Goal: Task Accomplishment & Management: Complete application form

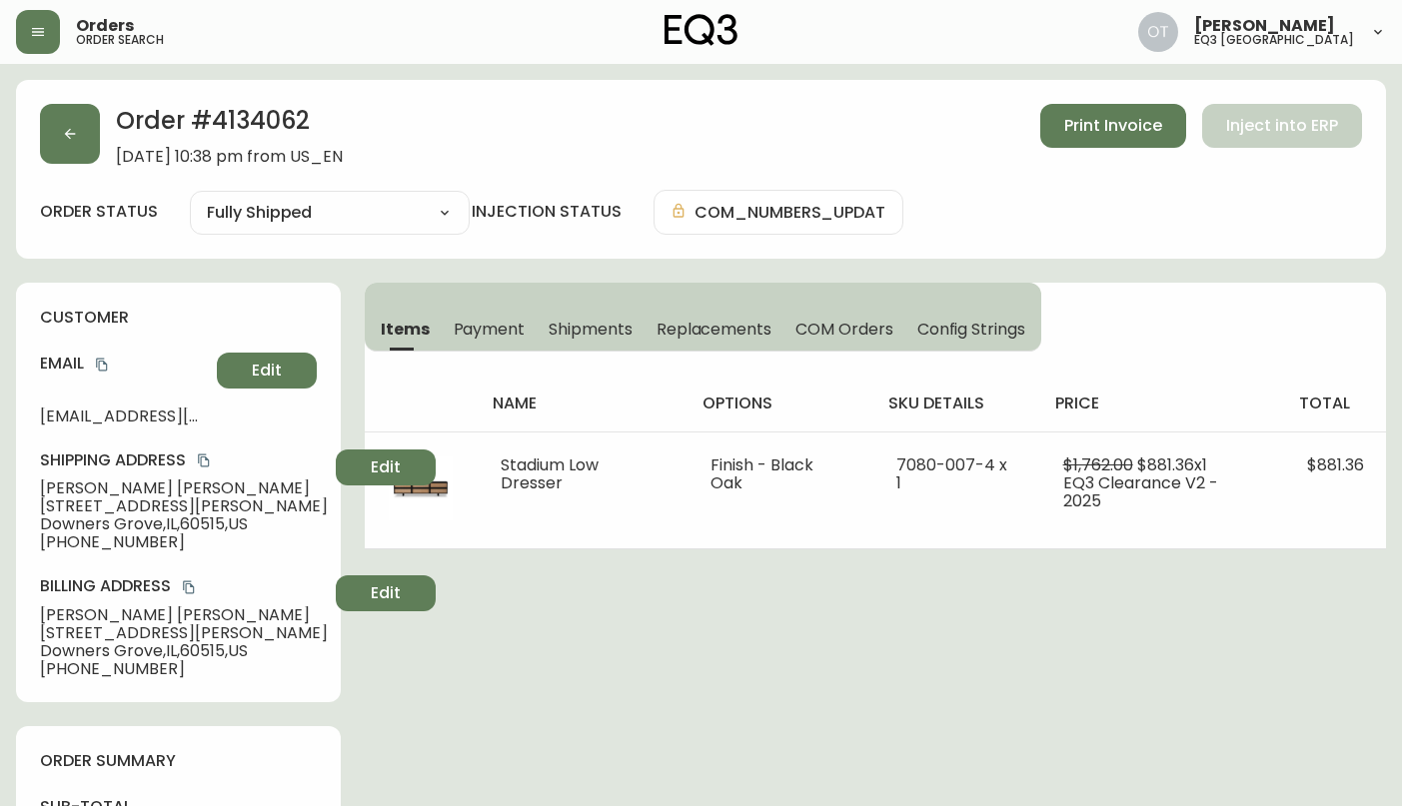
select select "FULLY_SHIPPED"
click at [81, 140] on button "button" at bounding box center [70, 134] width 60 height 60
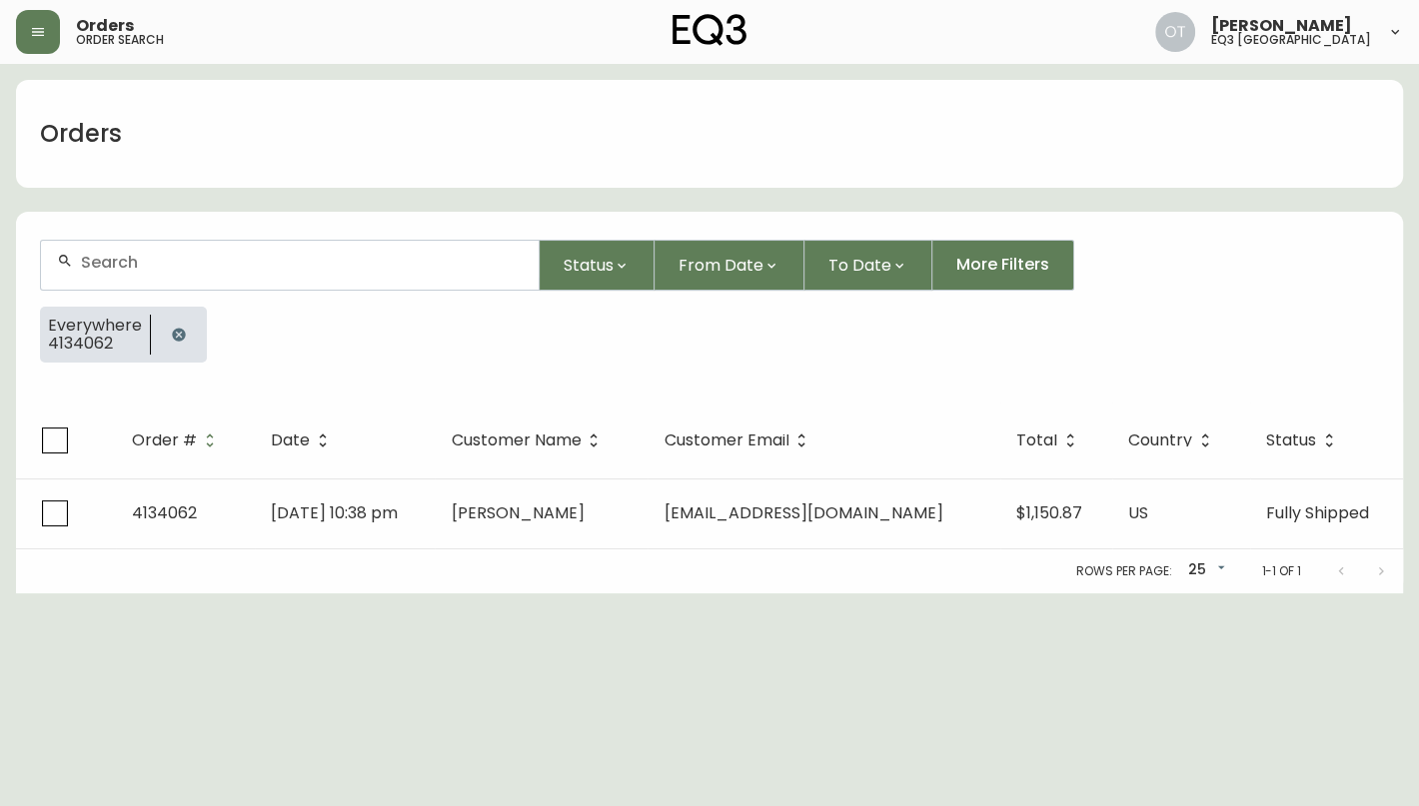
click at [172, 273] on div at bounding box center [290, 265] width 498 height 49
paste input "4132458"
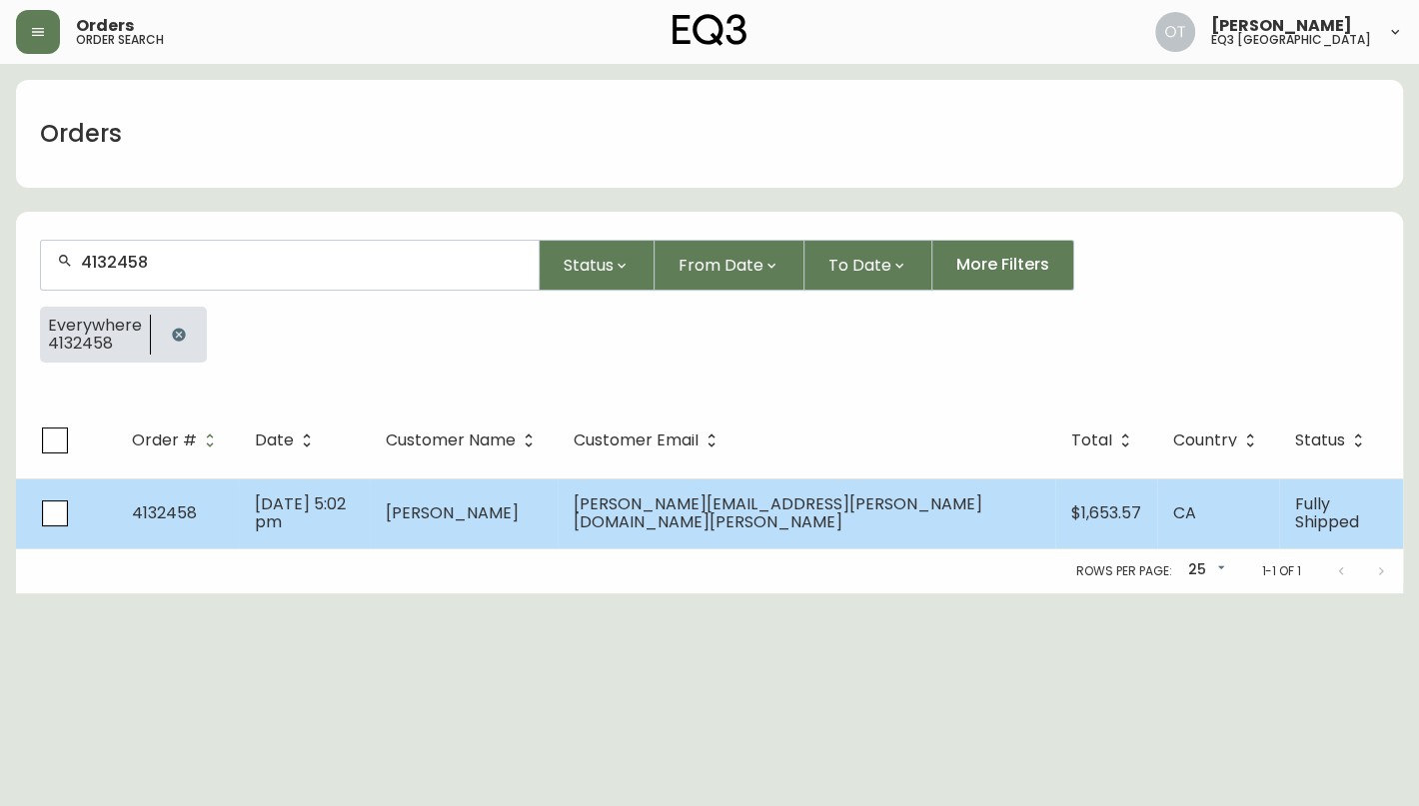
type input "4132458"
click at [228, 509] on td "4132458" at bounding box center [177, 514] width 123 height 70
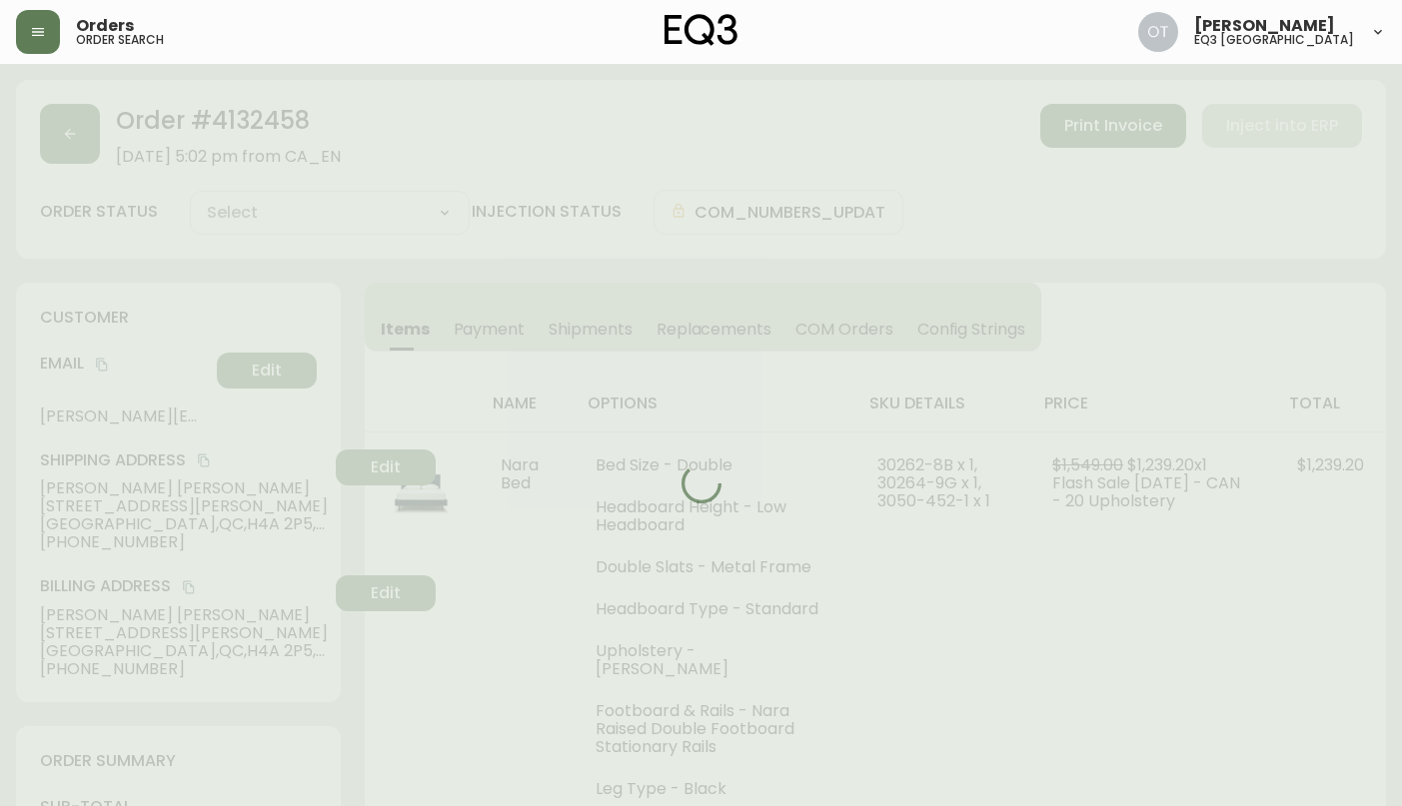
type input "Fully Shipped"
select select "FULLY_SHIPPED"
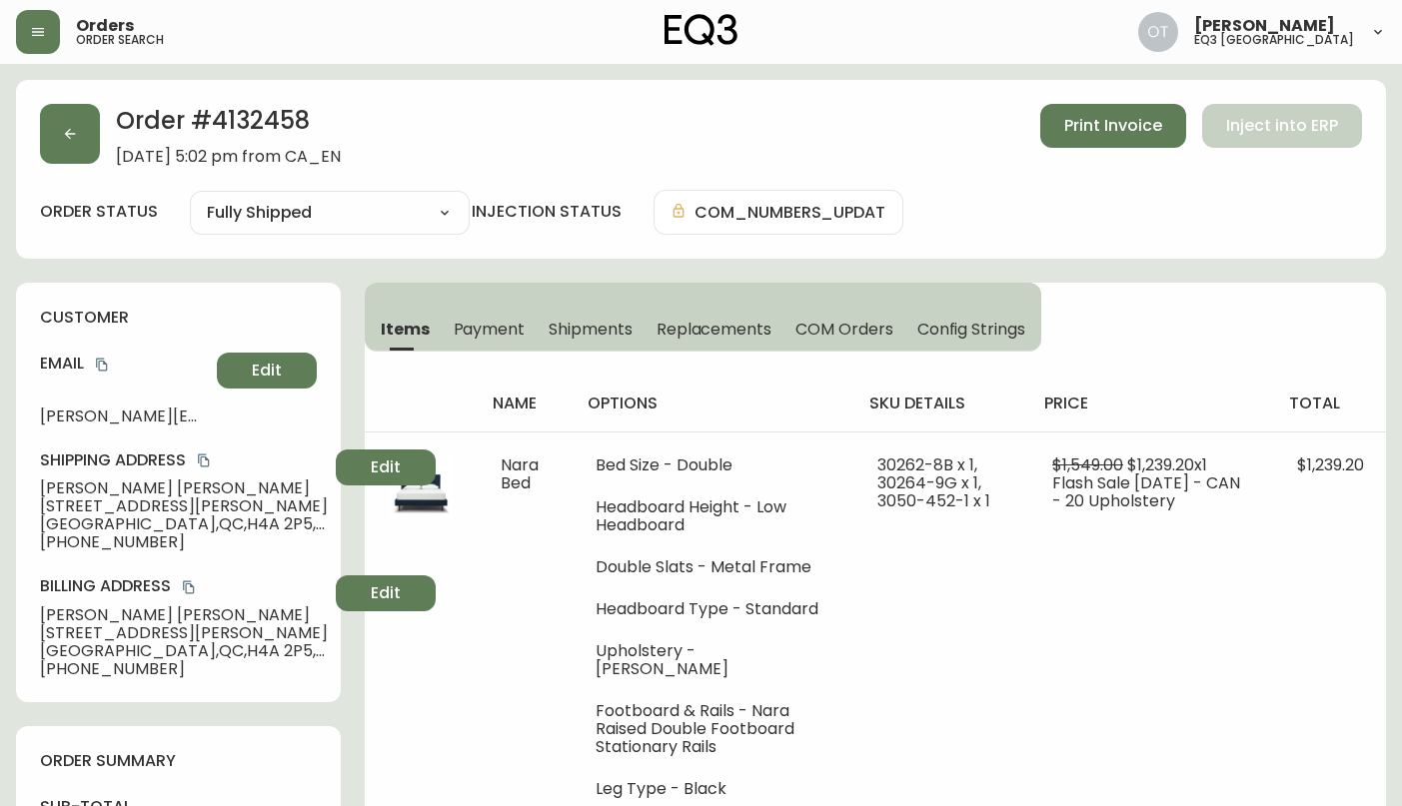
click at [709, 329] on span "Replacements" at bounding box center [713, 329] width 115 height 21
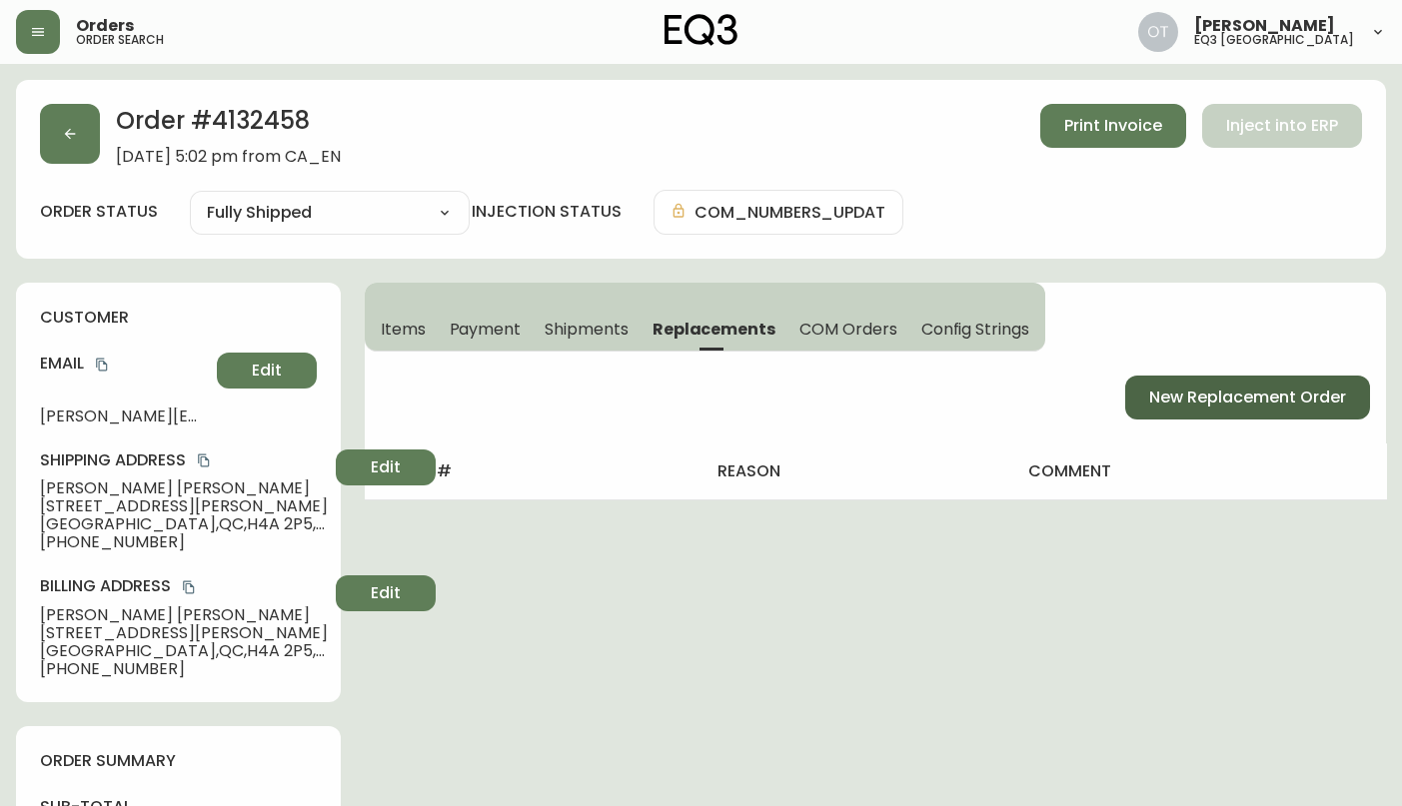
click at [1194, 399] on span "New Replacement Order" at bounding box center [1247, 398] width 197 height 22
select select "FREIGHT"
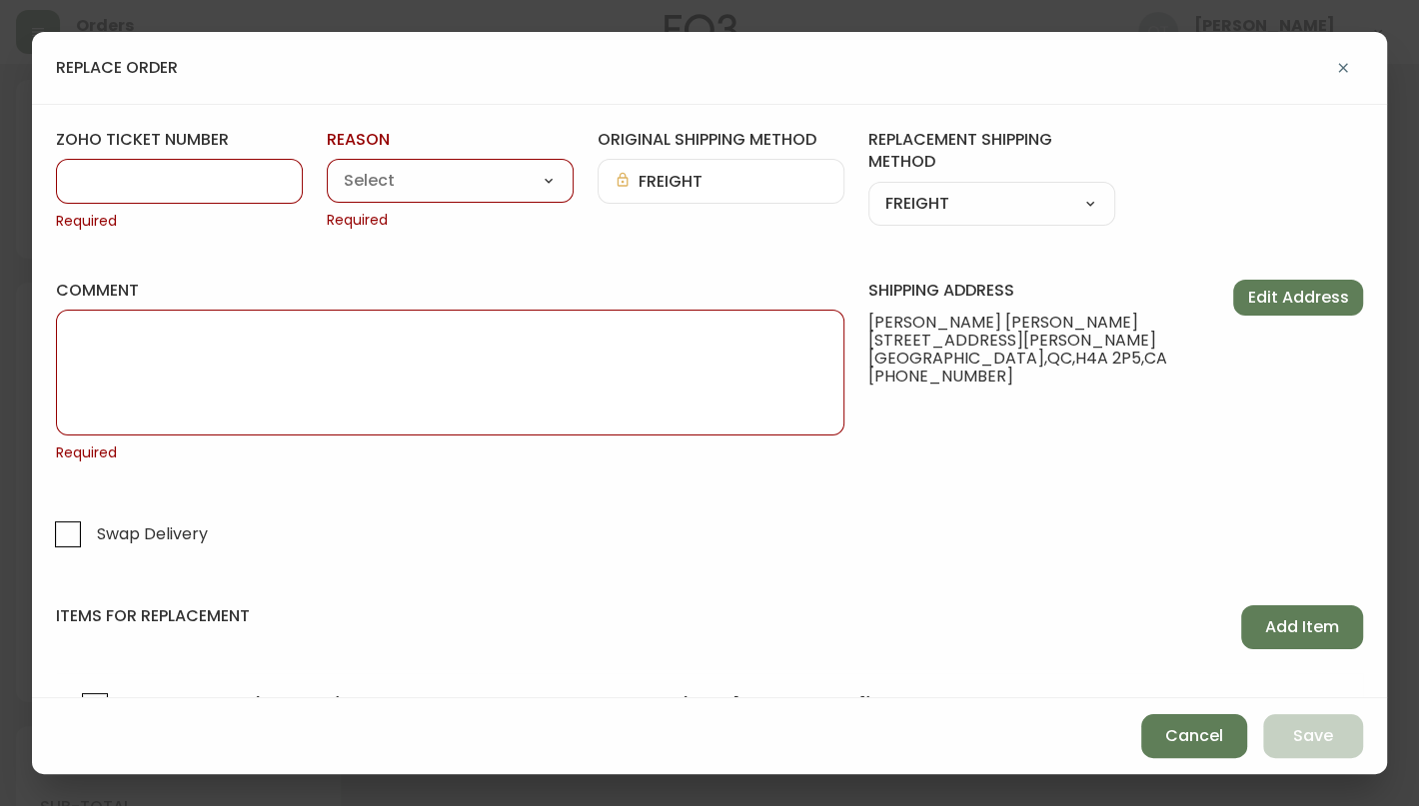
click at [148, 183] on input "zoho ticket number" at bounding box center [179, 181] width 213 height 19
paste input "#816358"
drag, startPoint x: 86, startPoint y: 181, endPoint x: 100, endPoint y: 216, distance: 37.7
click at [86, 181] on input "#816358" at bounding box center [179, 181] width 213 height 19
type input "816358"
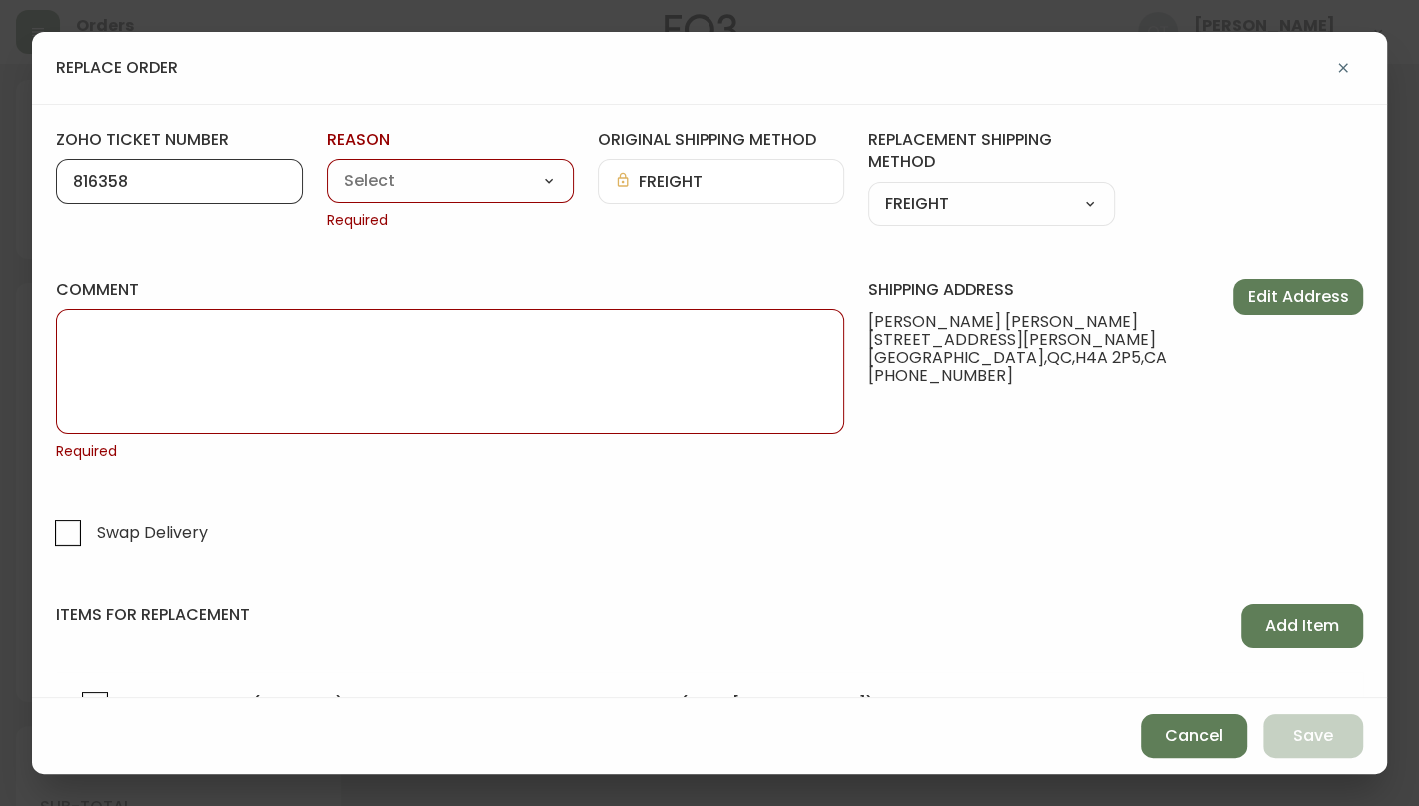
click at [517, 176] on select "Customer Related Damaged in Shipping Lost in Transit or Missing Order Manufactu…" at bounding box center [450, 182] width 247 height 30
select select "Manufacturing Defect"
click at [327, 167] on select "Customer Related Damaged in Shipping Lost in Transit or Missing Order Manufactu…" at bounding box center [450, 182] width 247 height 30
type input "Manufacturing Defect"
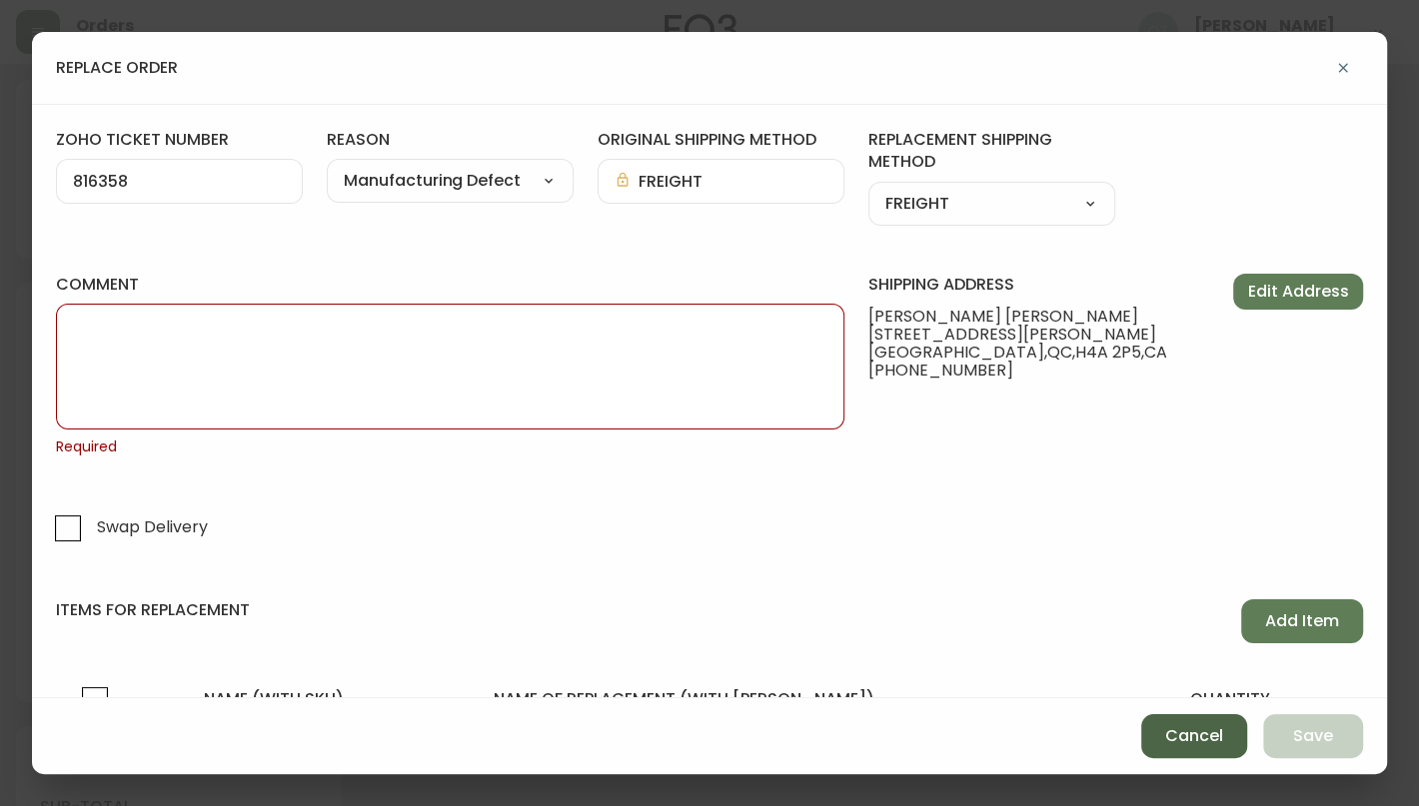
click at [1216, 740] on span "Cancel" at bounding box center [1194, 736] width 58 height 22
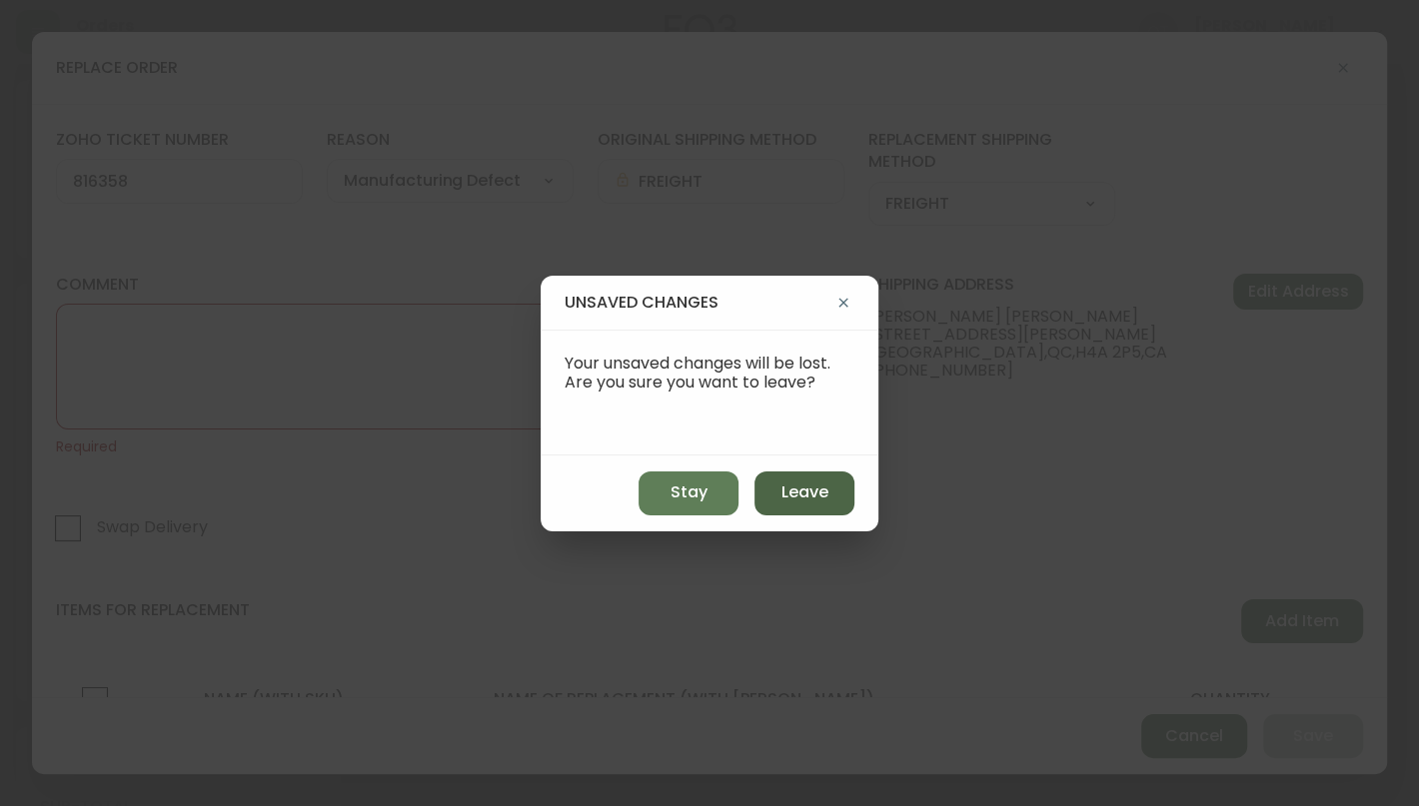
click at [825, 492] on span "Leave" at bounding box center [804, 493] width 47 height 22
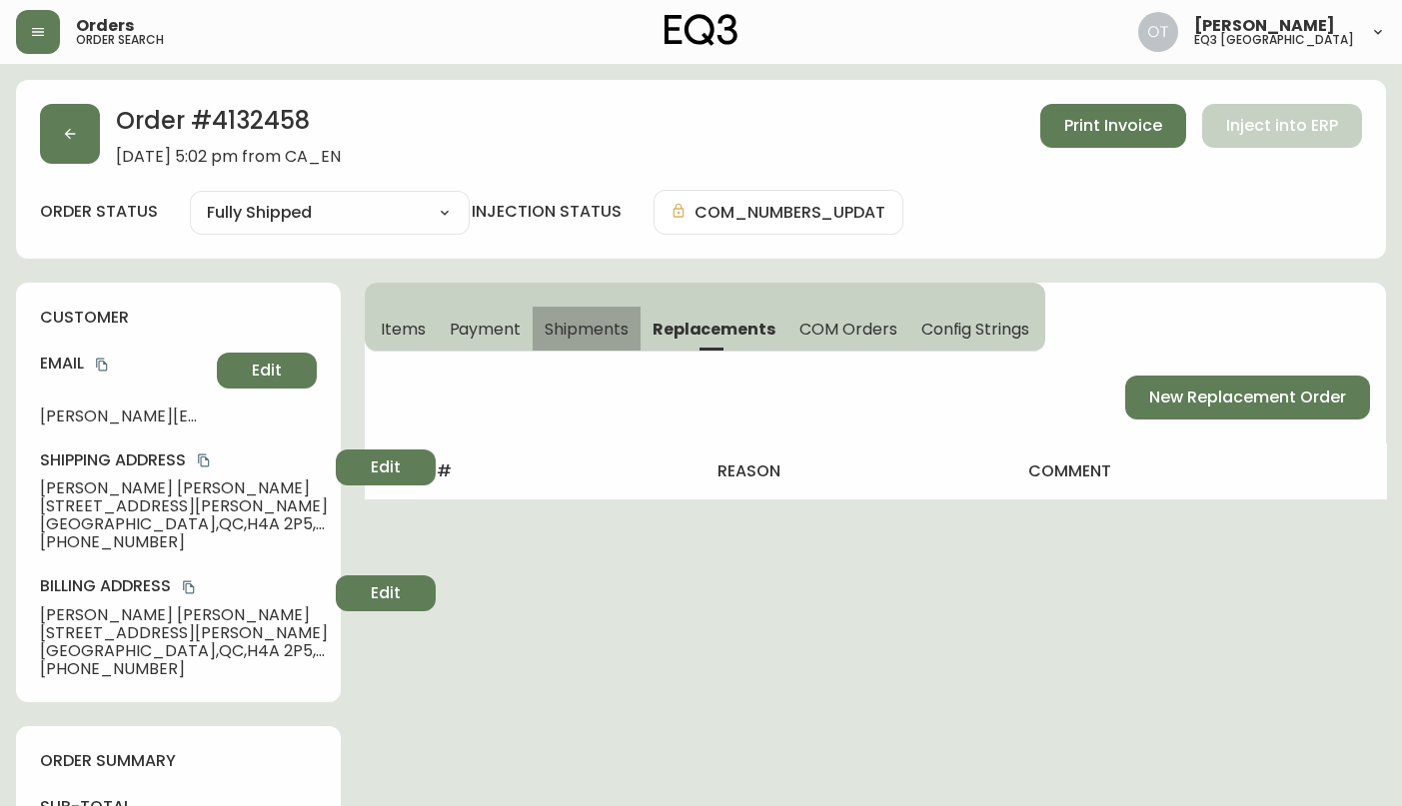
click at [583, 328] on span "Shipments" at bounding box center [586, 329] width 84 height 21
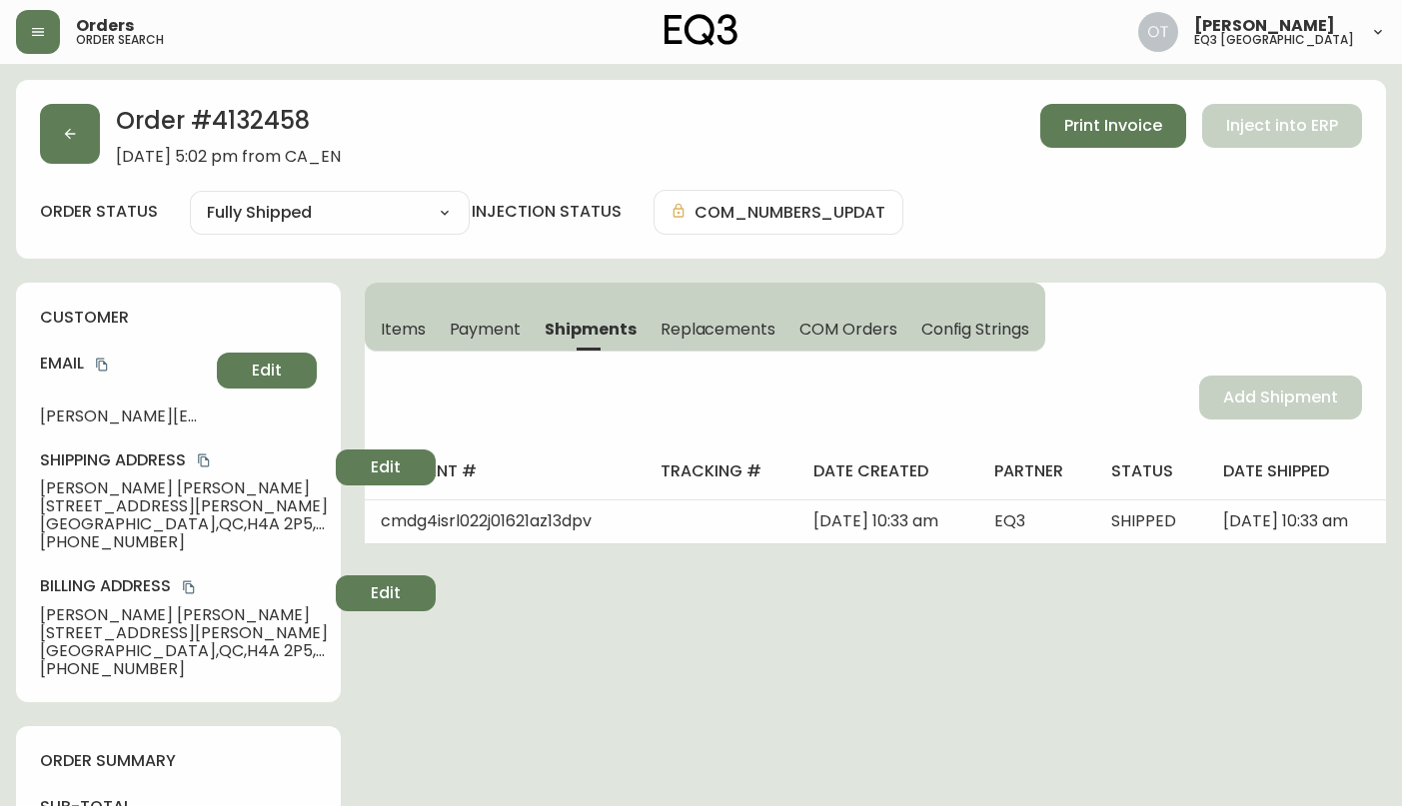
click at [404, 322] on span "Items" at bounding box center [403, 329] width 45 height 21
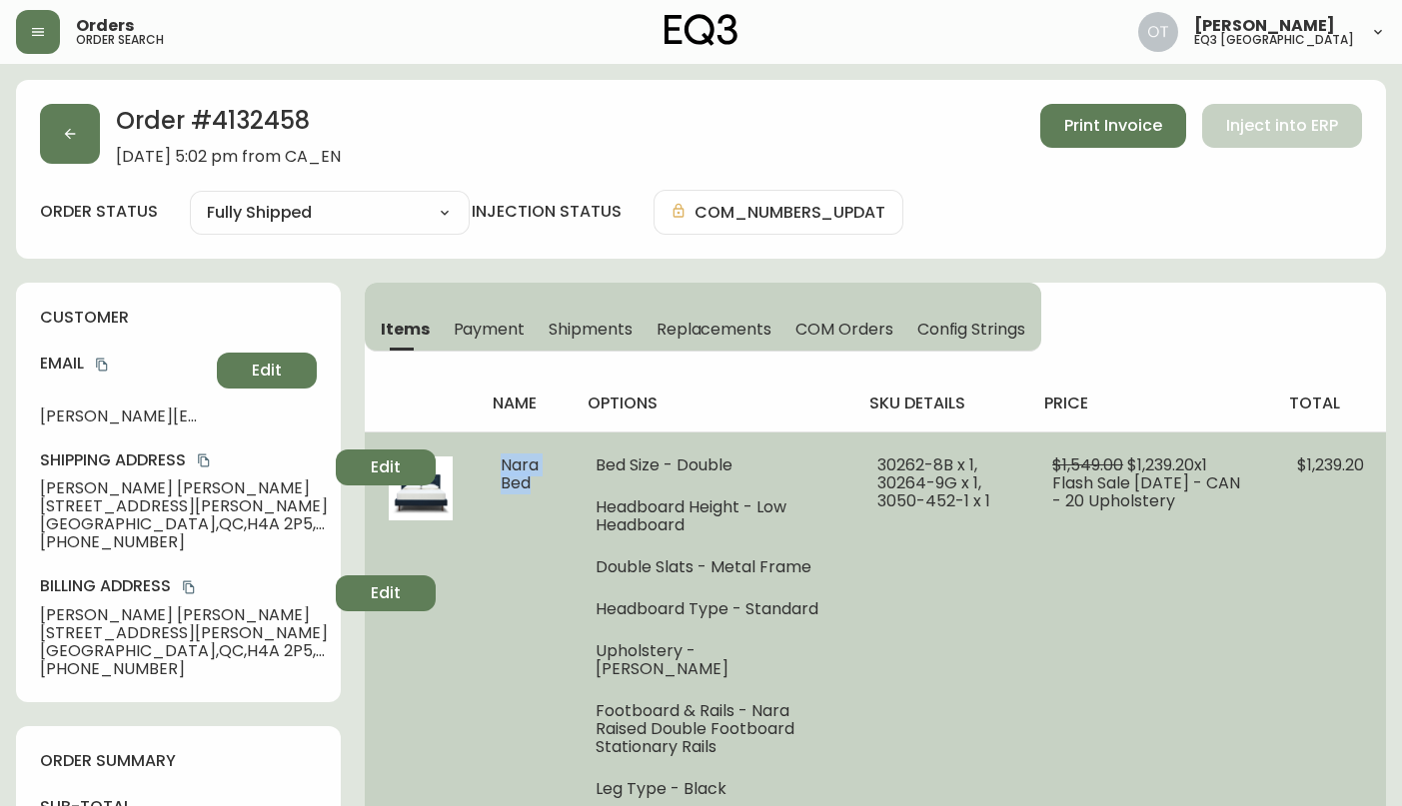
drag, startPoint x: 503, startPoint y: 458, endPoint x: 528, endPoint y: 486, distance: 37.5
click at [528, 486] on span "Nara Bed" at bounding box center [520, 474] width 38 height 41
copy span "Nara Bed"
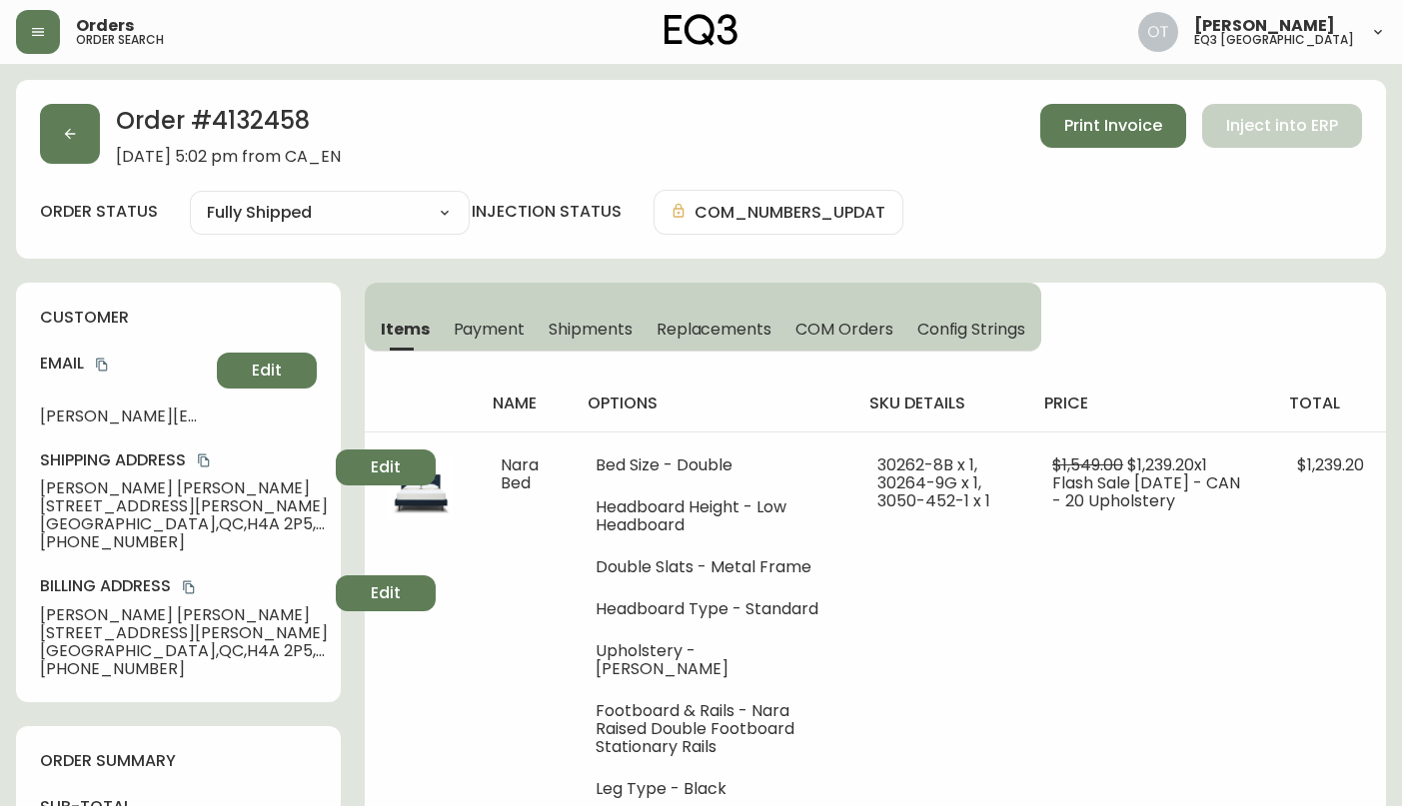
click at [1170, 368] on div "name options sku details price total Nara Bed Bed Size - Double Headboard Heigh…" at bounding box center [875, 588] width 1021 height 472
click at [250, 298] on div "customer Email [PERSON_NAME][EMAIL_ADDRESS][PERSON_NAME][DOMAIN_NAME][PERSON_NA…" at bounding box center [178, 493] width 325 height 420
click at [685, 326] on span "Replacements" at bounding box center [713, 329] width 115 height 21
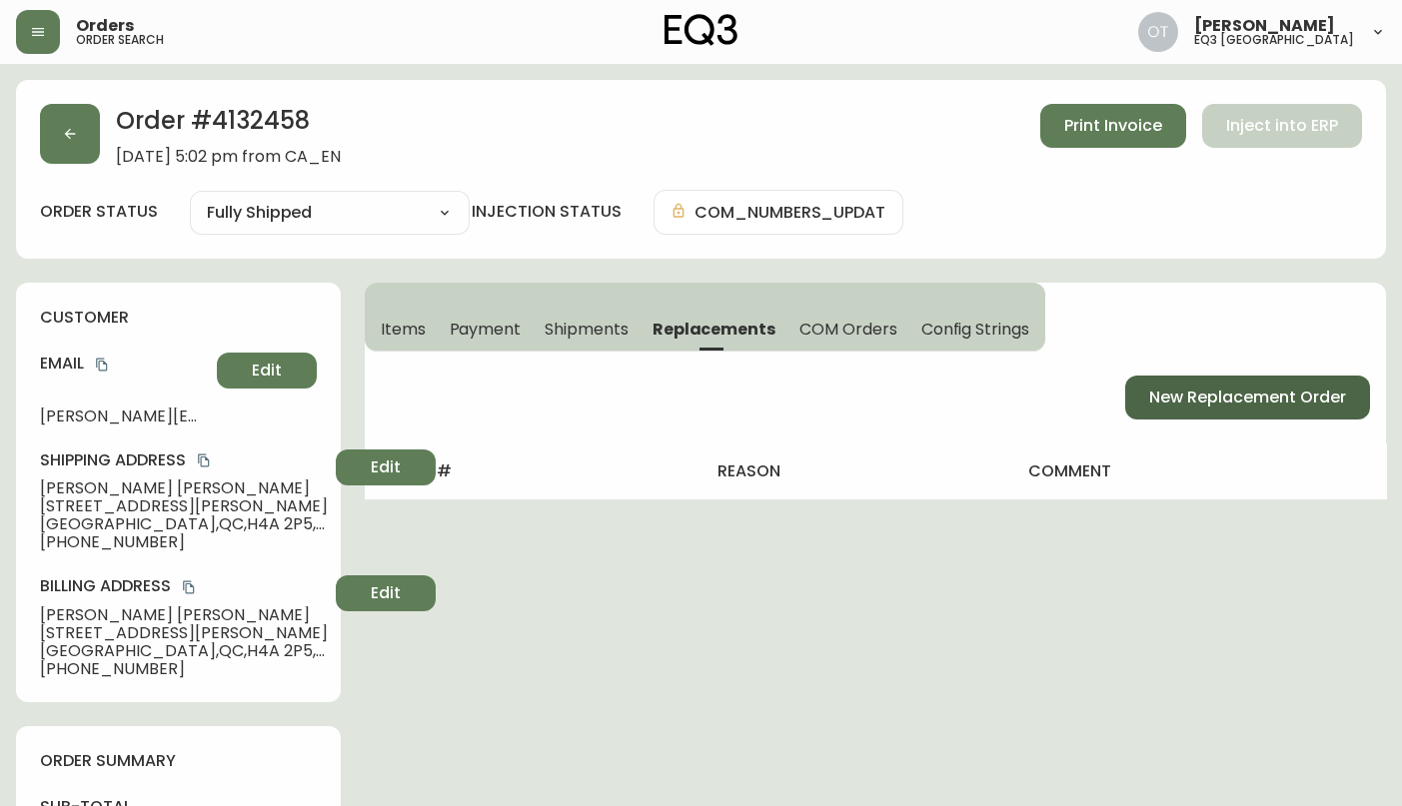
click at [1225, 398] on span "New Replacement Order" at bounding box center [1247, 398] width 197 height 22
select select "FREIGHT"
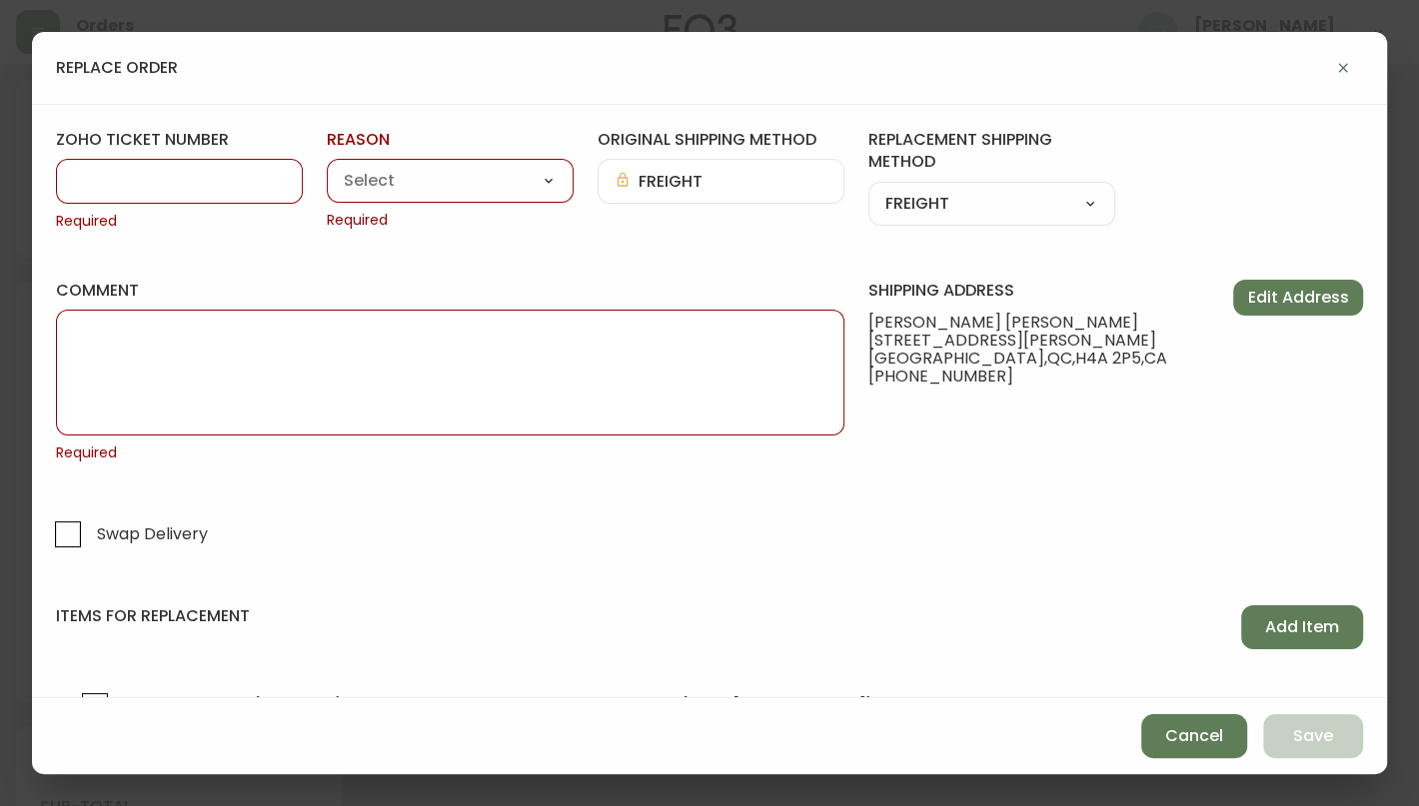
click at [203, 188] on input "zoho ticket number" at bounding box center [179, 181] width 213 height 19
paste input "#816358"
click at [82, 178] on input "#816358" at bounding box center [179, 181] width 213 height 19
type input "816358"
drag, startPoint x: 545, startPoint y: 177, endPoint x: 537, endPoint y: 185, distance: 11.3
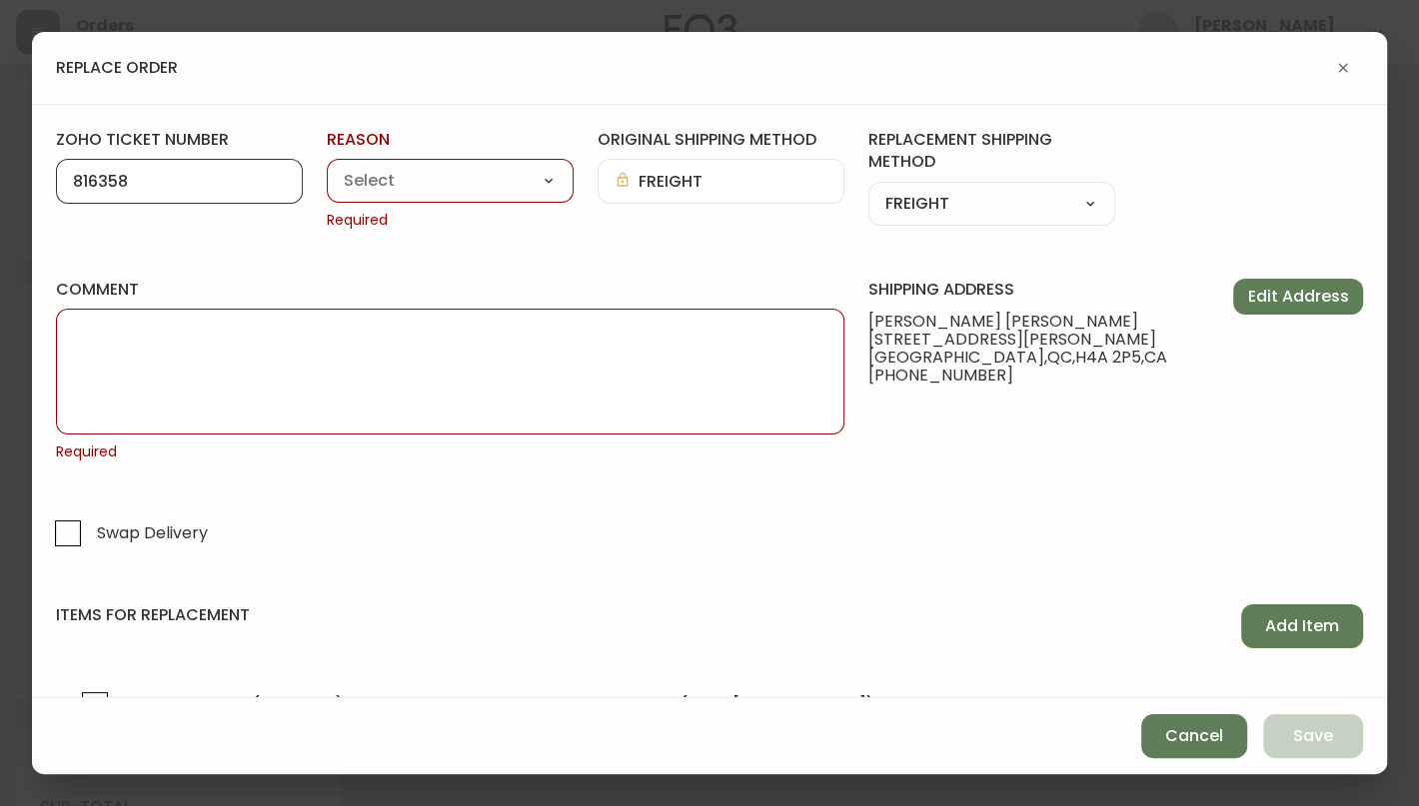
click at [545, 177] on select "Customer Related Damaged in Shipping Lost in Transit or Missing Order Manufactu…" at bounding box center [450, 182] width 247 height 30
select select "Manufacturing Defect"
click at [327, 167] on select "Customer Related Damaged in Shipping Lost in Transit or Missing Order Manufactu…" at bounding box center [450, 182] width 247 height 30
type input "Manufacturing Defect"
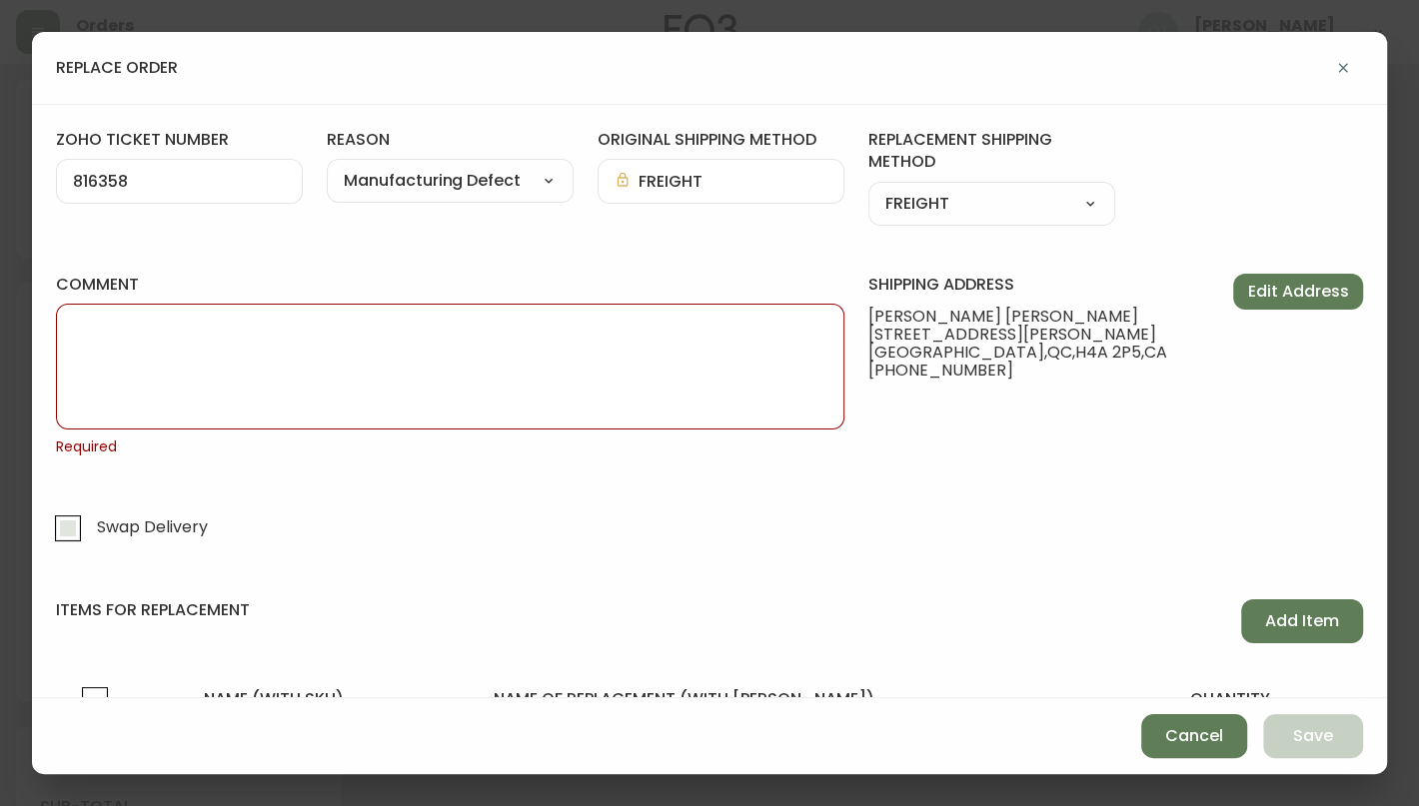
click at [74, 532] on input "Swap Delivery" at bounding box center [68, 528] width 46 height 46
checkbox input "true"
click at [133, 331] on textarea "comment" at bounding box center [450, 367] width 754 height 100
paste textarea "ORIGINAL ORDER: 4132458 | REASON FOR REPLACEMENT: MFG DEFECT / COLOR VARIATION …"
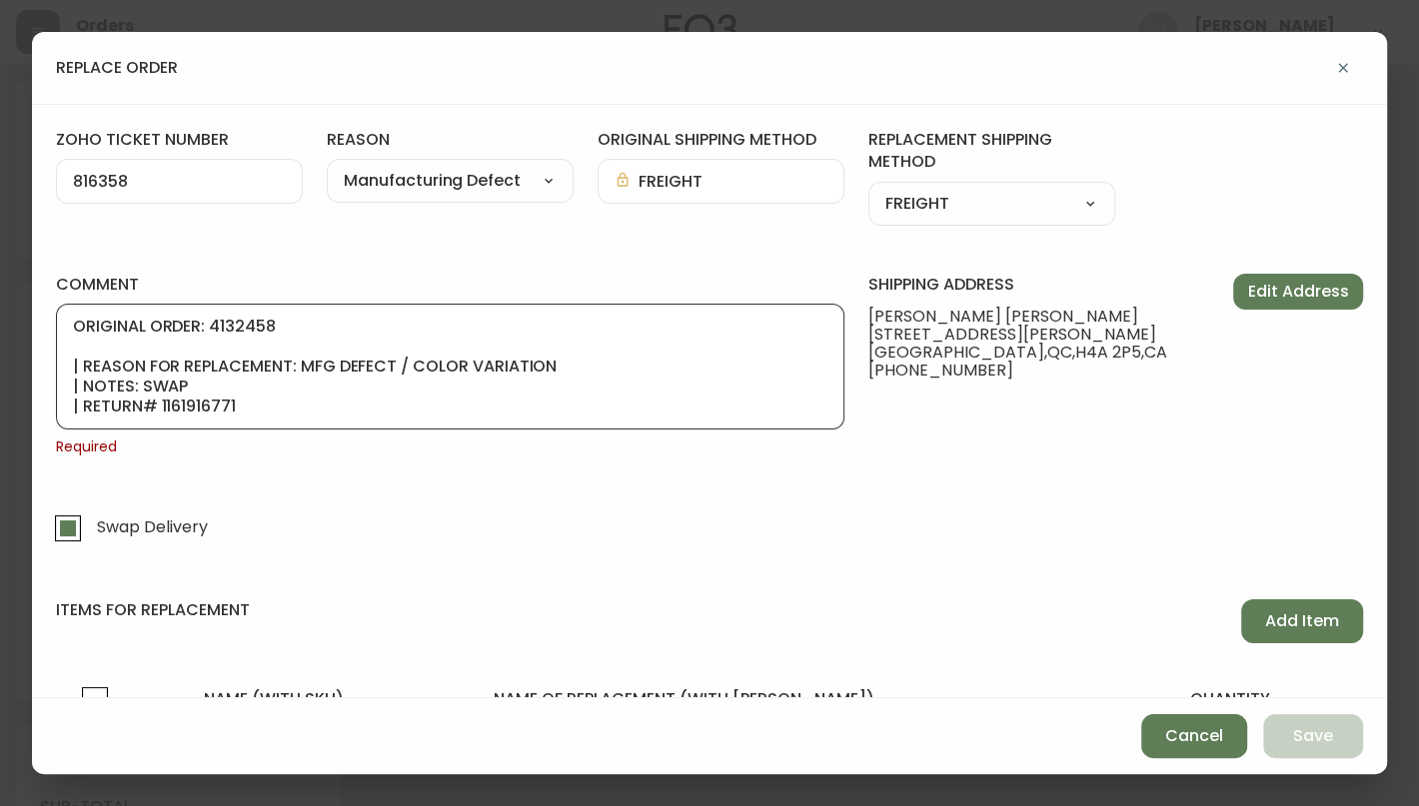
scroll to position [120, 0]
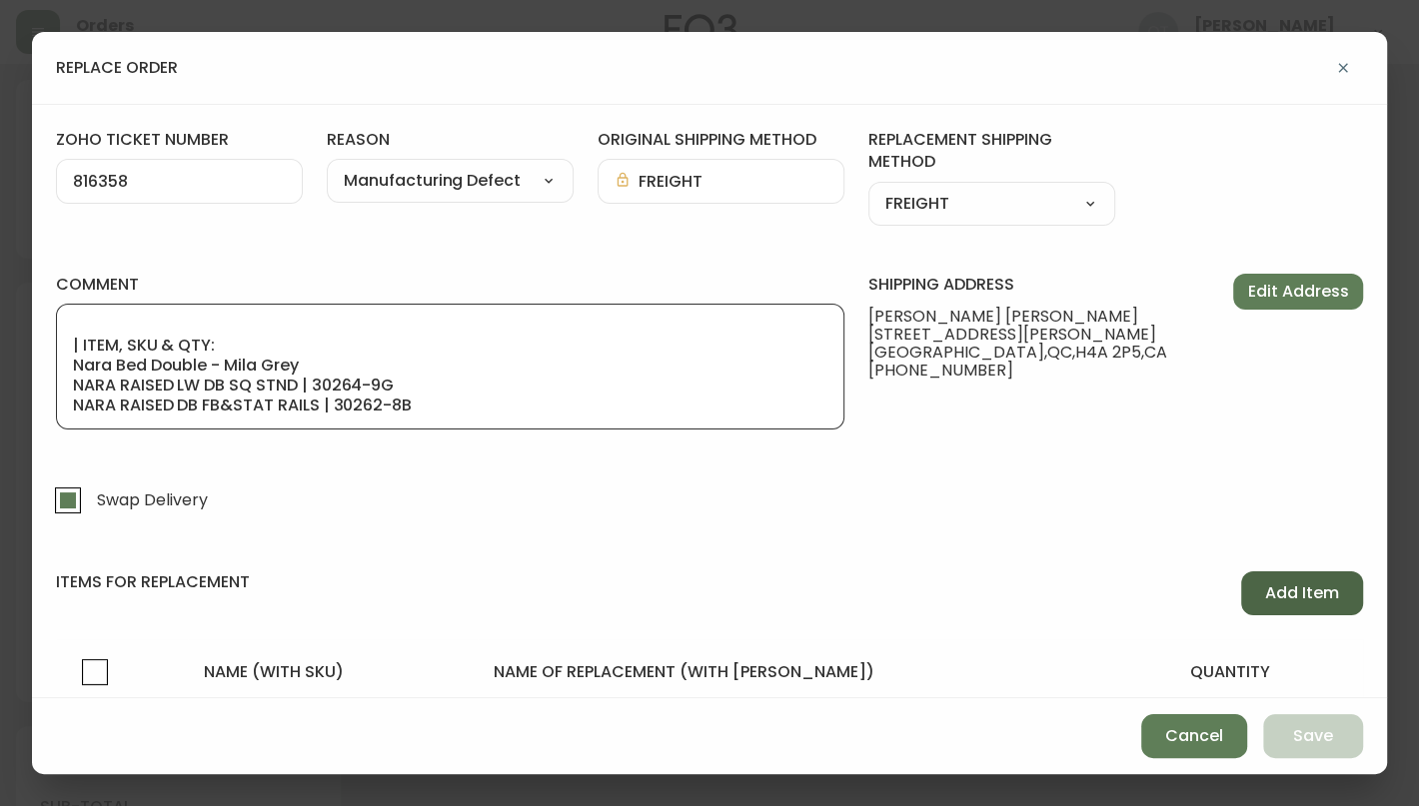
type textarea "ORIGINAL ORDER: 4132458 | REASON FOR REPLACEMENT: MFG DEFECT / COLOR VARIATION …"
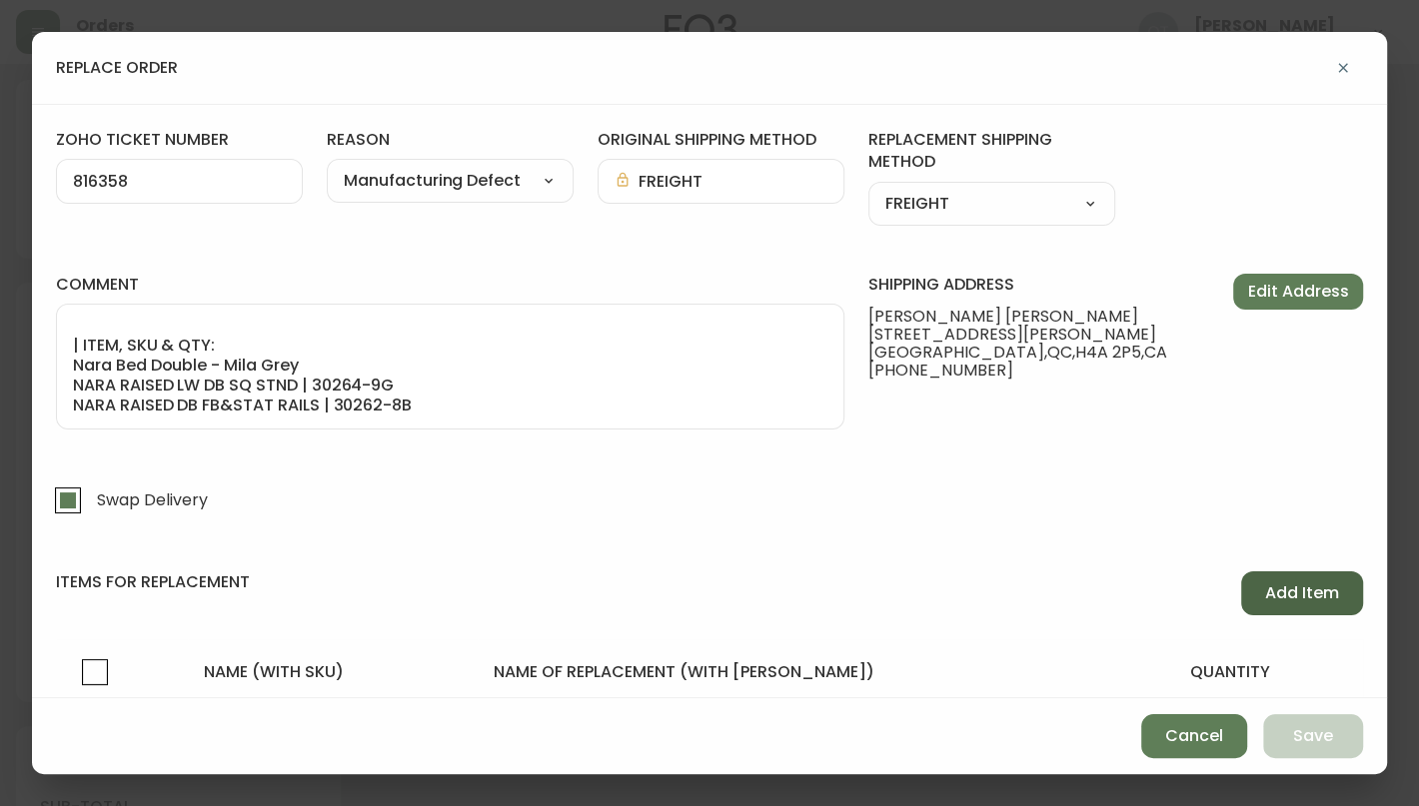
click at [1294, 583] on span "Add Item" at bounding box center [1302, 593] width 74 height 22
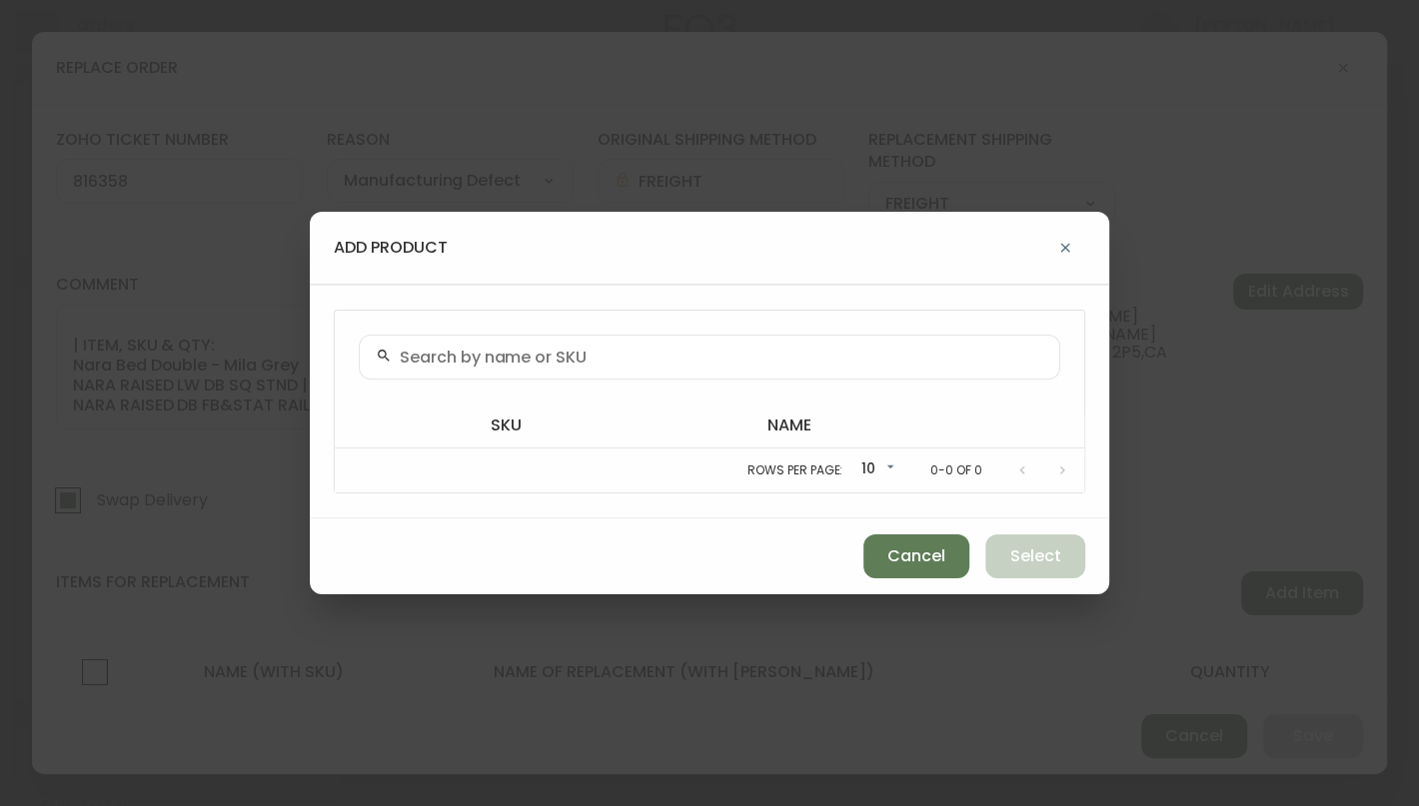
click at [381, 353] on icon at bounding box center [384, 356] width 16 height 16
paste input "30264-9G"
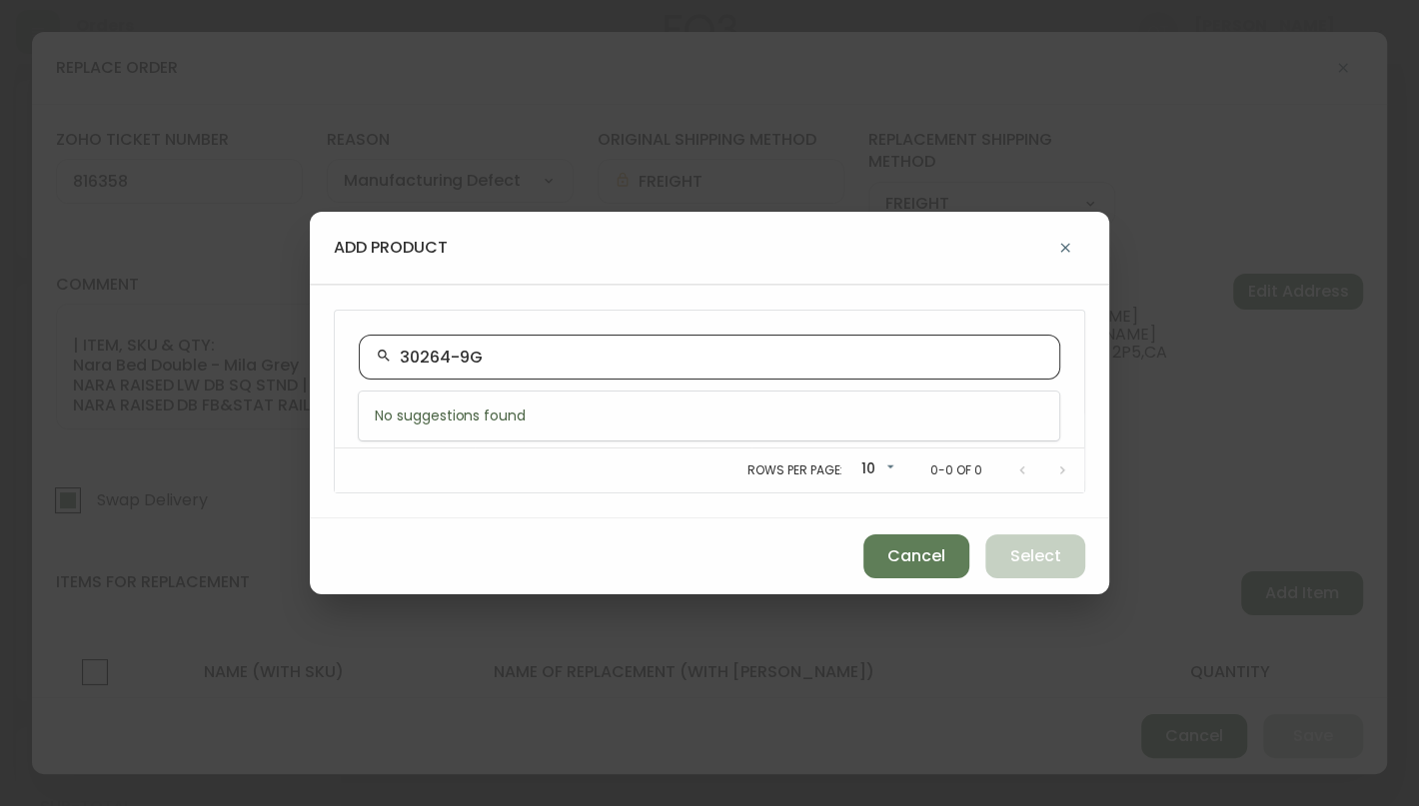
type input "30264-9G"
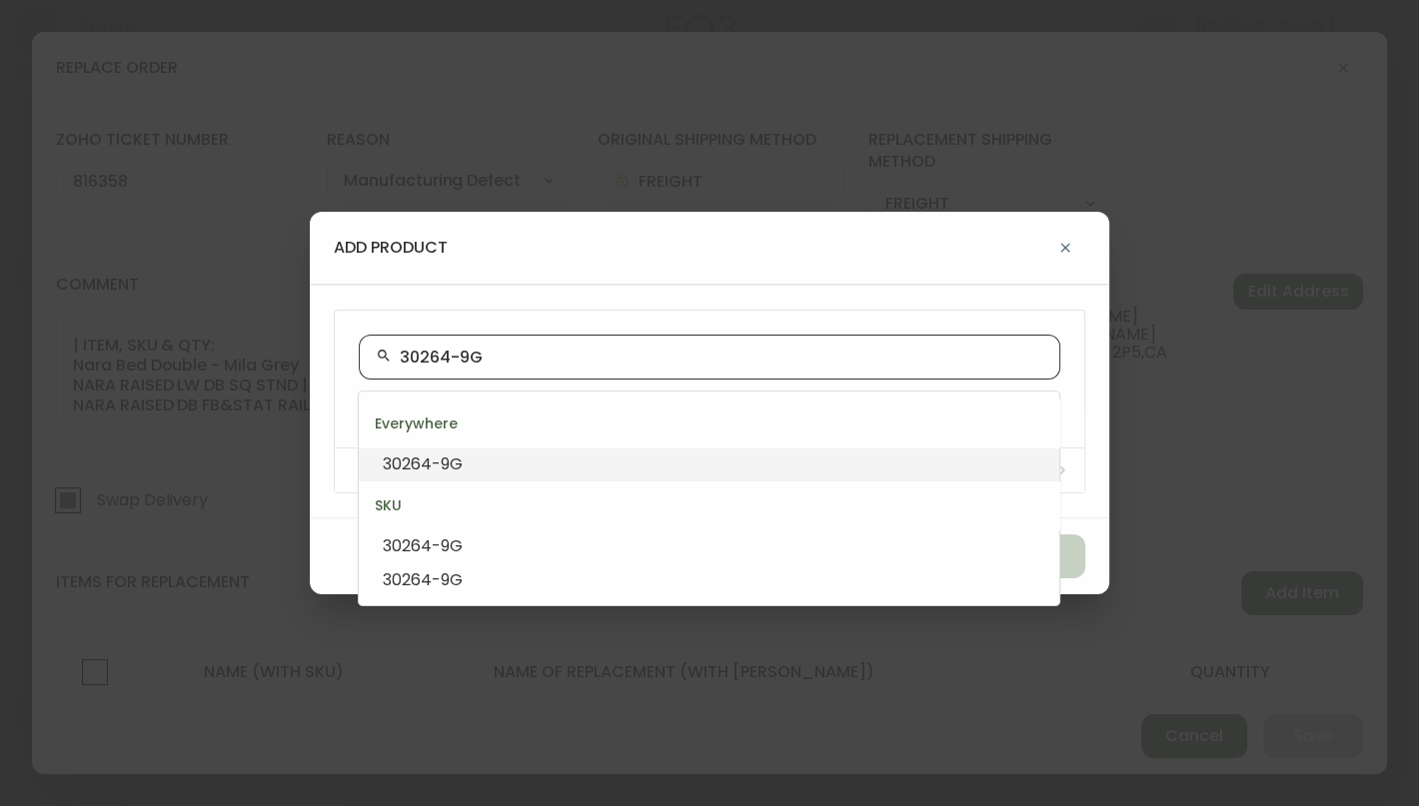
click at [453, 464] on span "30264-9G" at bounding box center [423, 464] width 80 height 23
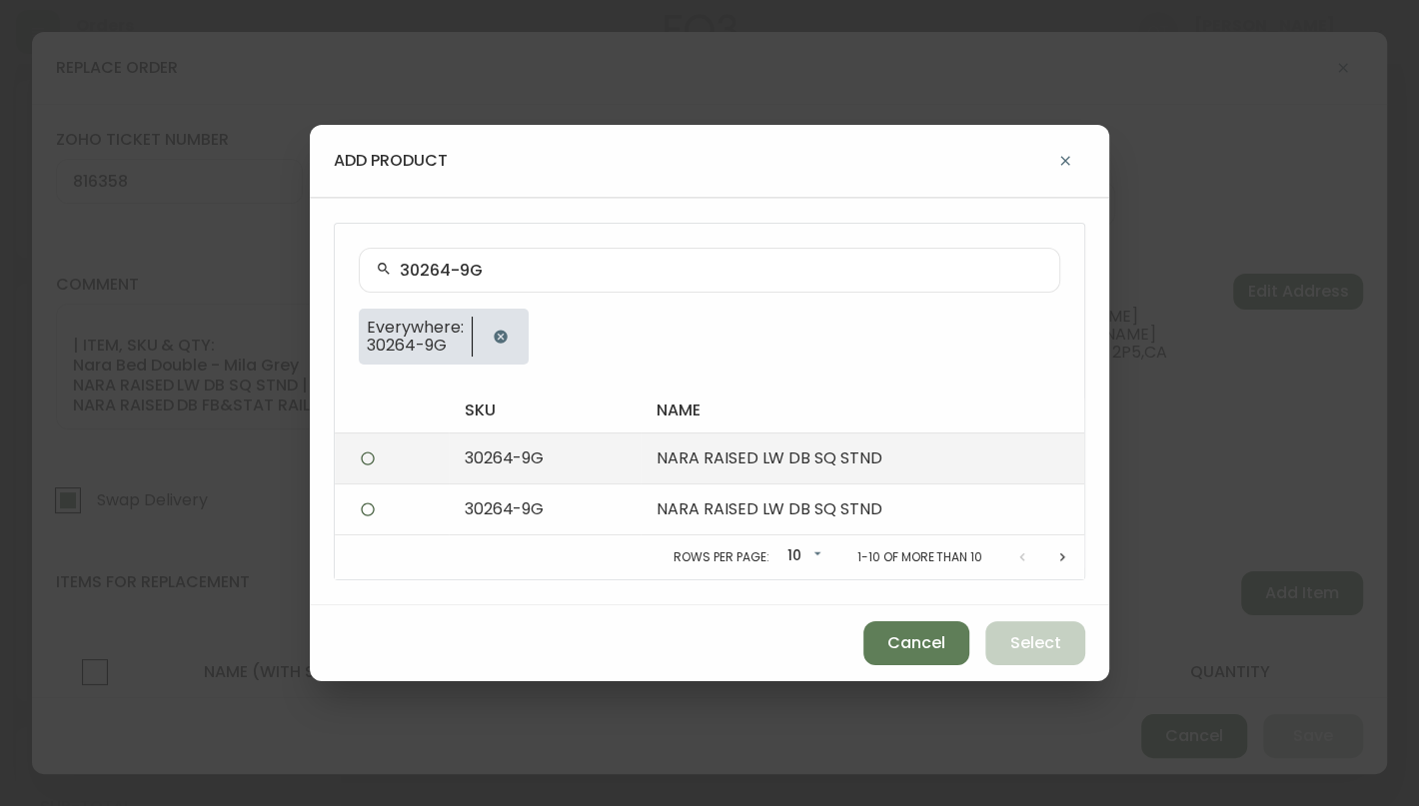
click at [668, 454] on td "NARA RAISED LW DB SQ STND" at bounding box center [862, 458] width 444 height 51
radio input "true"
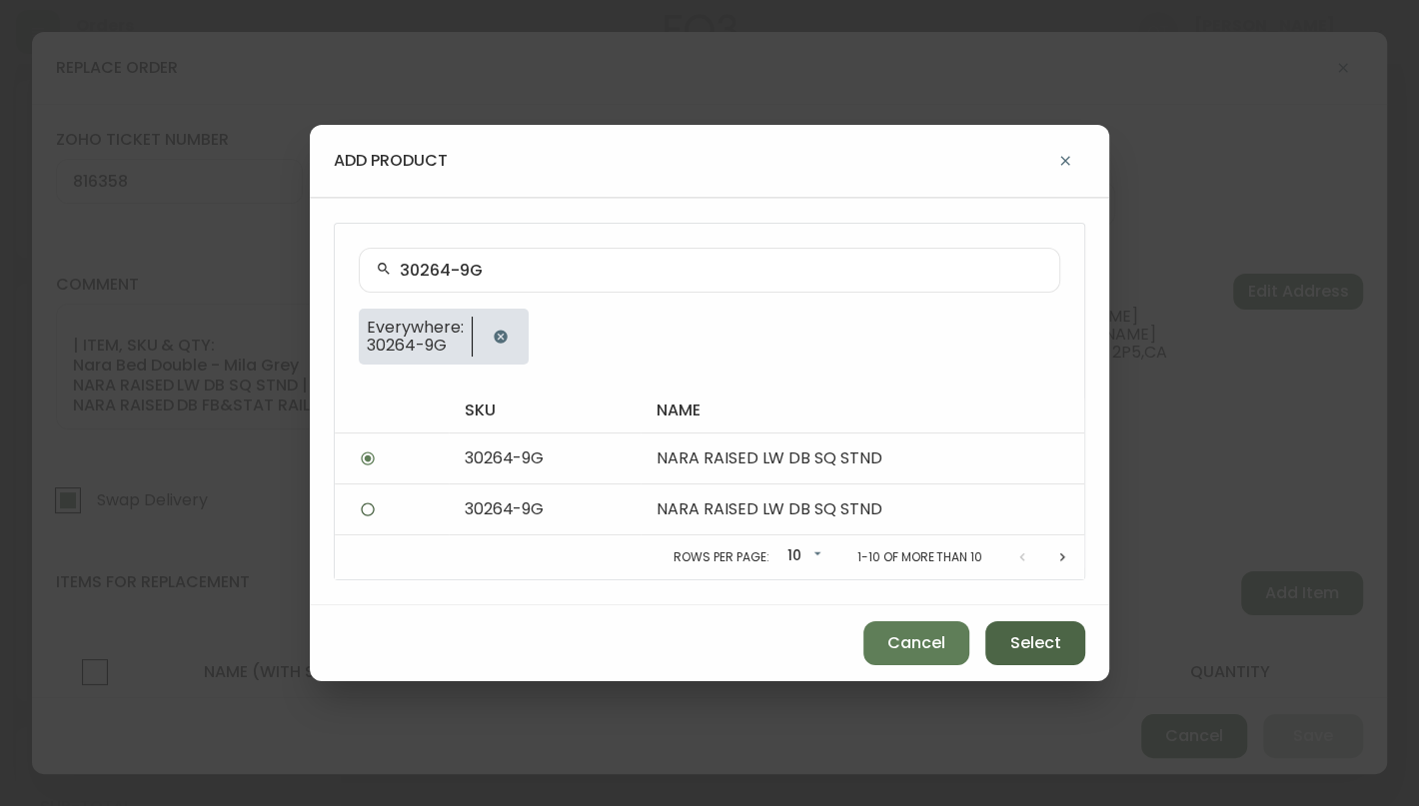
click at [1027, 641] on span "Select" at bounding box center [1035, 643] width 51 height 22
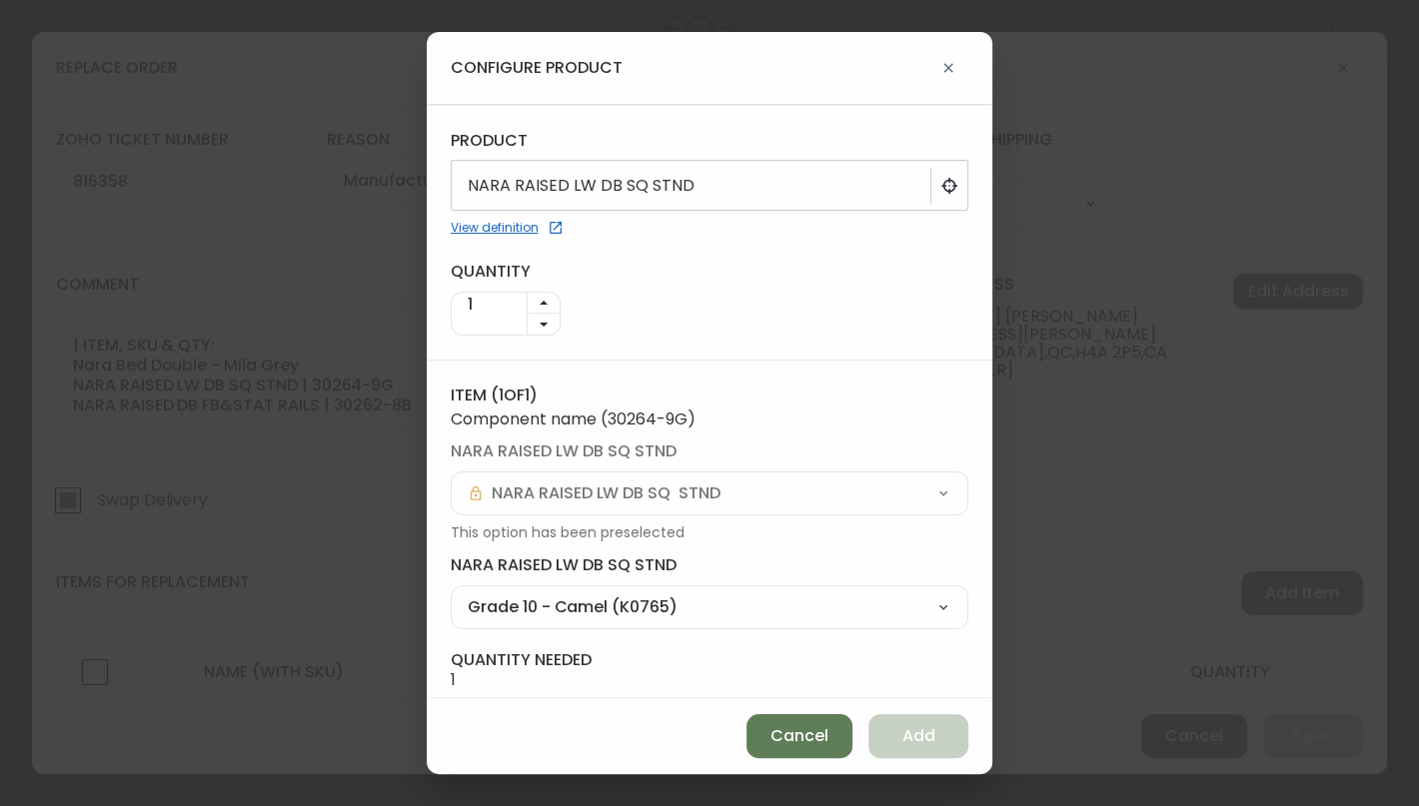
click at [923, 604] on select "Grade 10 - Camel (K0765) Grade 10 - Ice (K4071) Grade 10 - [PERSON_NAME] (K0764…" at bounding box center [709, 607] width 517 height 30
select select "H1105"
click at [451, 592] on select "Grade 10 - Camel (K0765) Grade 10 - Ice (K4071) Grade 10 - [PERSON_NAME] (K0764…" at bounding box center [709, 607] width 517 height 30
type input "Grade 20 - Grey (H1105)"
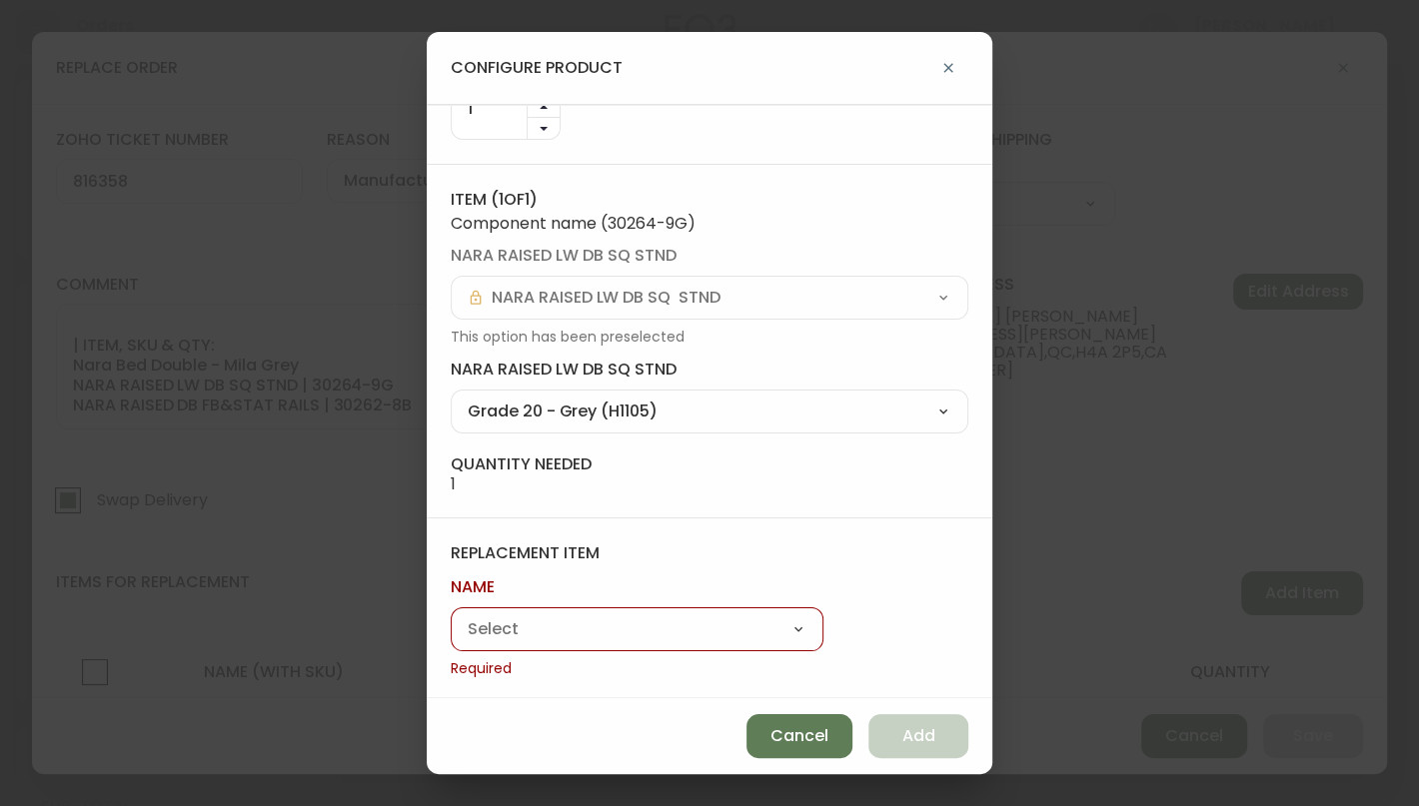
scroll to position [199, 0]
click at [503, 626] on select "Nara Bed" at bounding box center [637, 626] width 373 height 30
select select "cm9kh94bs0dby0190musawgqs"
click at [451, 636] on select "Nara Bed" at bounding box center [637, 626] width 373 height 30
type input "Nara Bed"
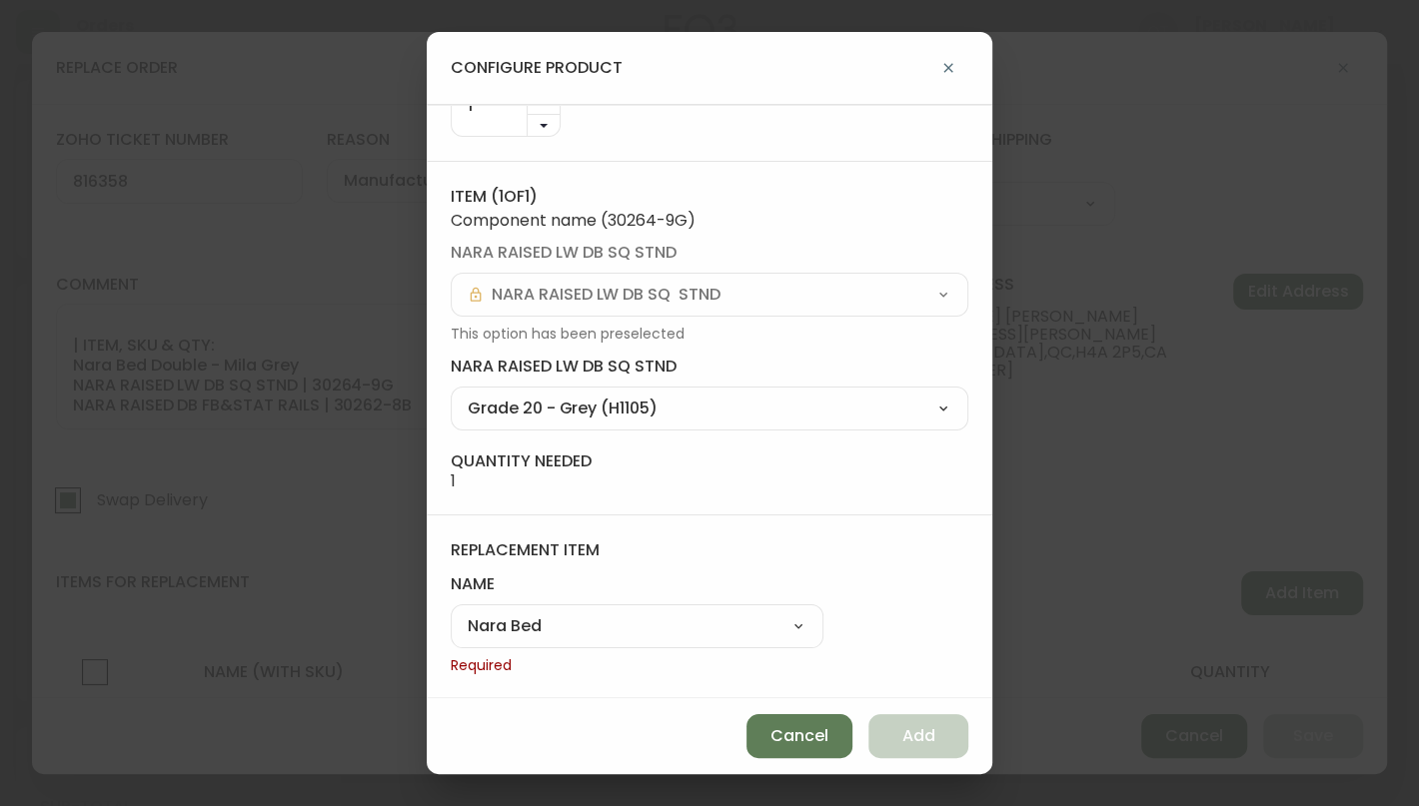
scroll to position [171, 0]
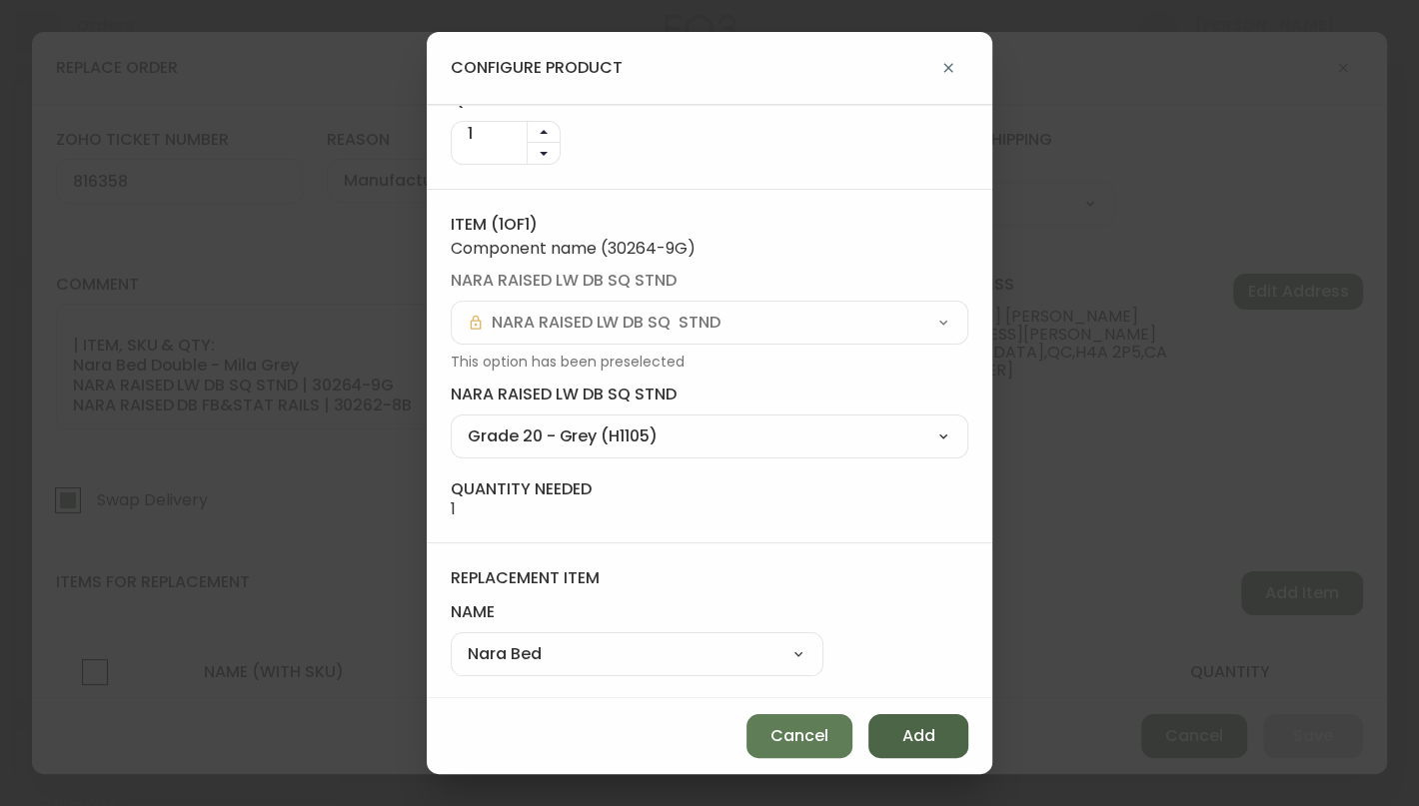
click at [930, 737] on span "Add" at bounding box center [918, 736] width 33 height 22
select select
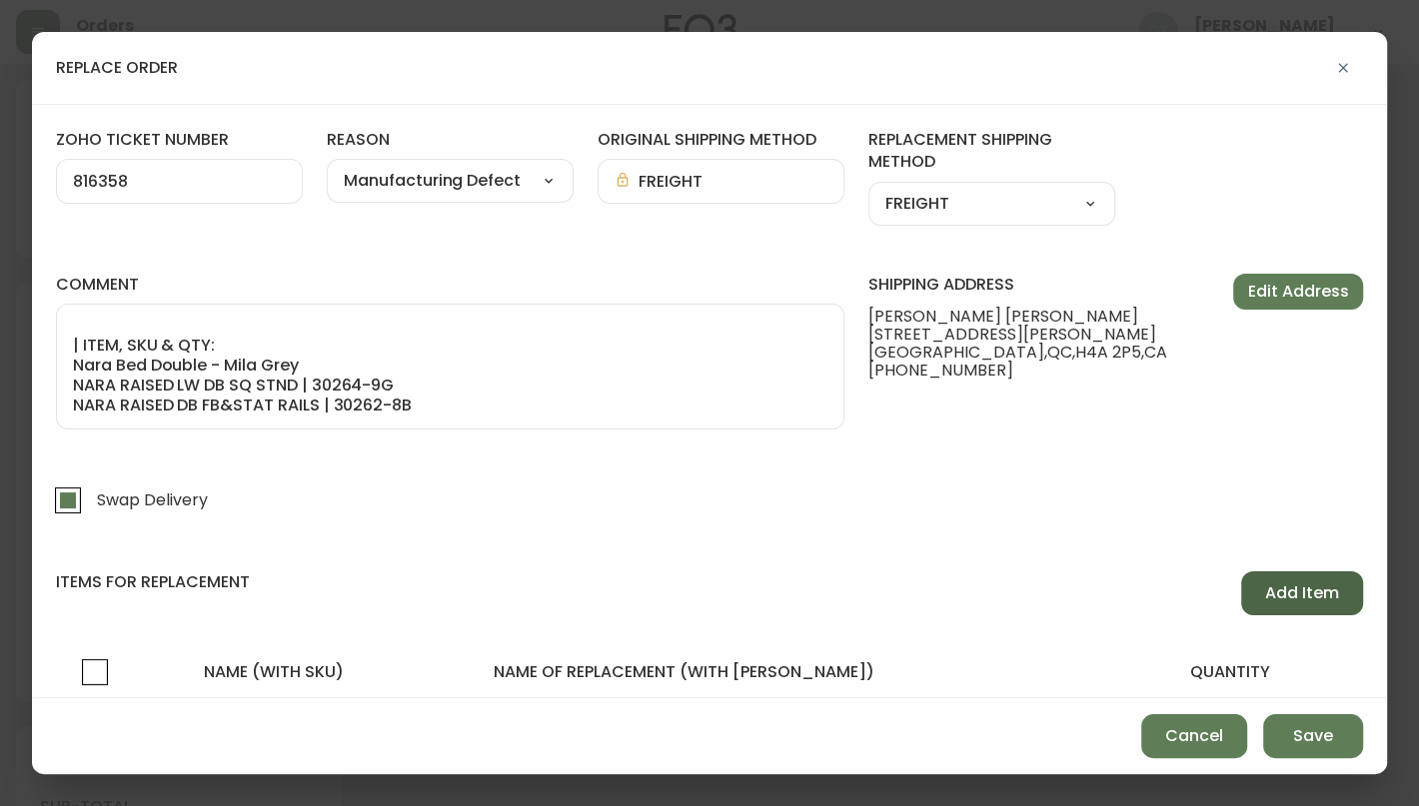
click at [1274, 588] on span "Add Item" at bounding box center [1302, 593] width 74 height 22
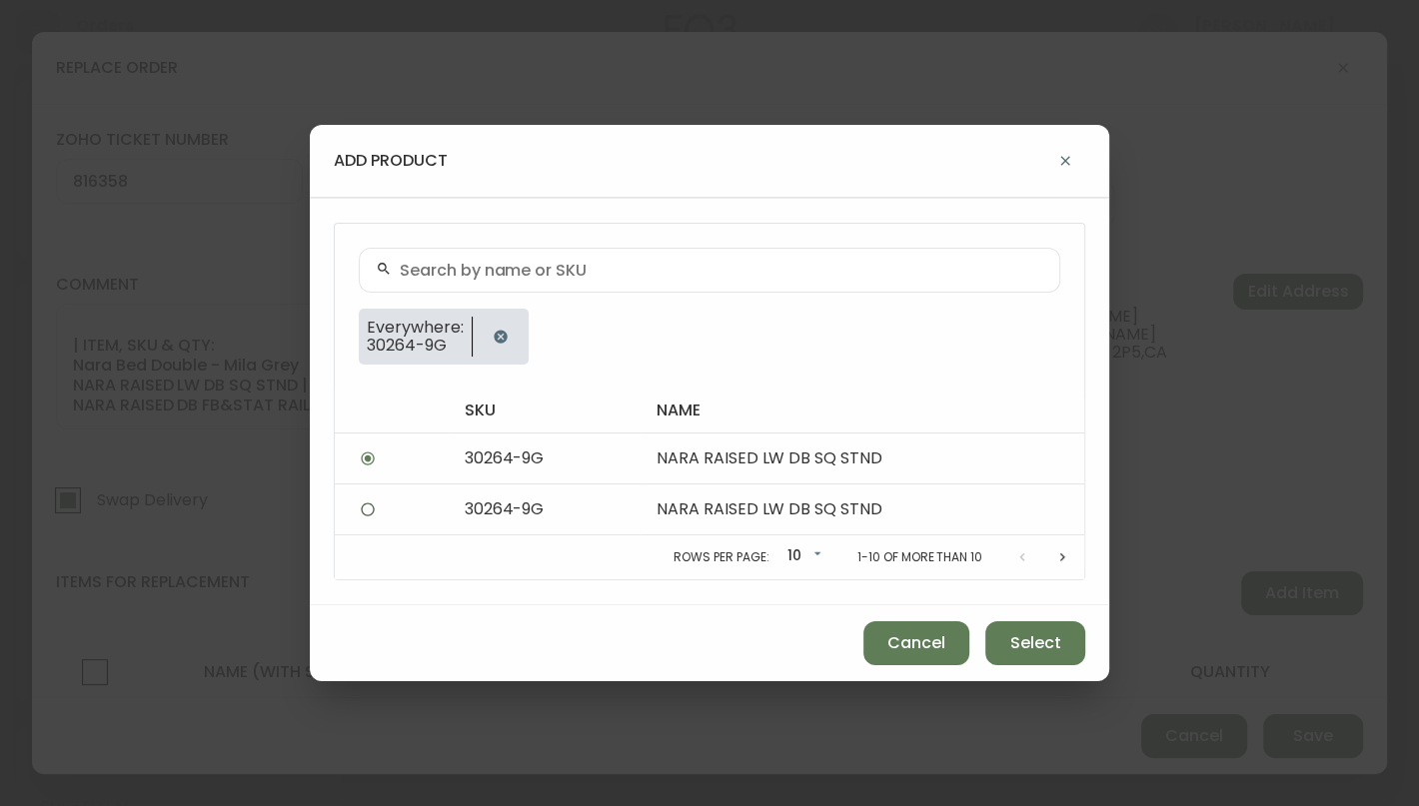
click at [510, 263] on input "text" at bounding box center [721, 270] width 643 height 19
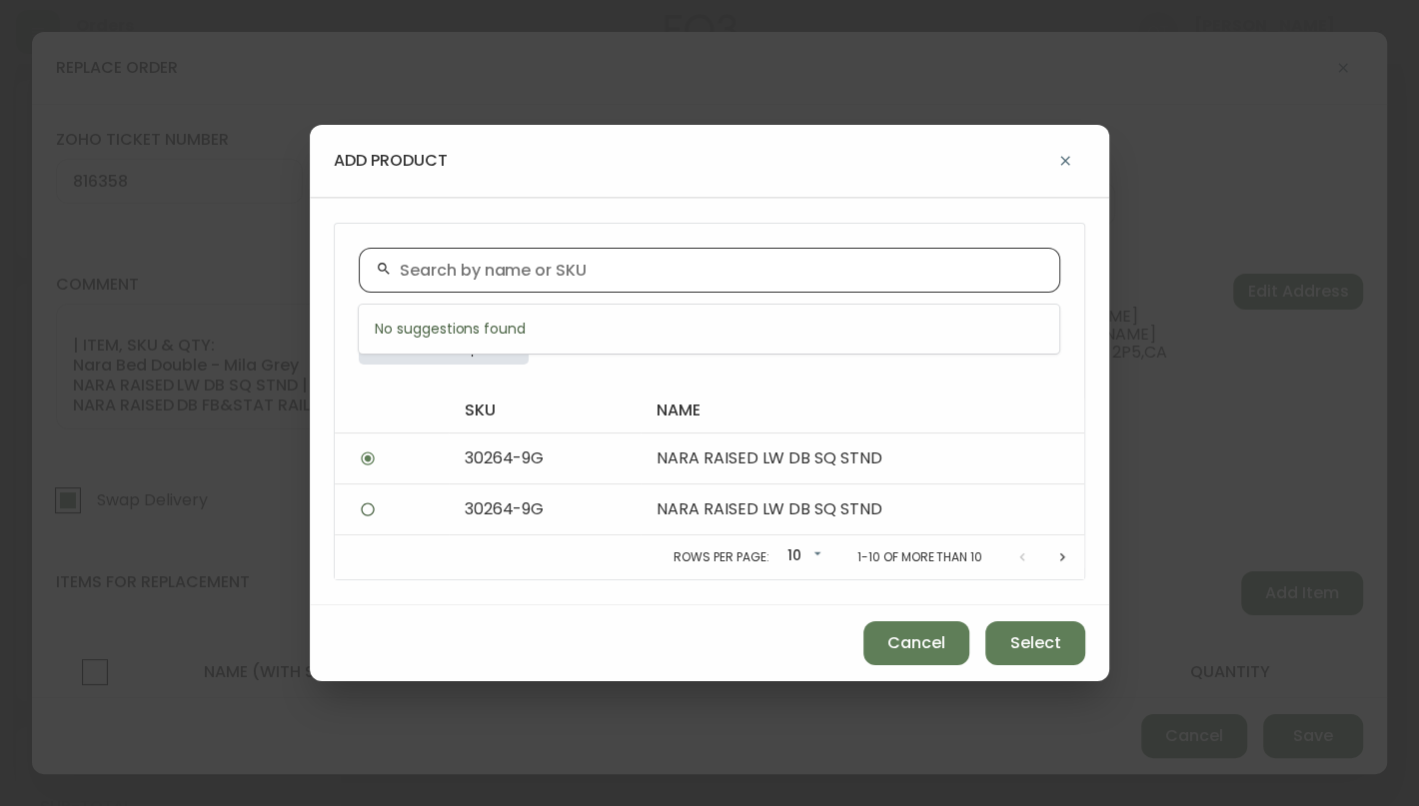
paste input "30262-8B"
type input "30262-8B"
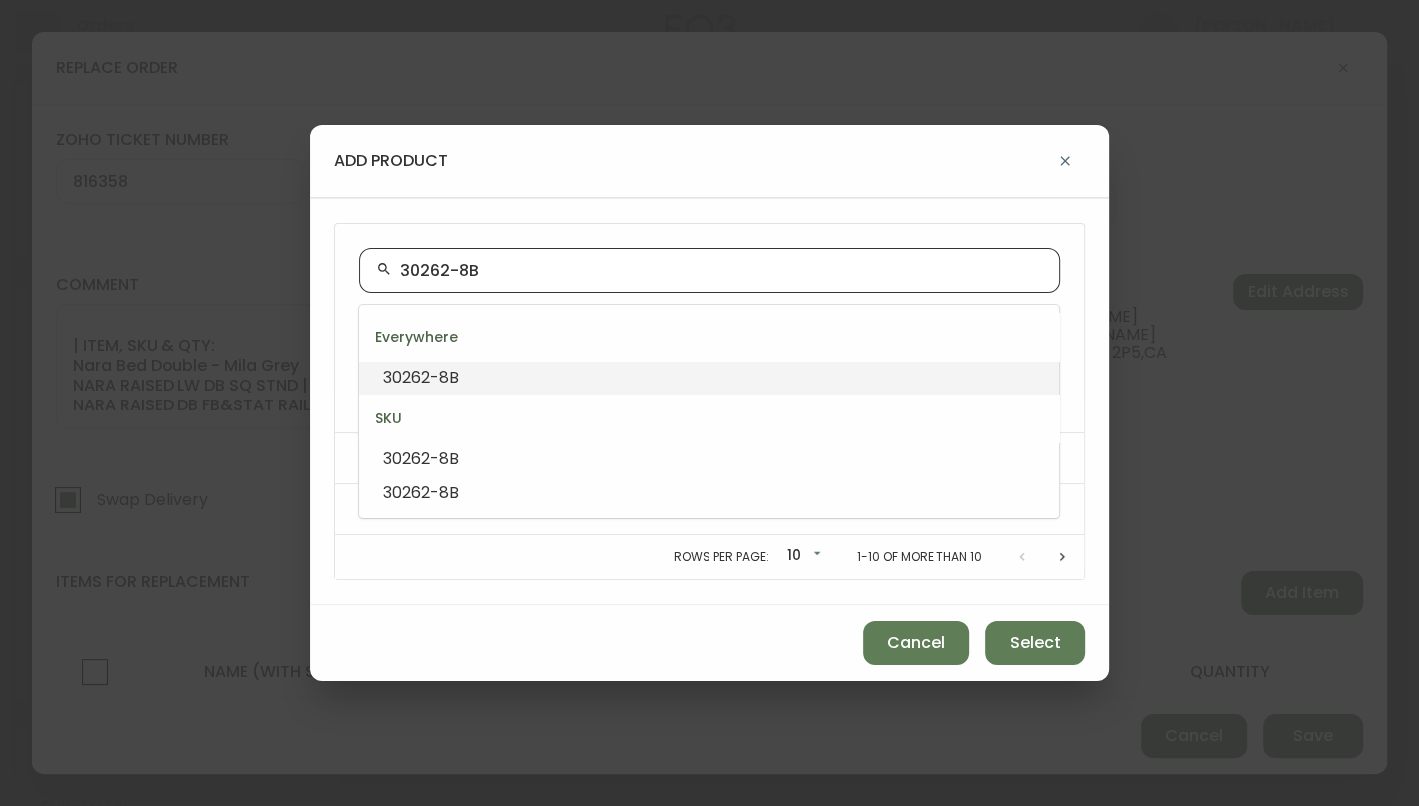
click at [463, 375] on li "30262-8B" at bounding box center [709, 378] width 700 height 34
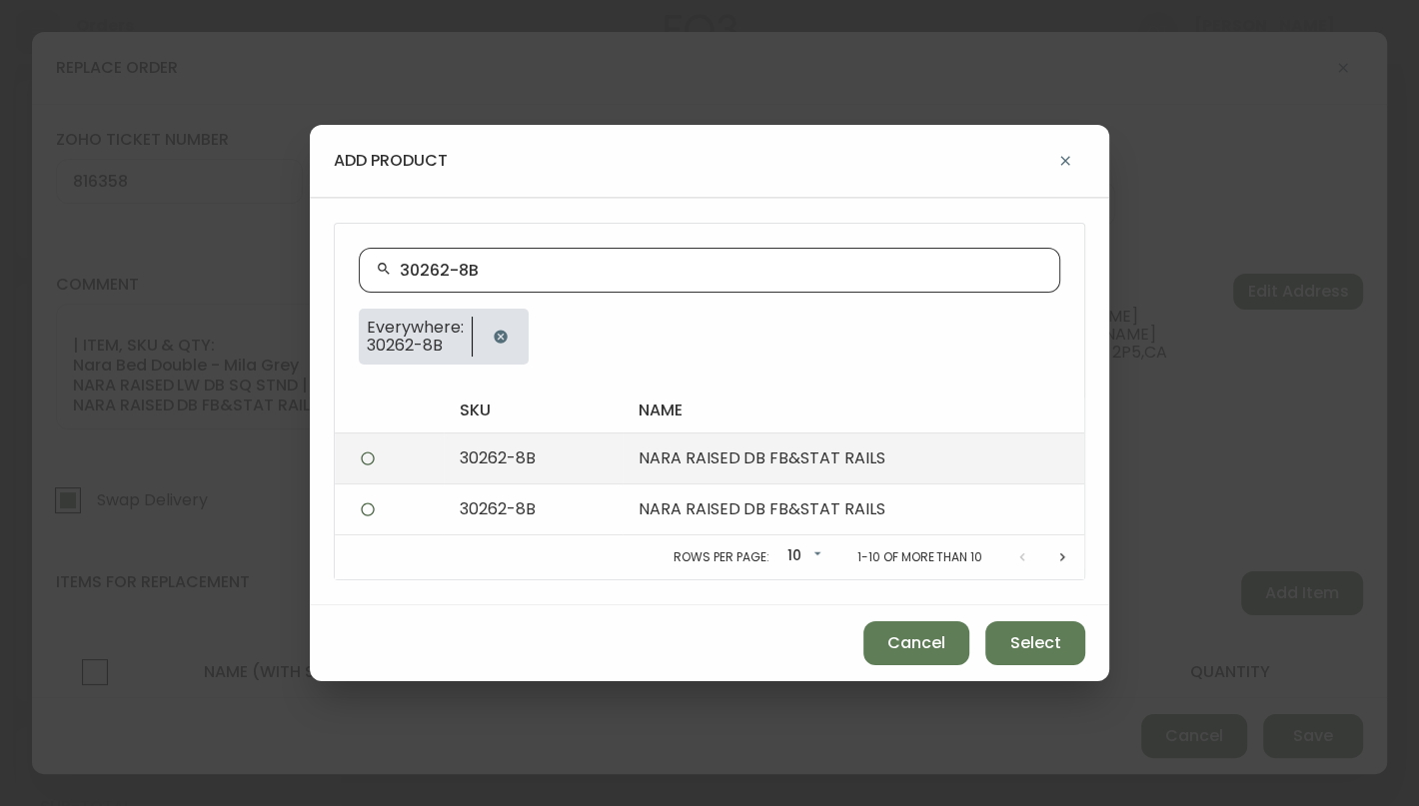
click at [570, 464] on td "30262-8B" at bounding box center [533, 458] width 178 height 51
radio input "true"
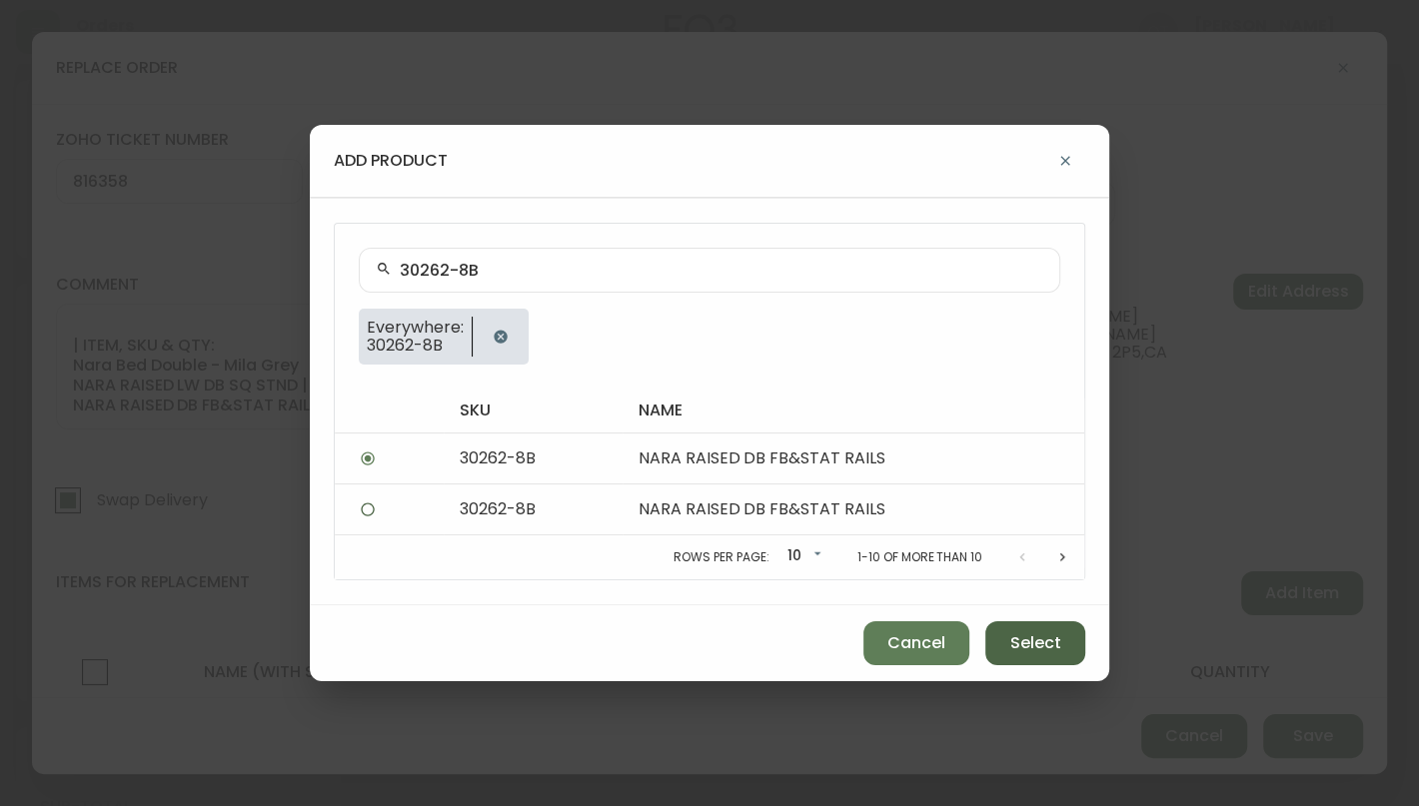
click at [1006, 634] on button "Select" at bounding box center [1035, 643] width 100 height 44
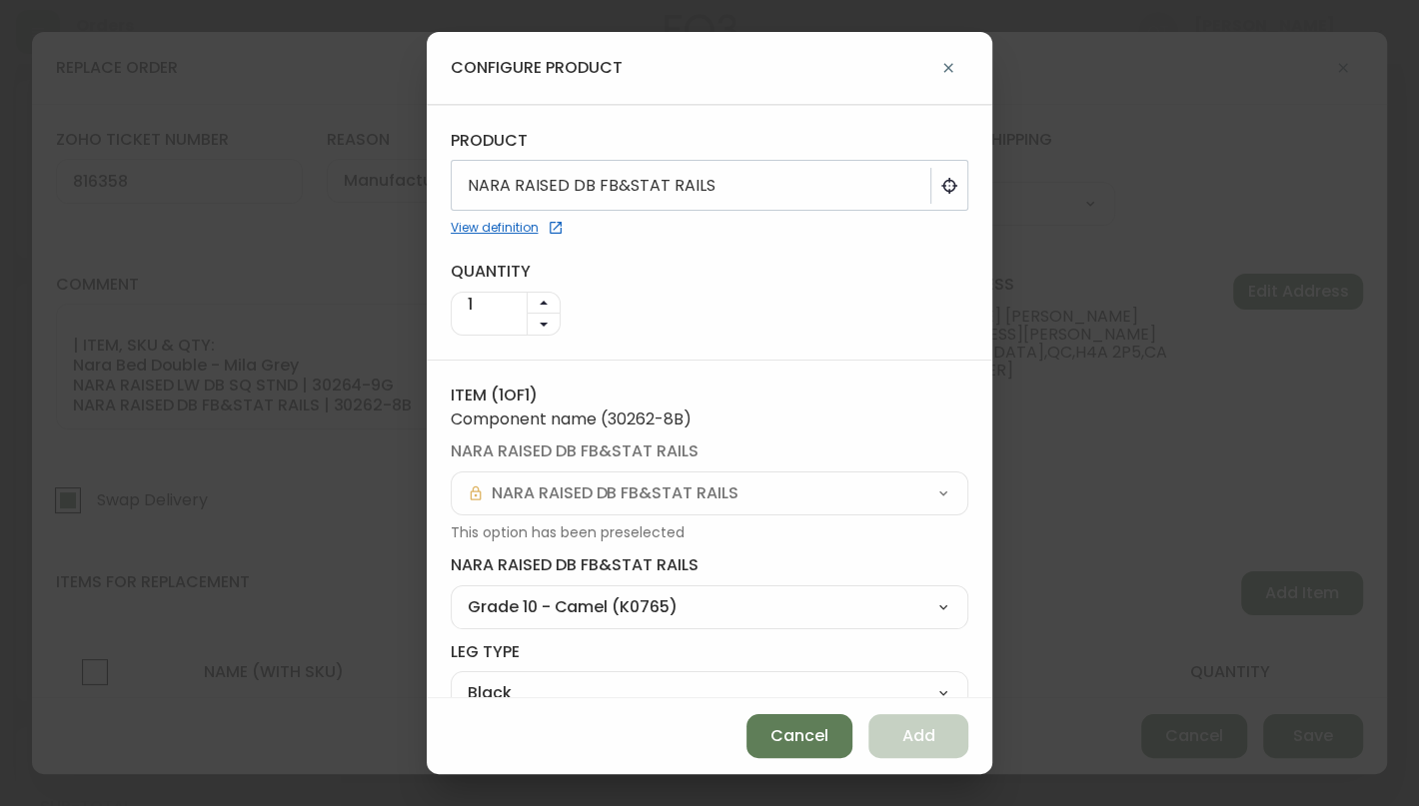
click at [920, 610] on select "Grade 10 - Camel (K0765) Grade 10 - Ice (K4071) Grade 10 - [PERSON_NAME] (K0764…" at bounding box center [709, 607] width 517 height 30
select select "H1105"
click at [451, 592] on select "Grade 10 - Camel (K0765) Grade 10 - Ice (K4071) Grade 10 - [PERSON_NAME] (K0764…" at bounding box center [709, 607] width 517 height 30
type input "Grade 20 - Grey (H1105)"
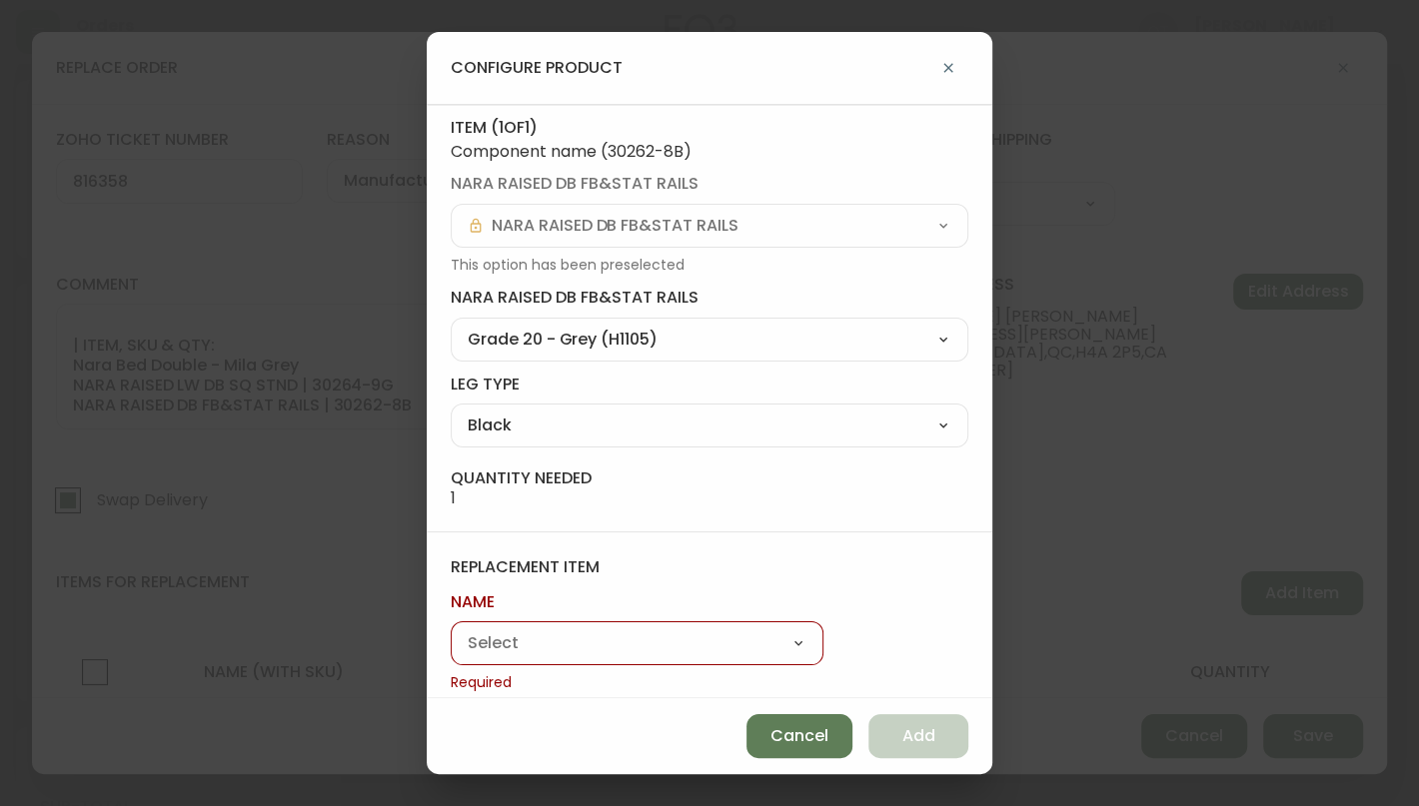
scroll to position [285, 0]
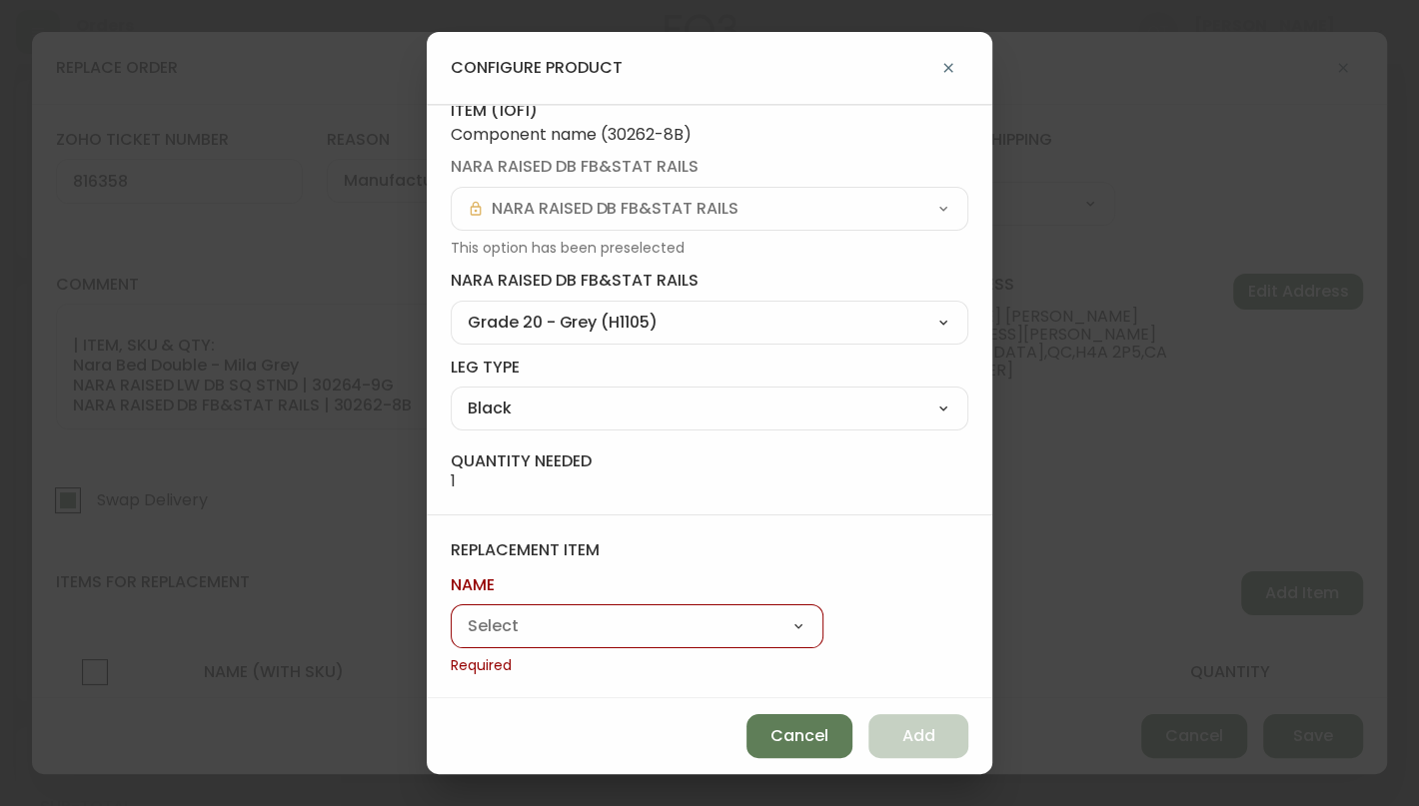
click at [611, 625] on select "Nara Bed" at bounding box center [637, 626] width 373 height 30
select select "cm9kh94bs0dby0190musawgqs"
click at [451, 637] on select "Nara Bed" at bounding box center [637, 626] width 373 height 30
type input "Nara Bed"
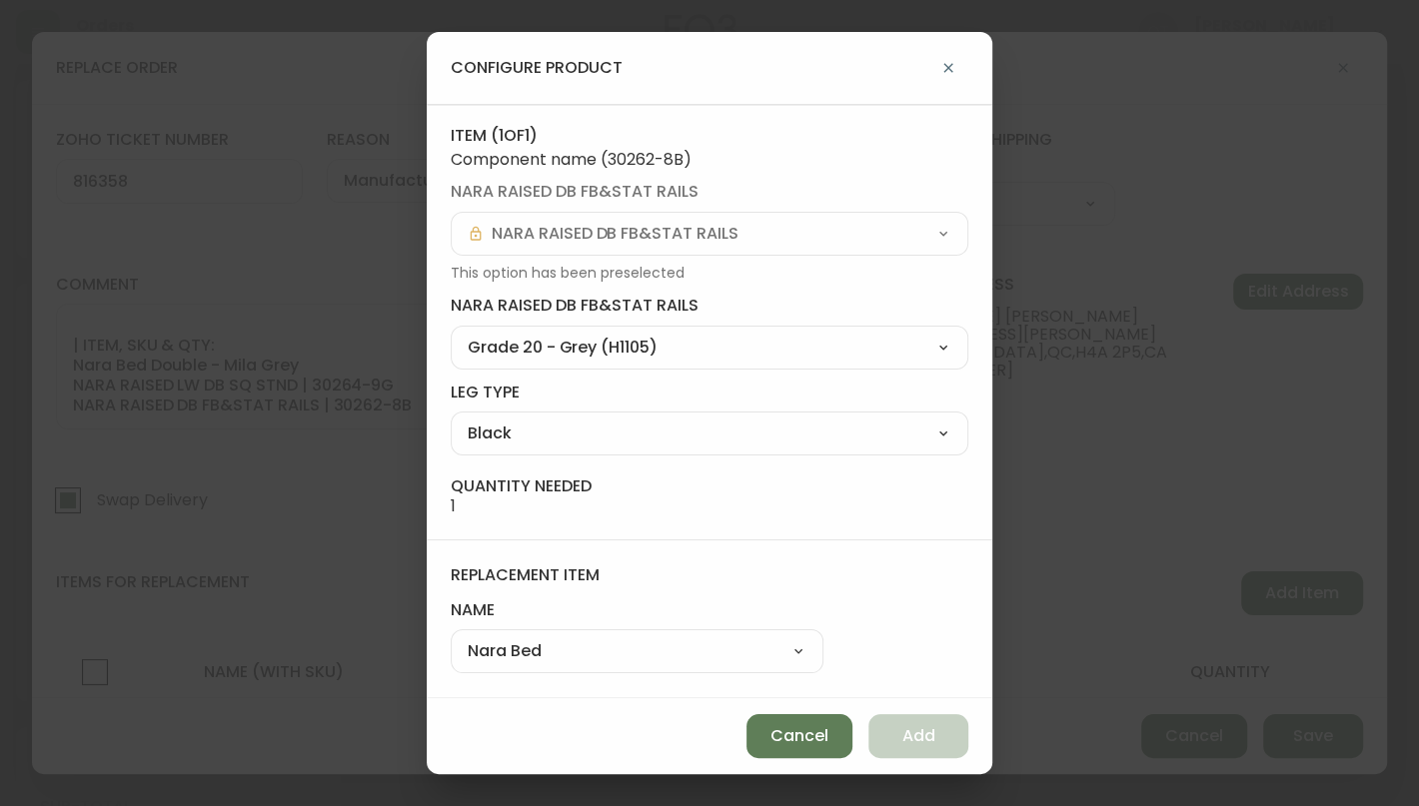
scroll to position [257, 0]
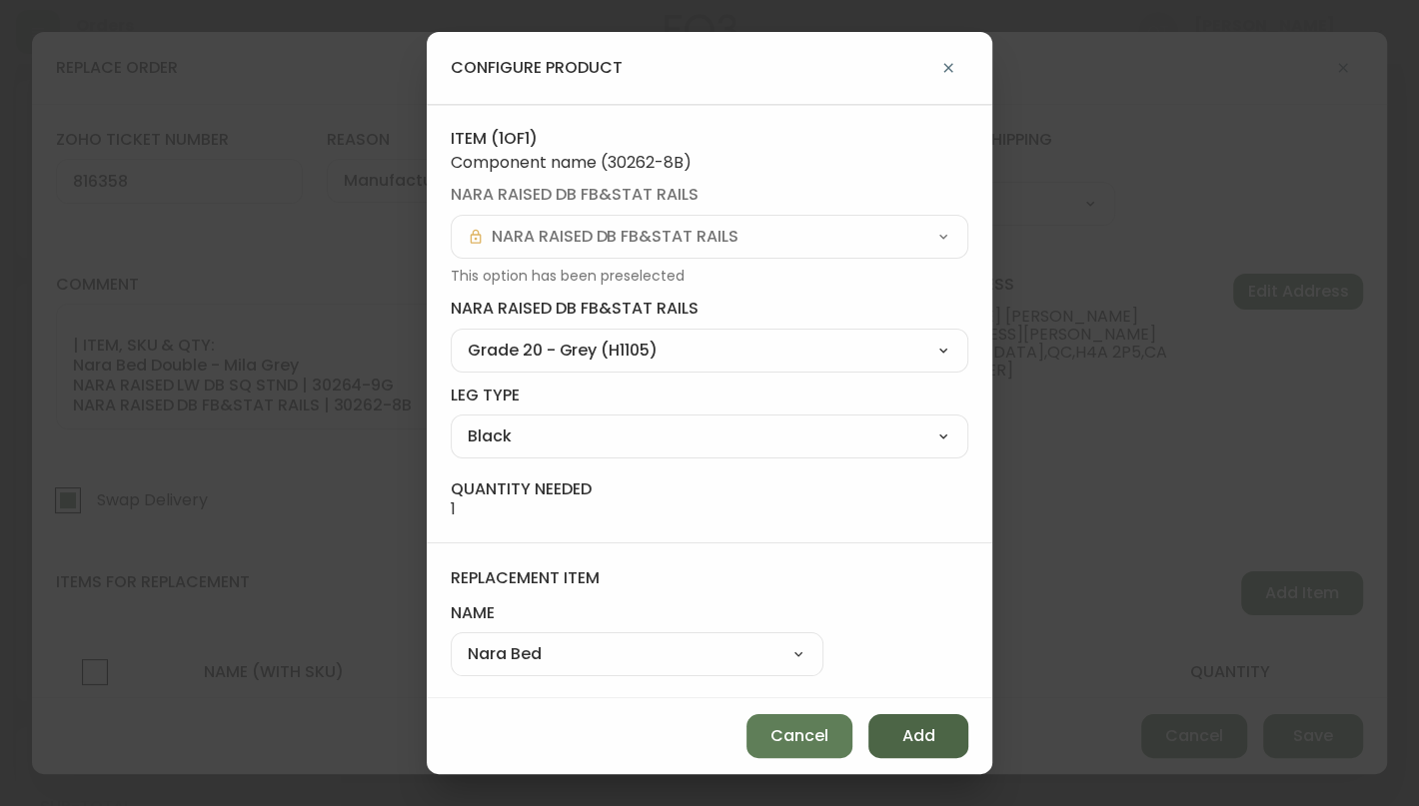
click at [939, 731] on button "Add" at bounding box center [918, 736] width 100 height 44
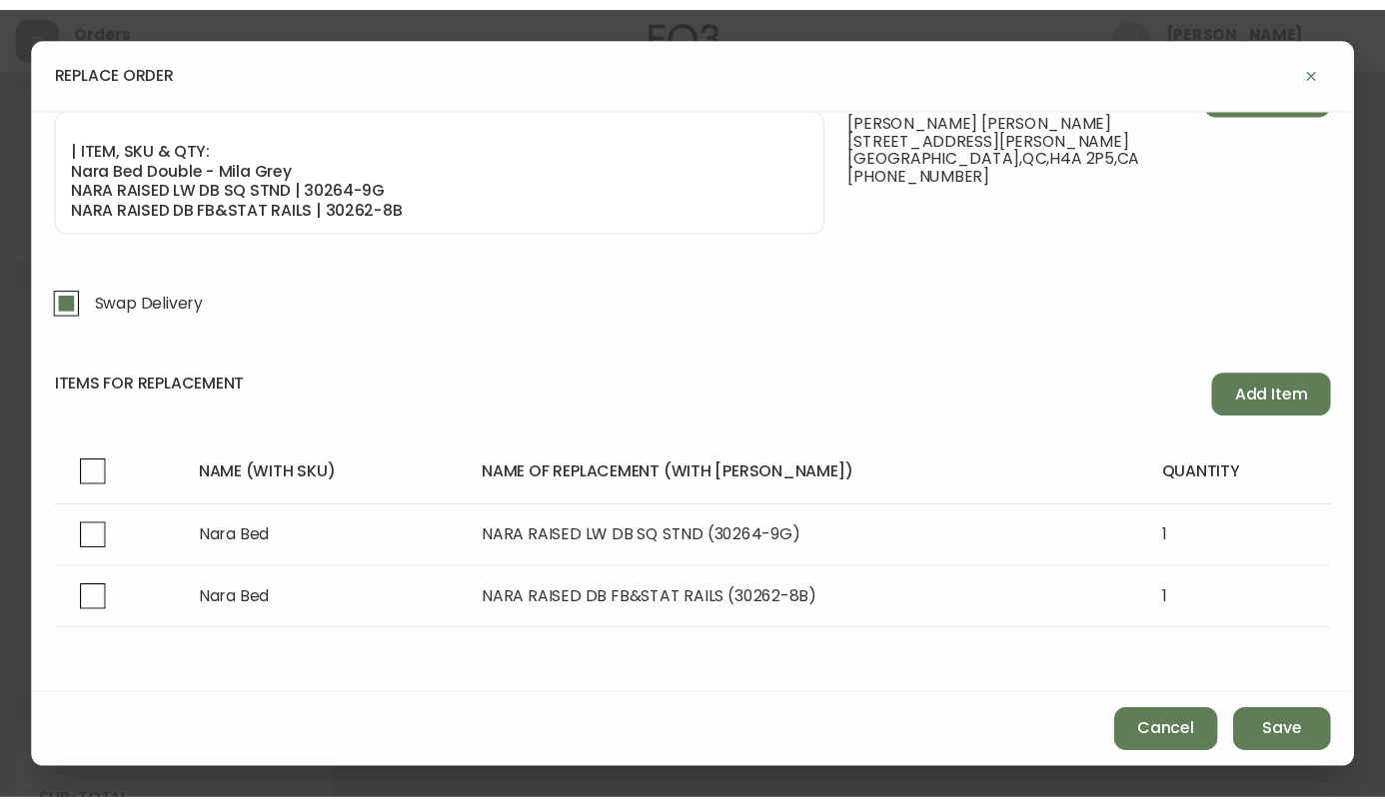
scroll to position [204, 0]
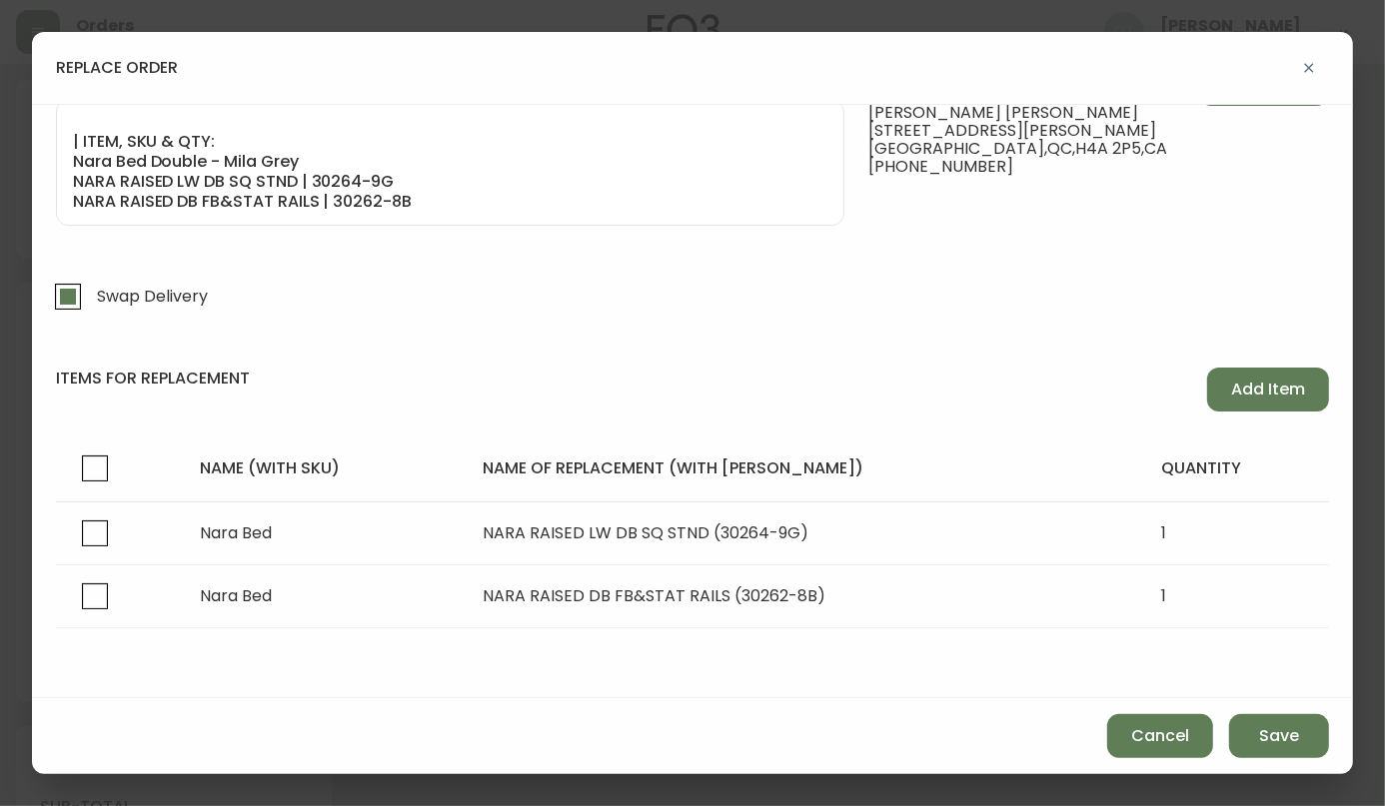
drag, startPoint x: 1270, startPoint y: 741, endPoint x: 999, endPoint y: 285, distance: 530.8
click at [999, 285] on div "replace order zoho ticket number 816358 reason Manufacturing Defect Customer Re…" at bounding box center [692, 403] width 1321 height 742
click at [1273, 733] on span "Save" at bounding box center [1279, 736] width 40 height 22
checkbox input "false"
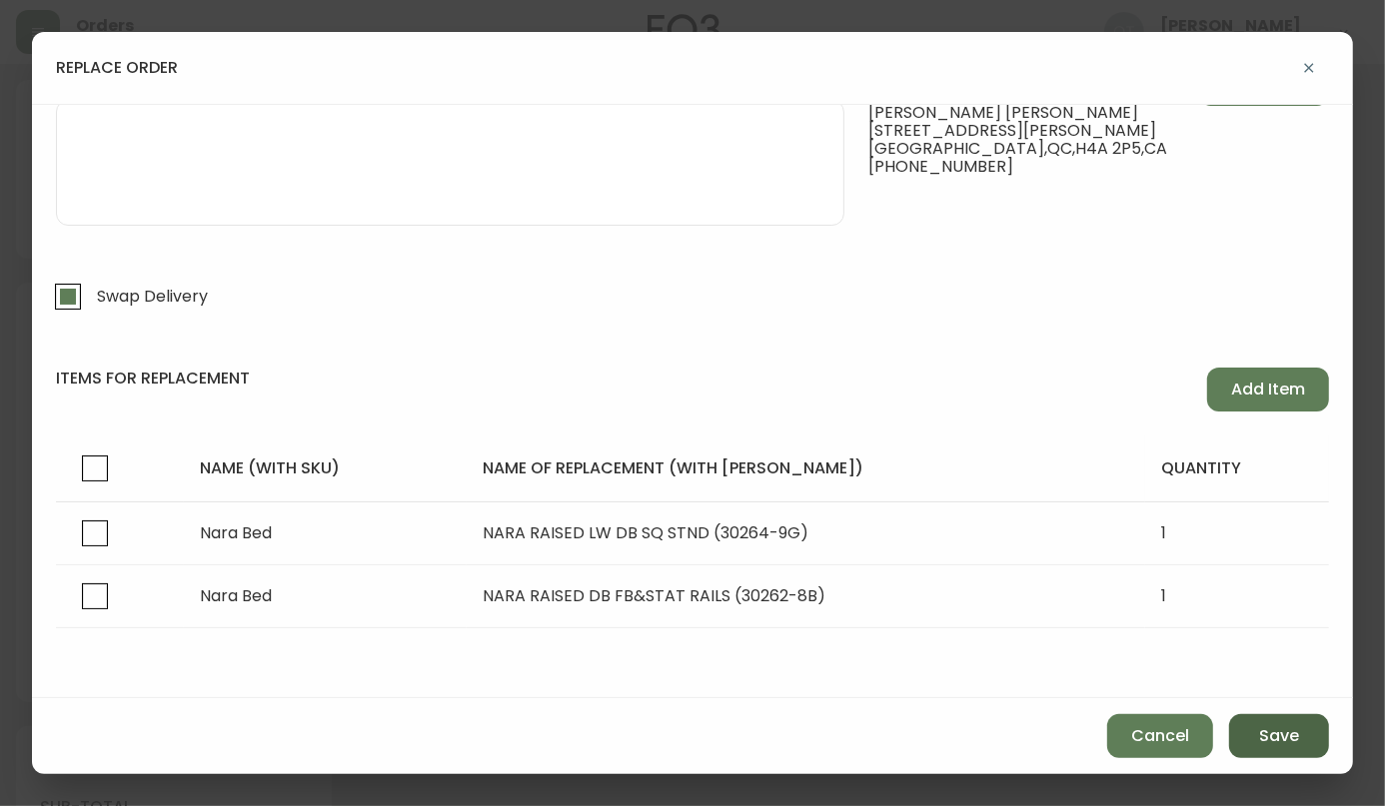
select select
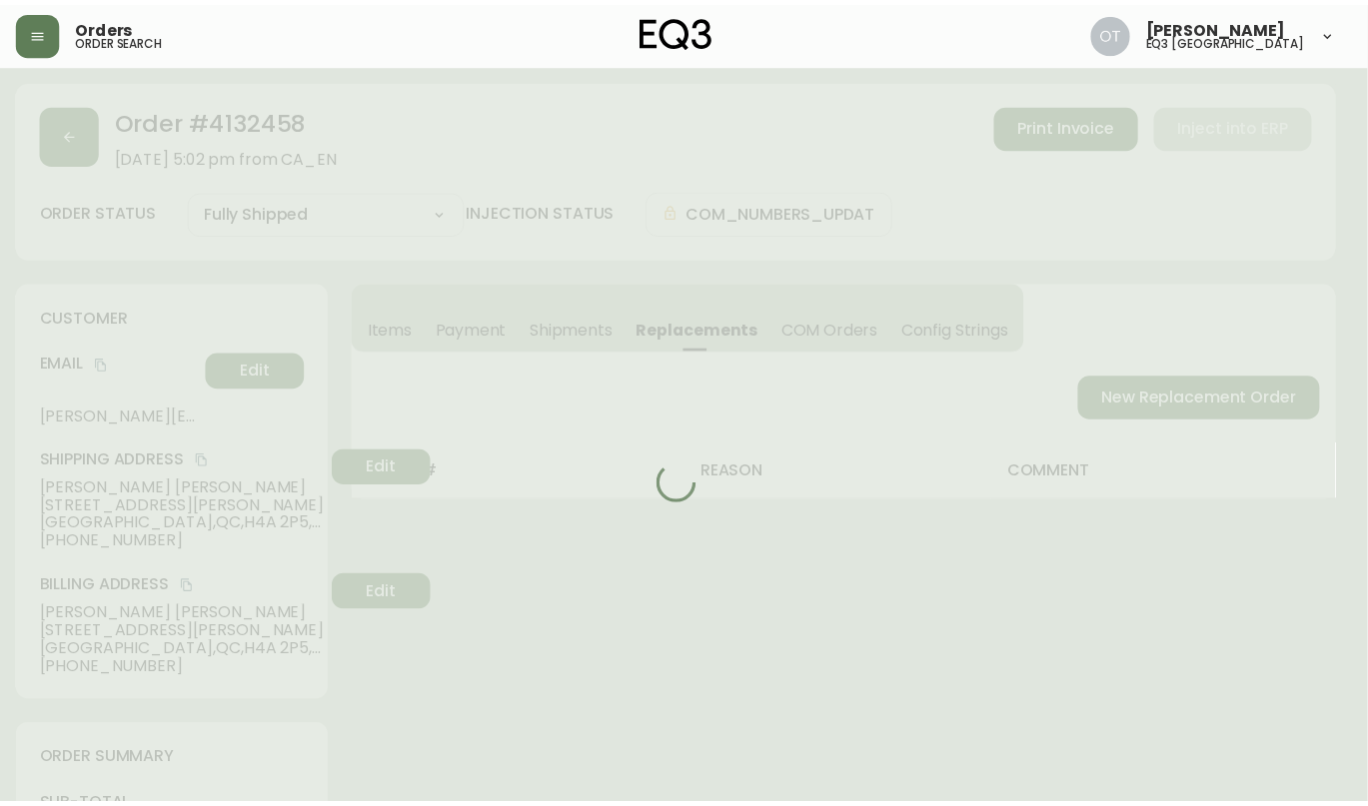
scroll to position [79, 0]
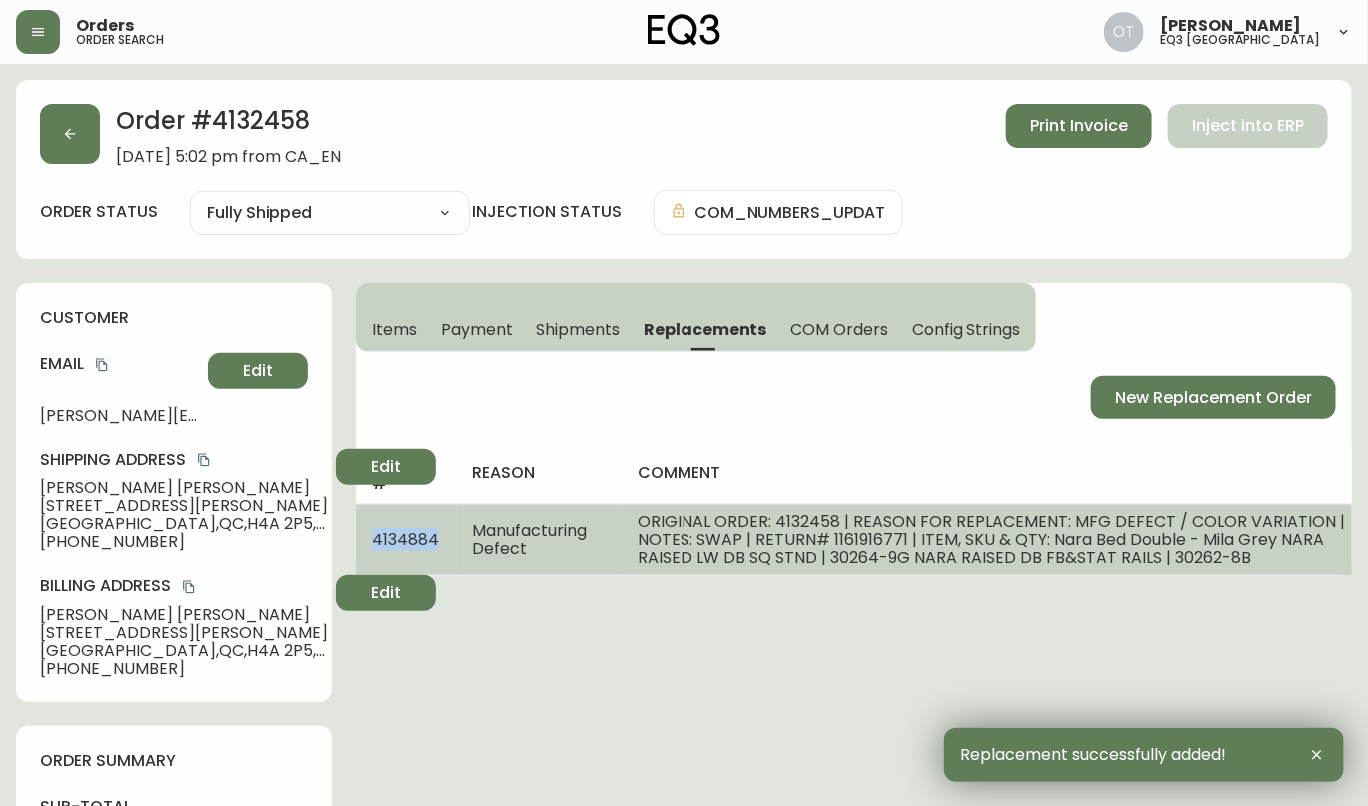
drag, startPoint x: 366, startPoint y: 533, endPoint x: 436, endPoint y: 542, distance: 70.5
click at [436, 542] on td "4134884" at bounding box center [406, 539] width 100 height 71
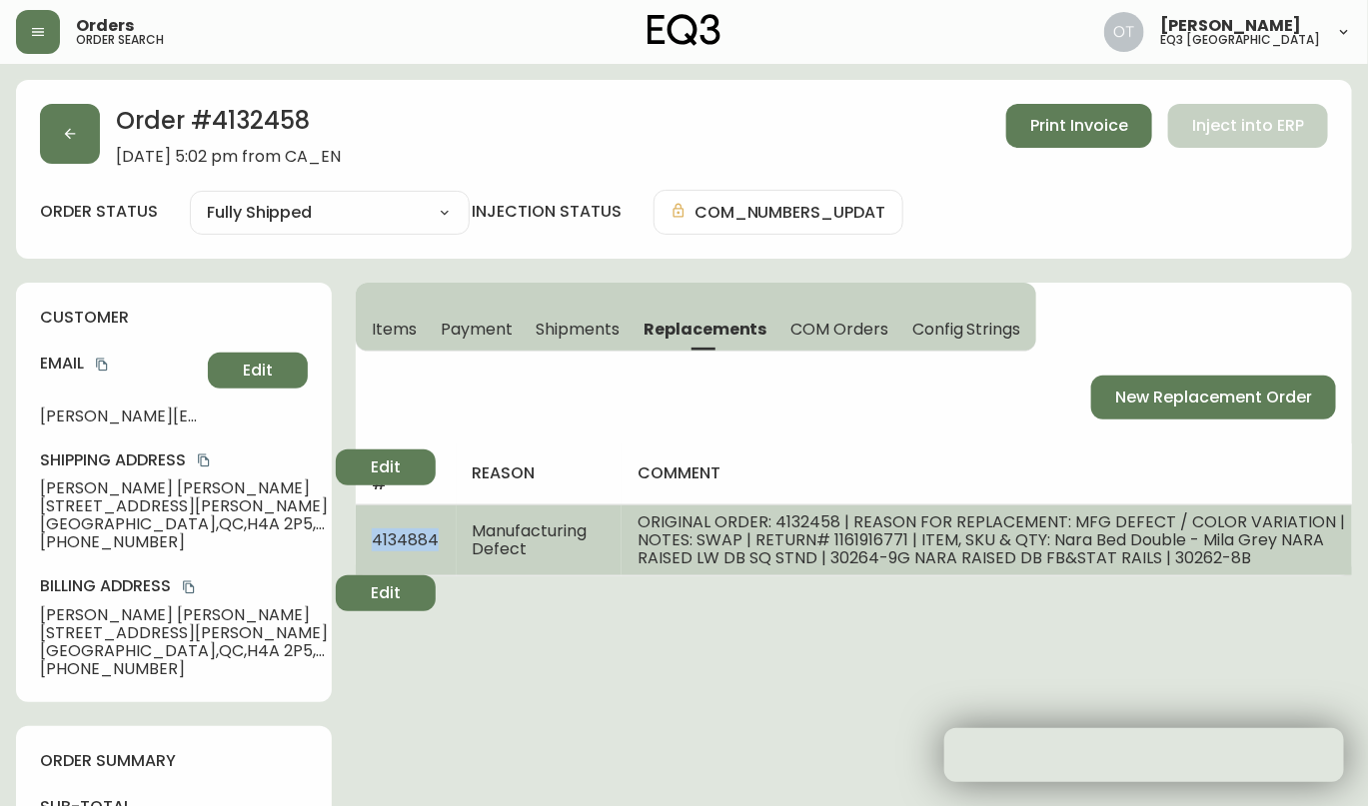
copy span "4134884"
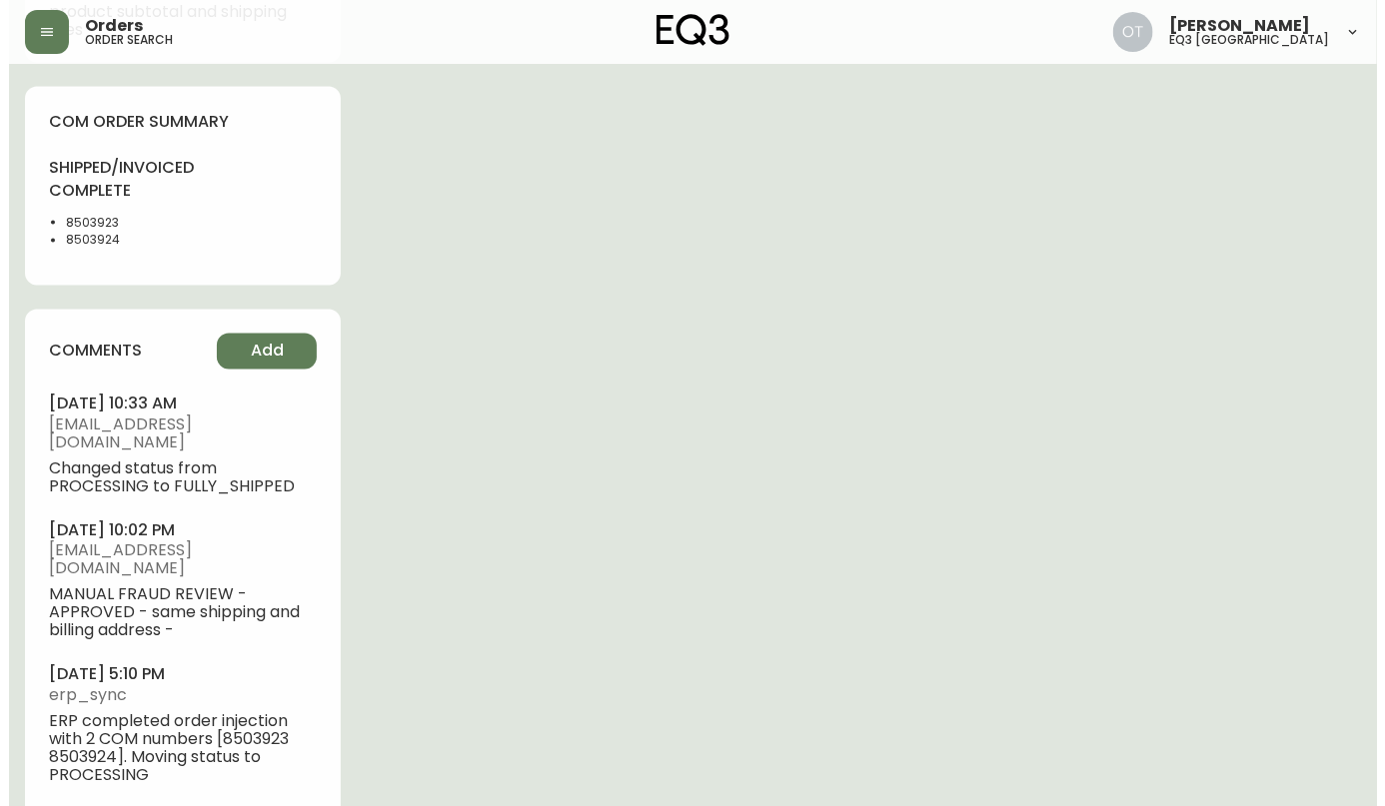
scroll to position [1191, 0]
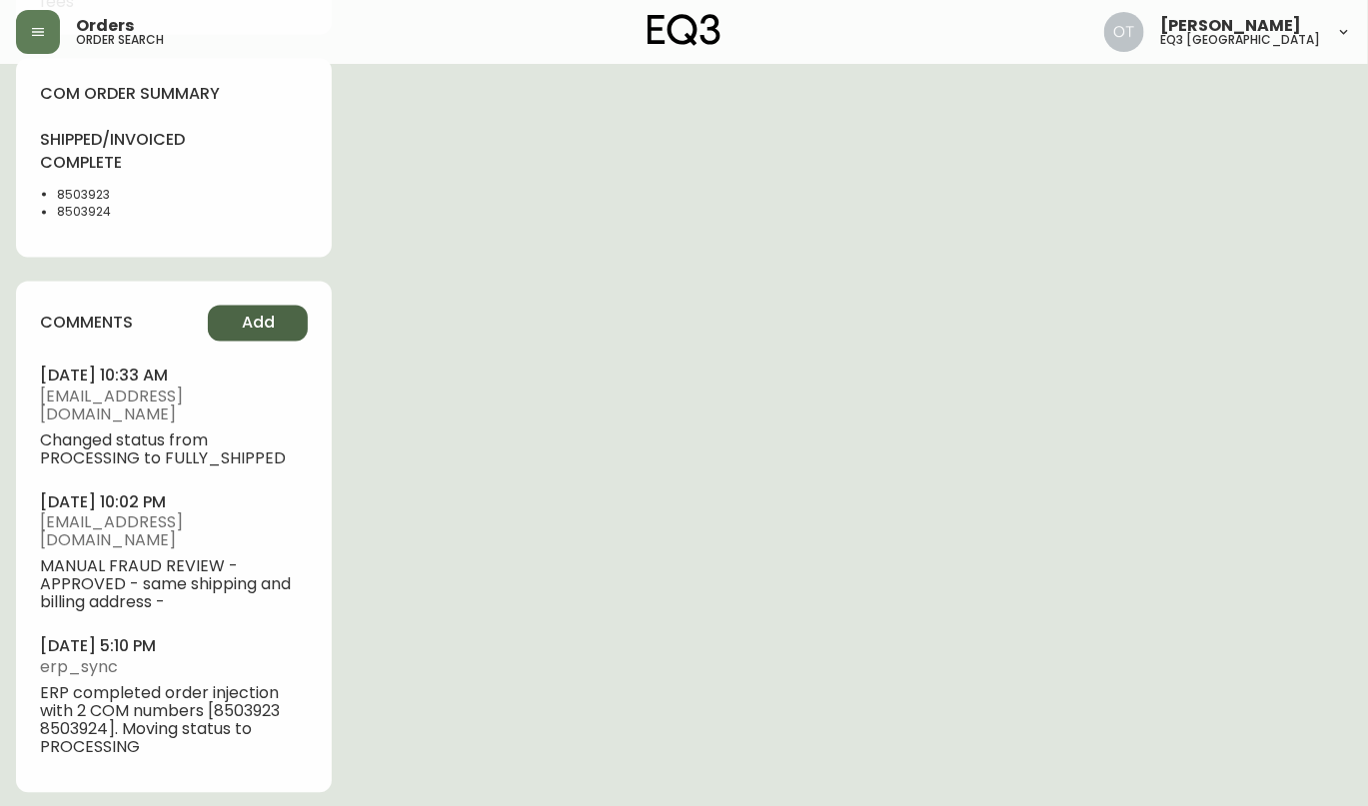
click at [246, 335] on button "Add" at bounding box center [258, 324] width 100 height 36
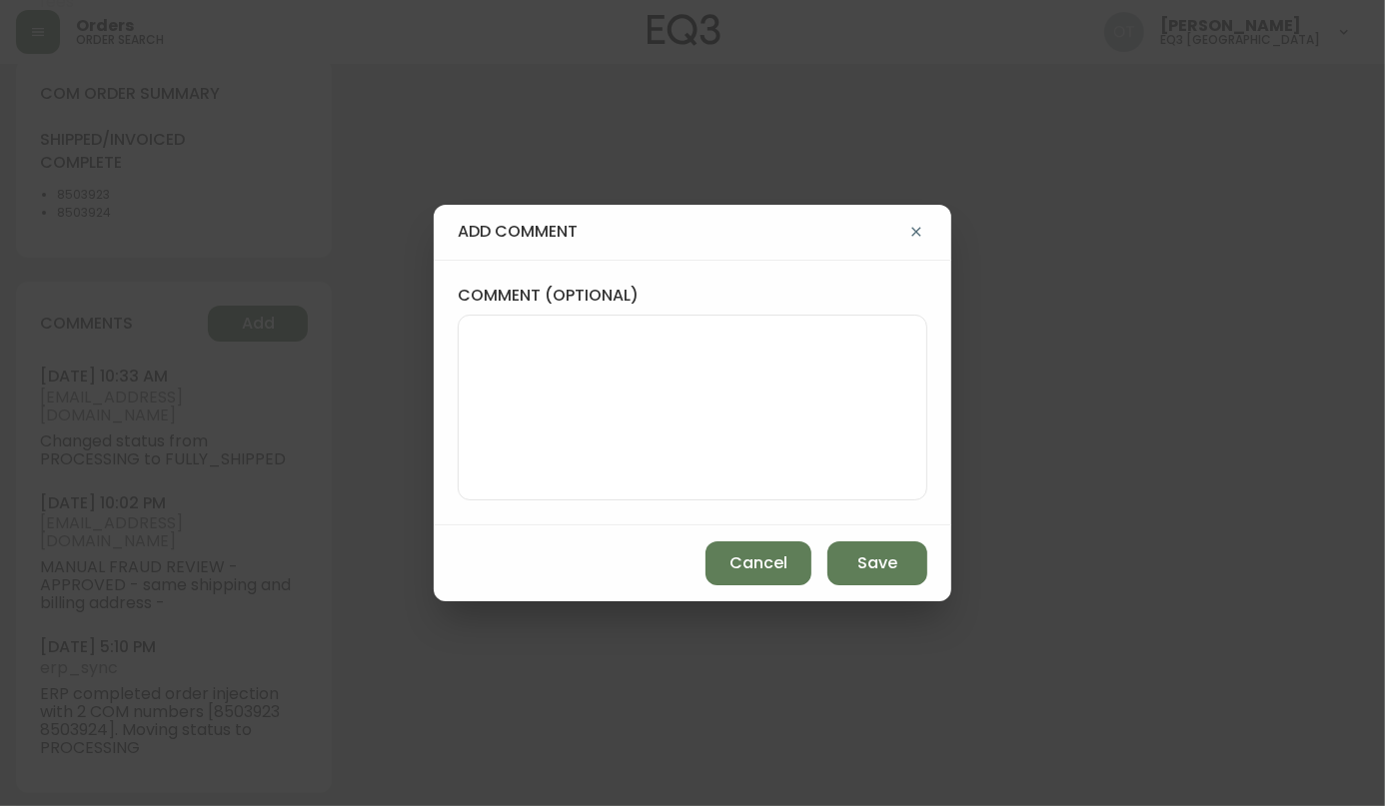
click at [540, 394] on textarea "comment (optional)" at bounding box center [693, 408] width 436 height 160
paste textarea "REPLACEMENT PO: 4134884 *COM will be available in AS400 and in the Admin Portal…"
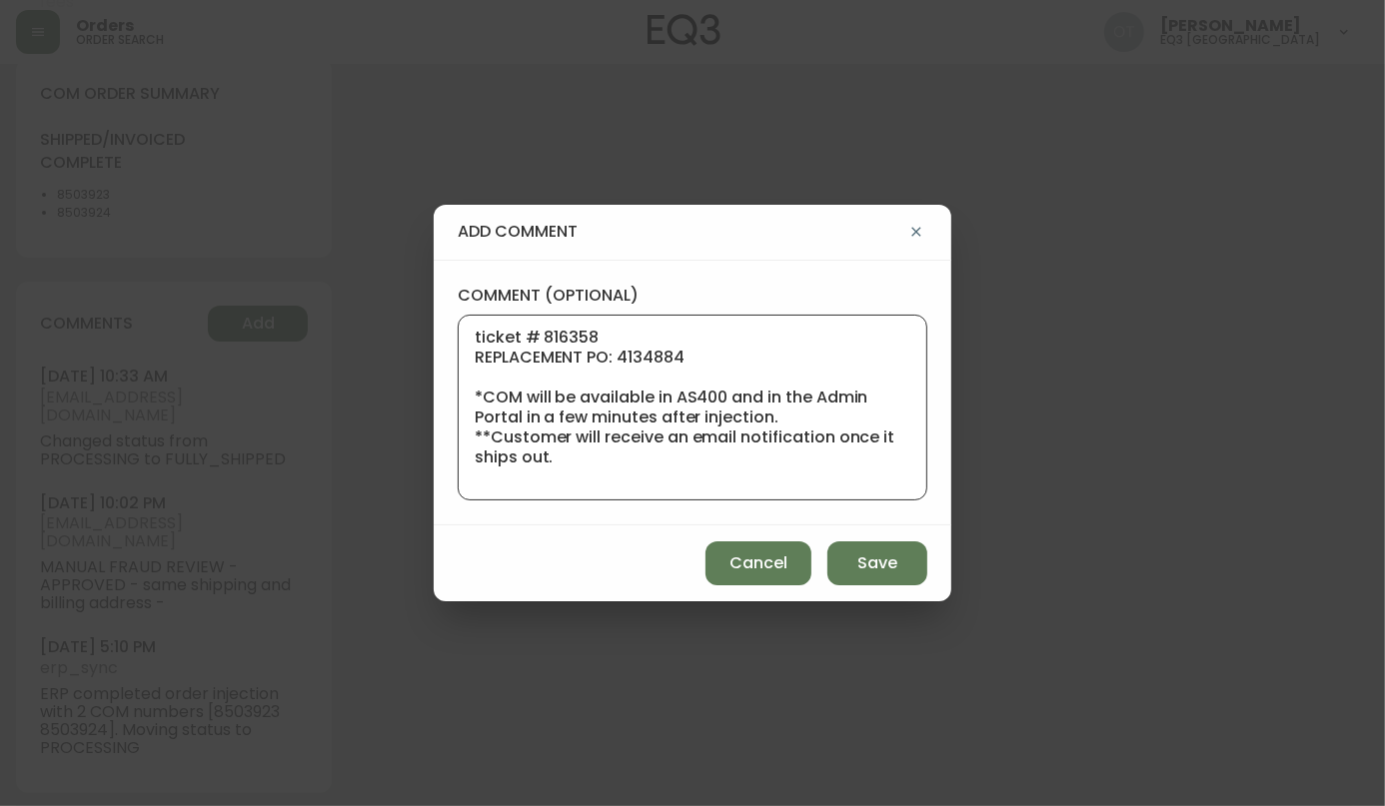
scroll to position [220, 0]
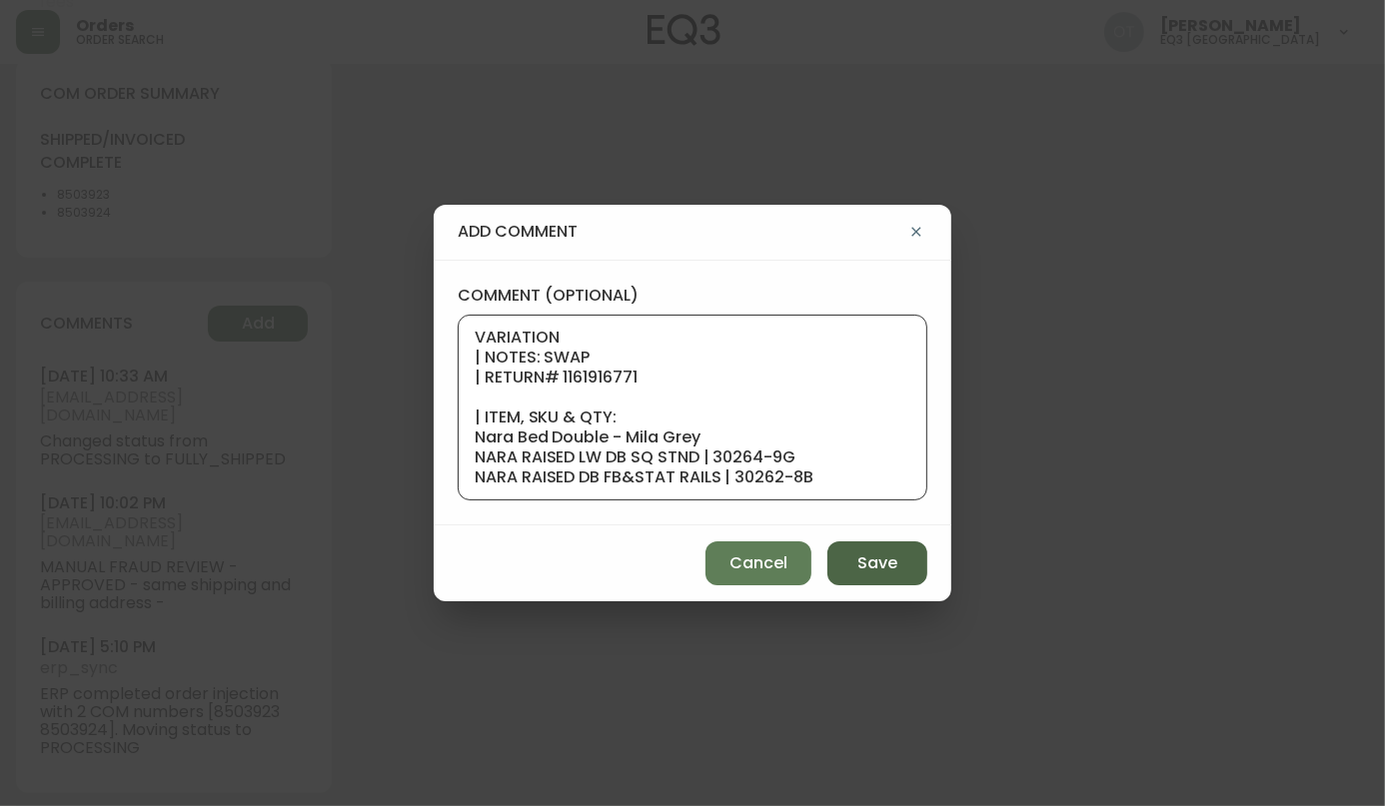
type textarea "ticket # 816358 REPLACEMENT PO: 4134884 *COM will be available in AS400 and in …"
click at [886, 559] on span "Save" at bounding box center [877, 563] width 40 height 22
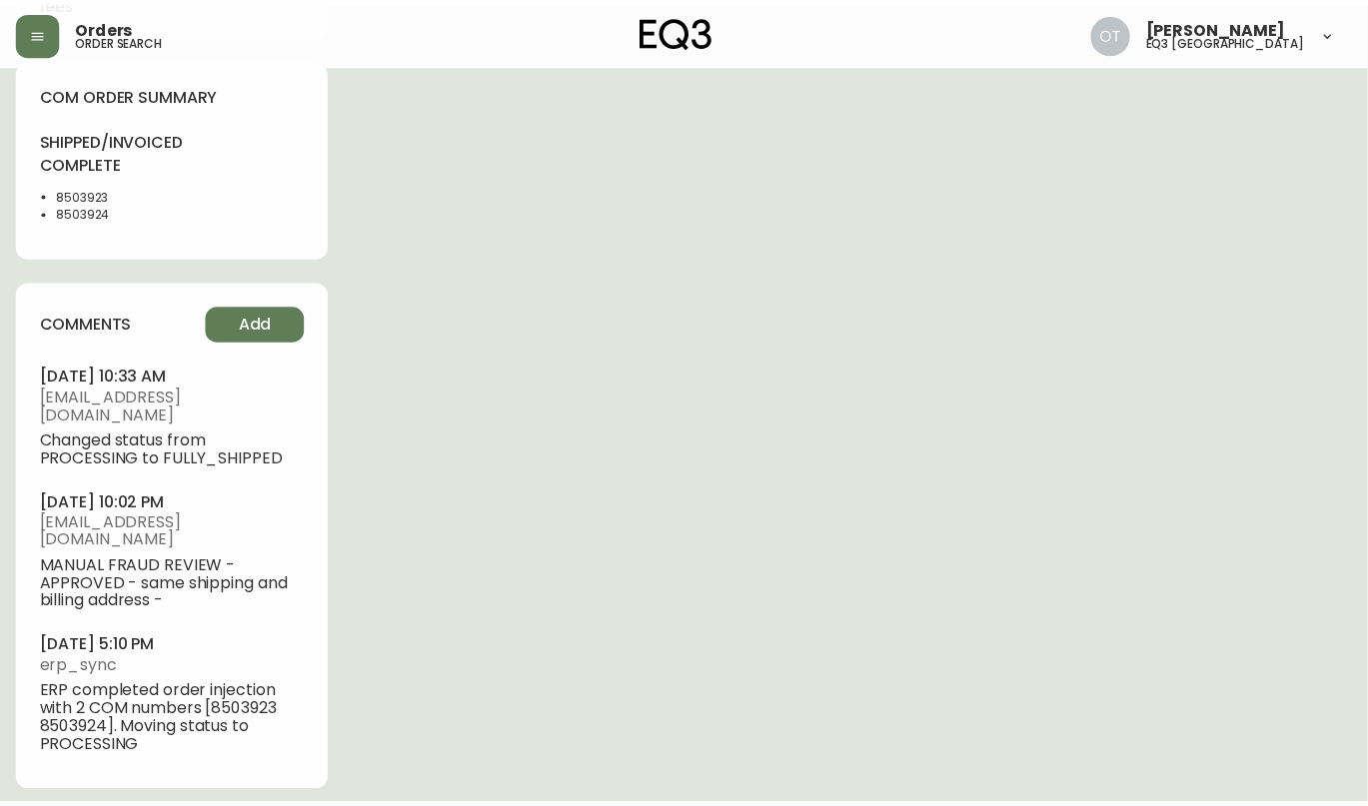
scroll to position [0, 0]
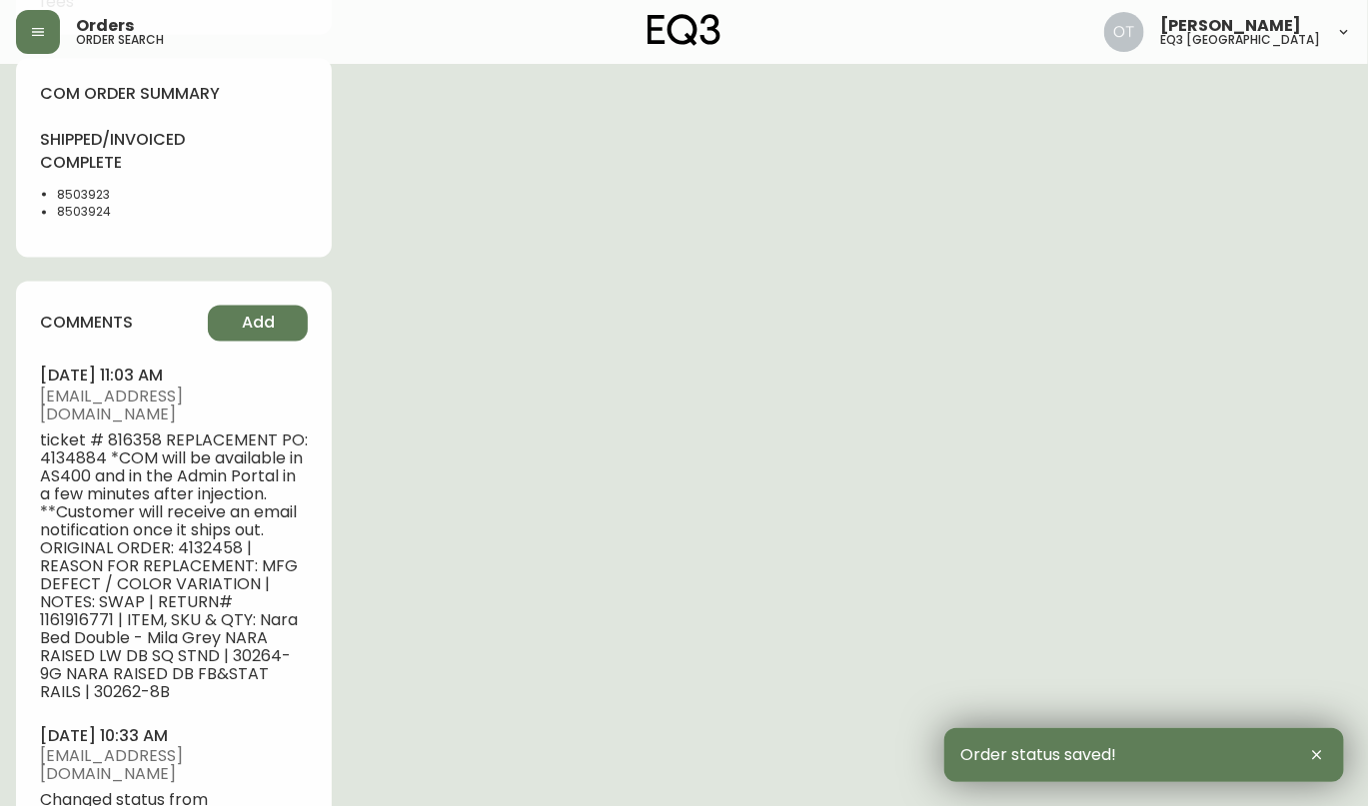
click at [80, 258] on div "com order summary shipped/invoiced complete 8503923 8503924" at bounding box center [174, 158] width 316 height 199
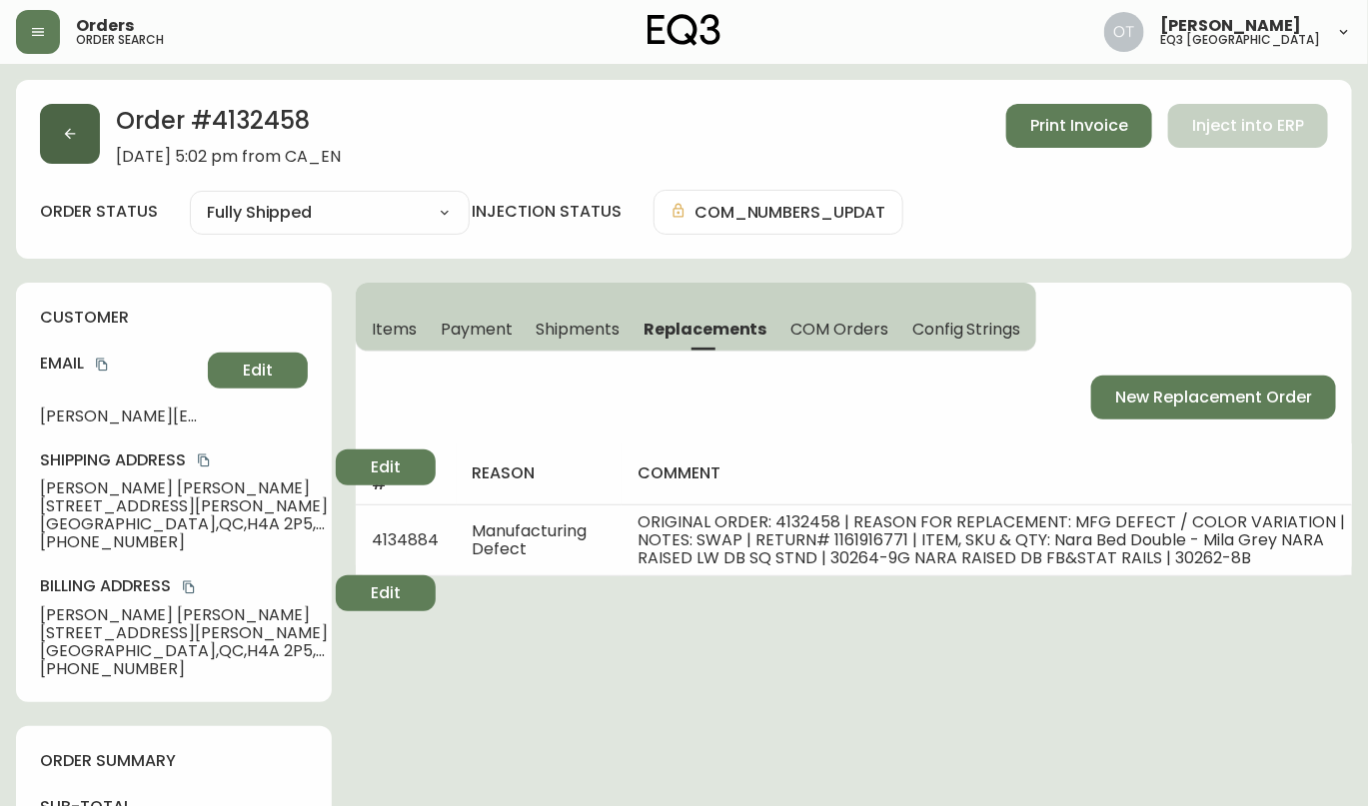
click at [75, 144] on button "button" at bounding box center [70, 134] width 60 height 60
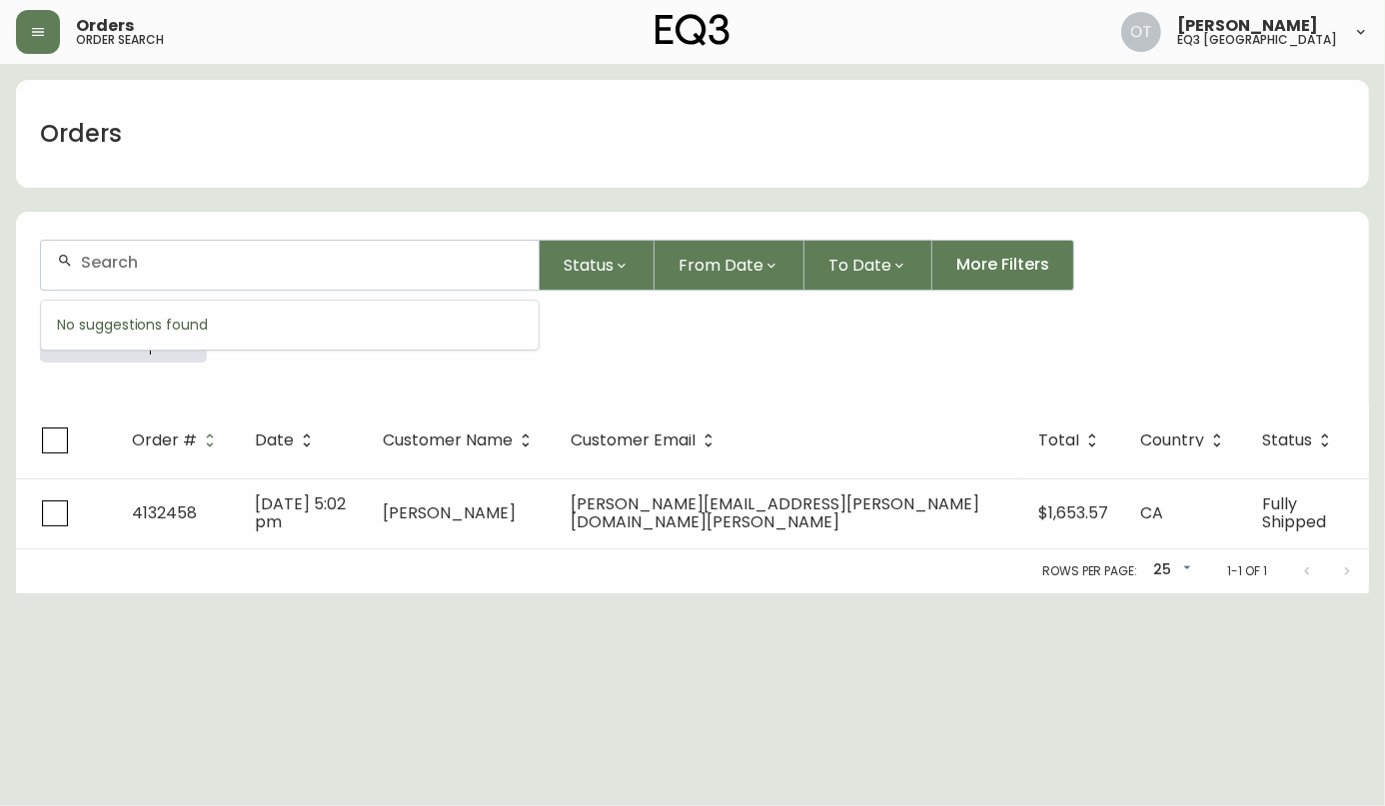
click at [84, 263] on input "text" at bounding box center [302, 262] width 442 height 19
paste input "4134049"
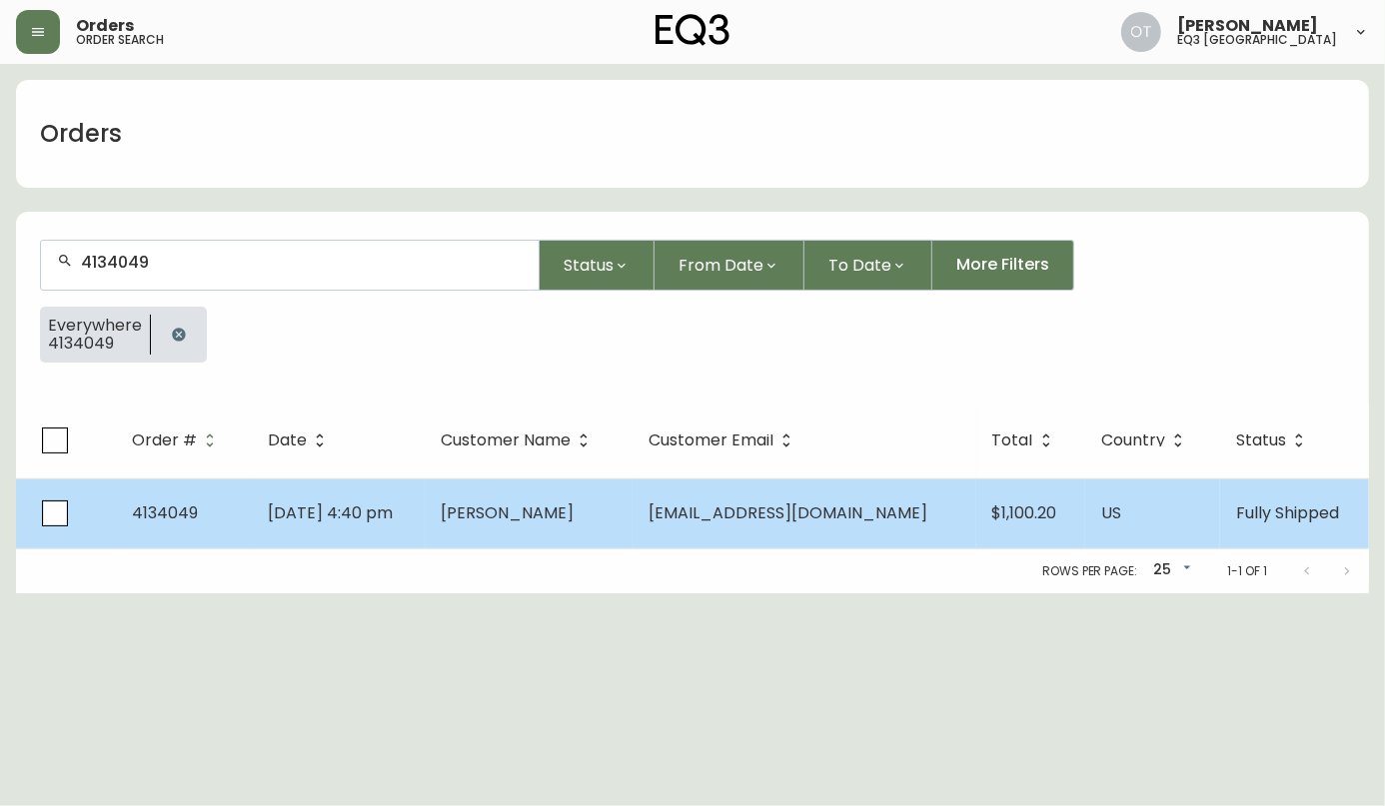
type input "4134049"
click at [181, 509] on span "4134049" at bounding box center [165, 513] width 66 height 23
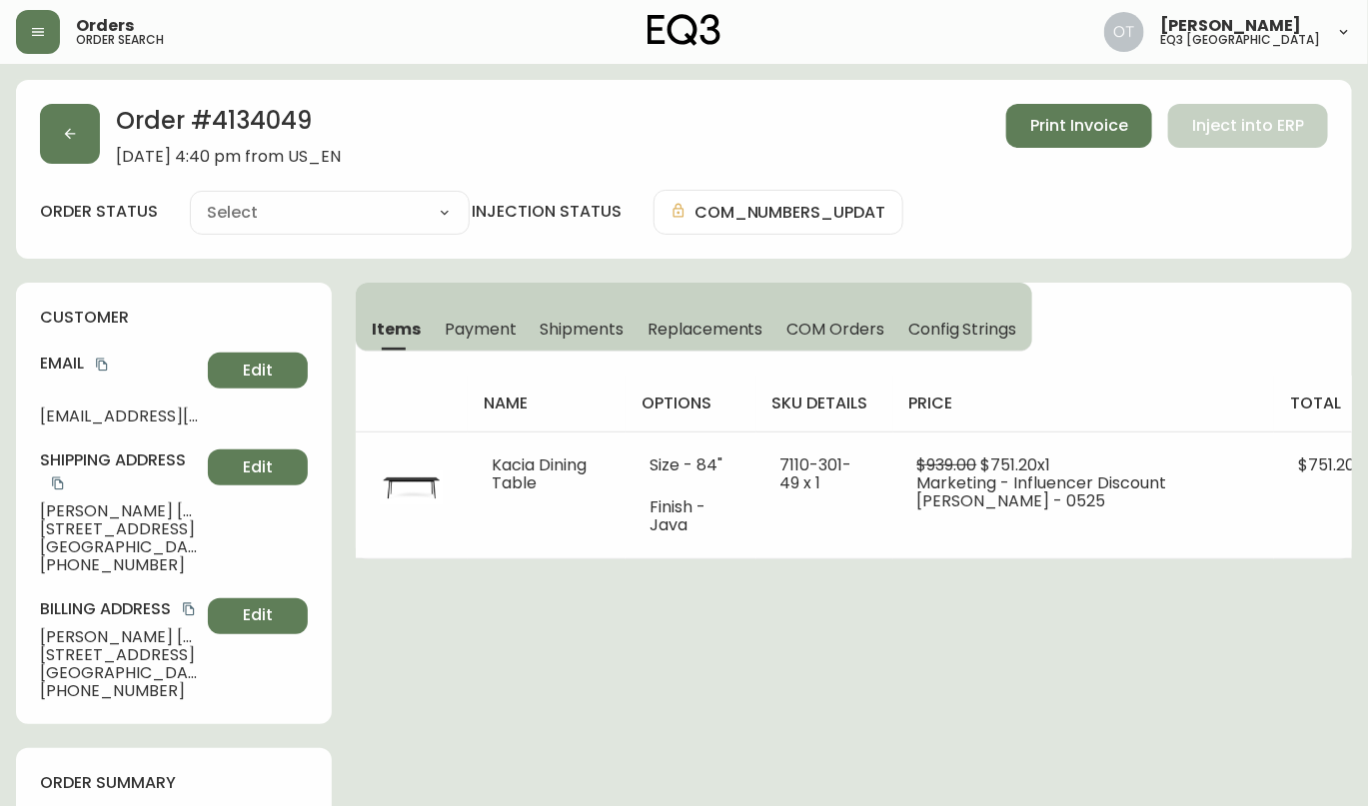
type input "Fully Shipped"
select select "FULLY_SHIPPED"
click at [683, 334] on span "Replacements" at bounding box center [704, 329] width 115 height 21
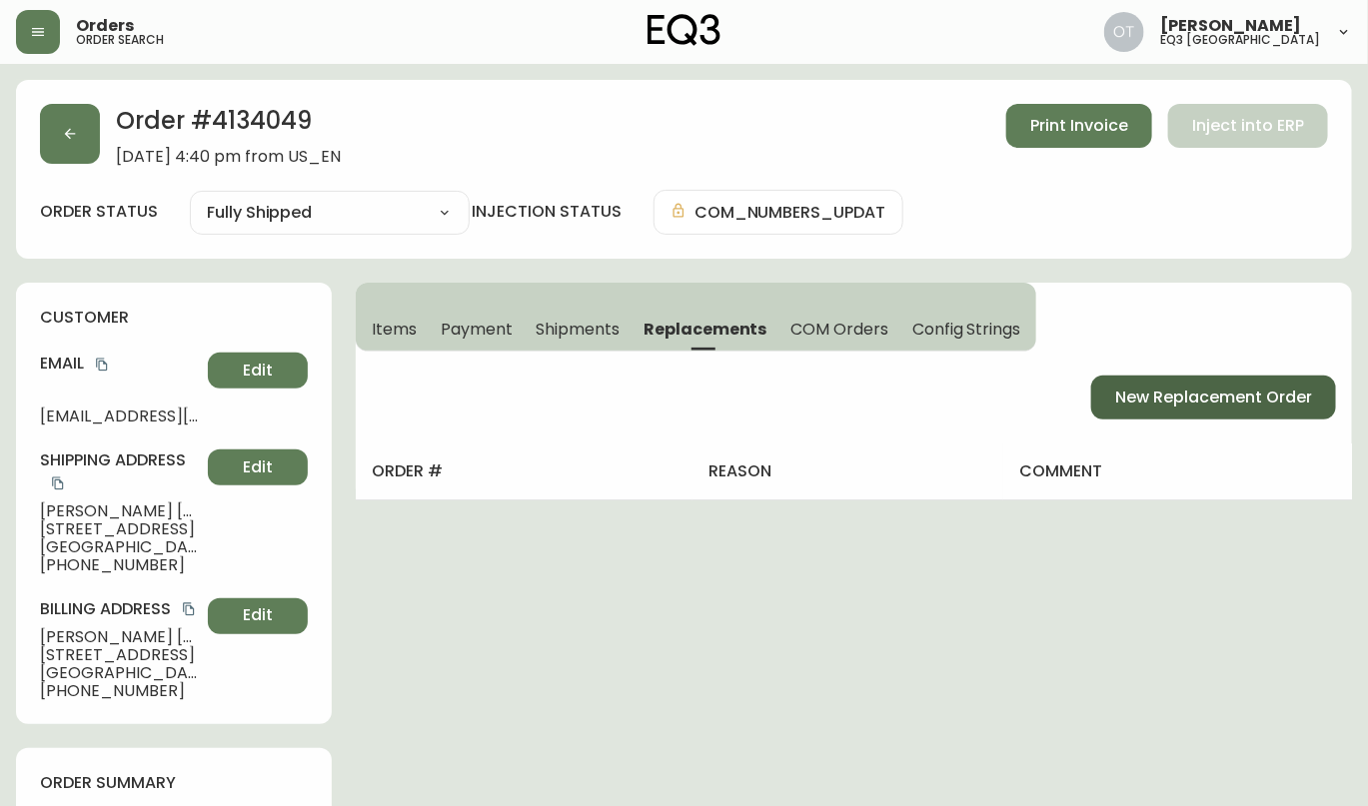
click at [1232, 404] on span "New Replacement Order" at bounding box center [1213, 398] width 197 height 22
select select "FREIGHT"
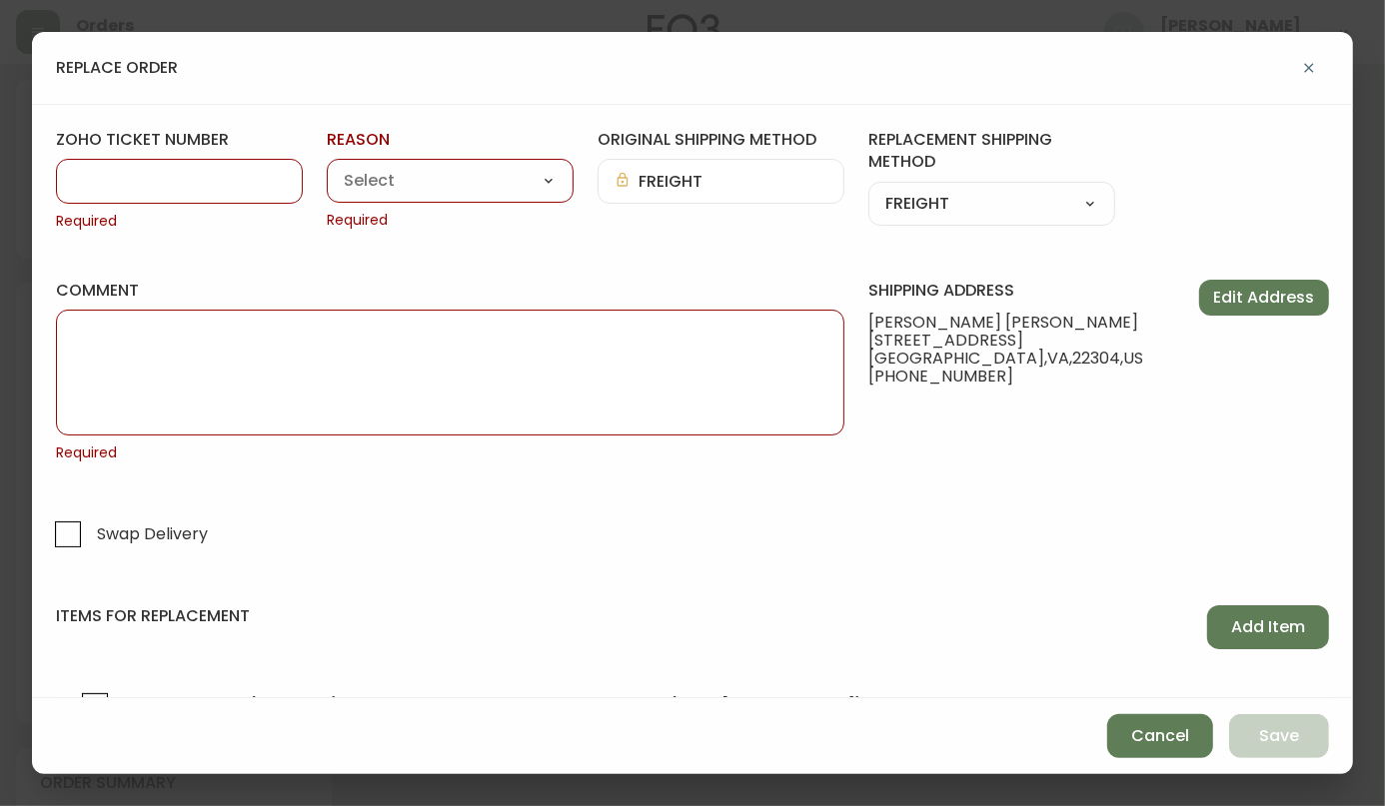
click at [211, 189] on input "zoho ticket number" at bounding box center [179, 181] width 213 height 19
paste input "#819138"
click at [86, 181] on input "#819138" at bounding box center [179, 181] width 213 height 19
type input "819138"
click at [409, 183] on select "Customer Related Damaged in Shipping Lost in Transit or Missing Order Manufactu…" at bounding box center [450, 182] width 247 height 30
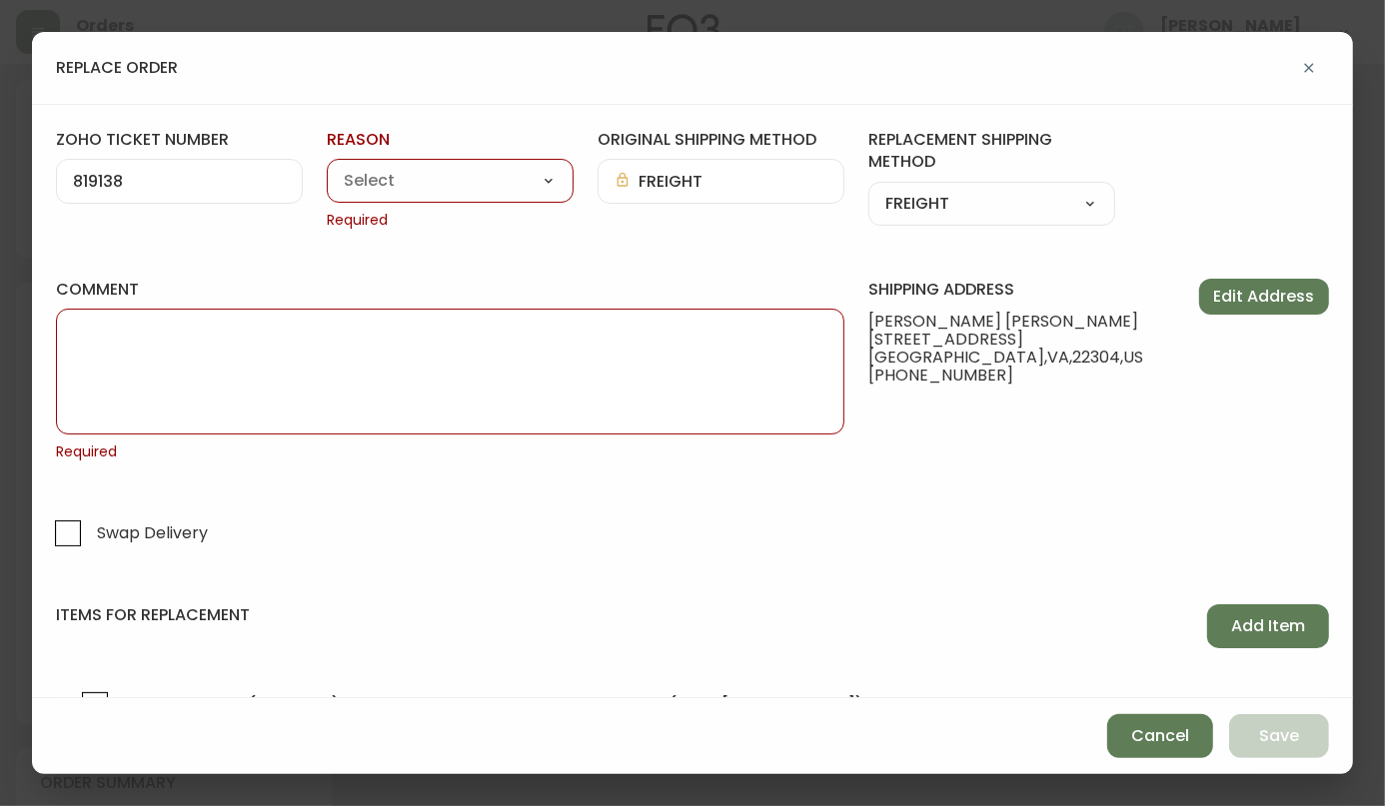
select select "Lost in Transit or Missing Order"
click at [327, 167] on select "Customer Related Damaged in Shipping Lost in Transit or Missing Order Manufactu…" at bounding box center [450, 182] width 247 height 30
type input "Lost in Transit or Missing Order"
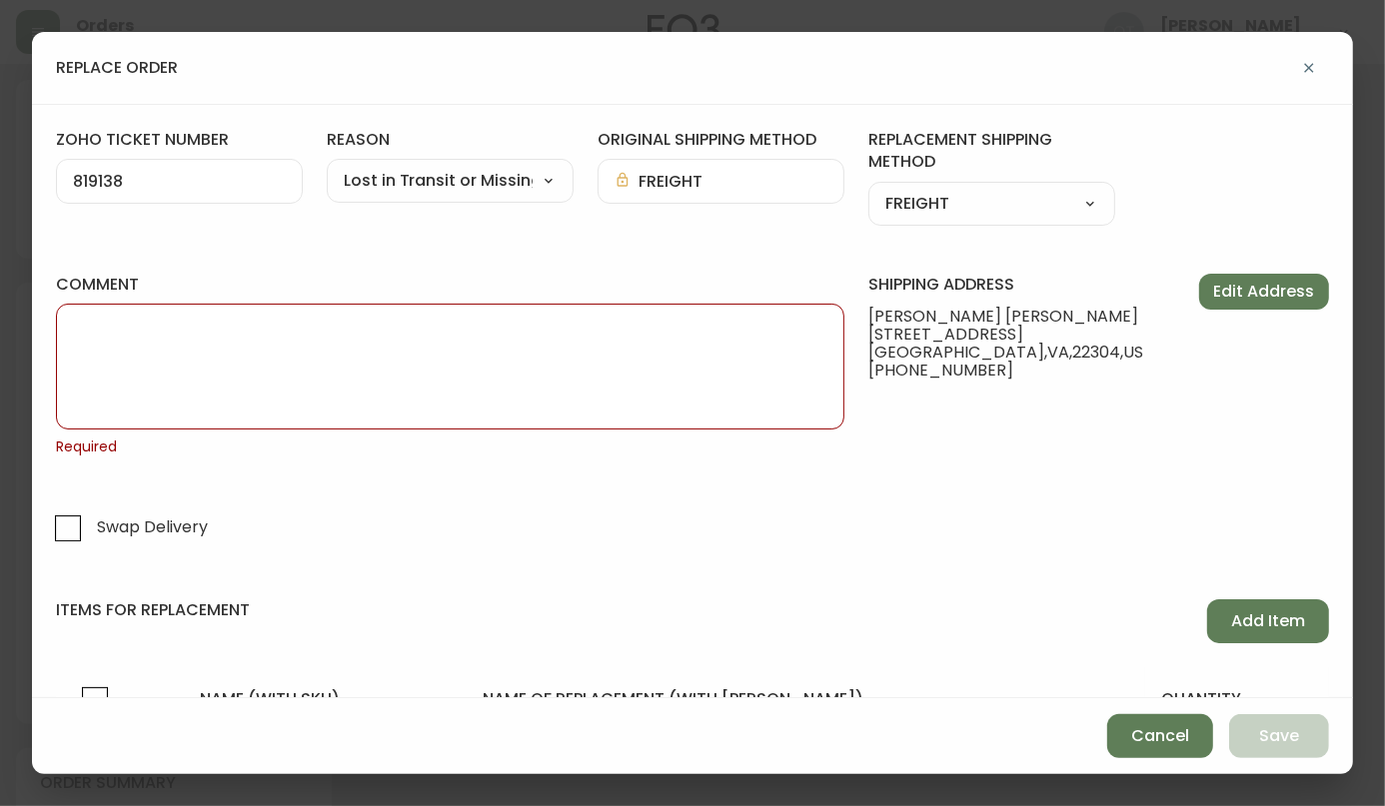
click at [492, 412] on textarea "comment" at bounding box center [450, 367] width 754 height 100
click at [596, 385] on textarea "comment" at bounding box center [450, 367] width 754 height 100
paste textarea "ORIGINAL ORDER: 4134049 | REASON FOR REPLACEMENT: MISSING | NOTES: MISSING / CL…"
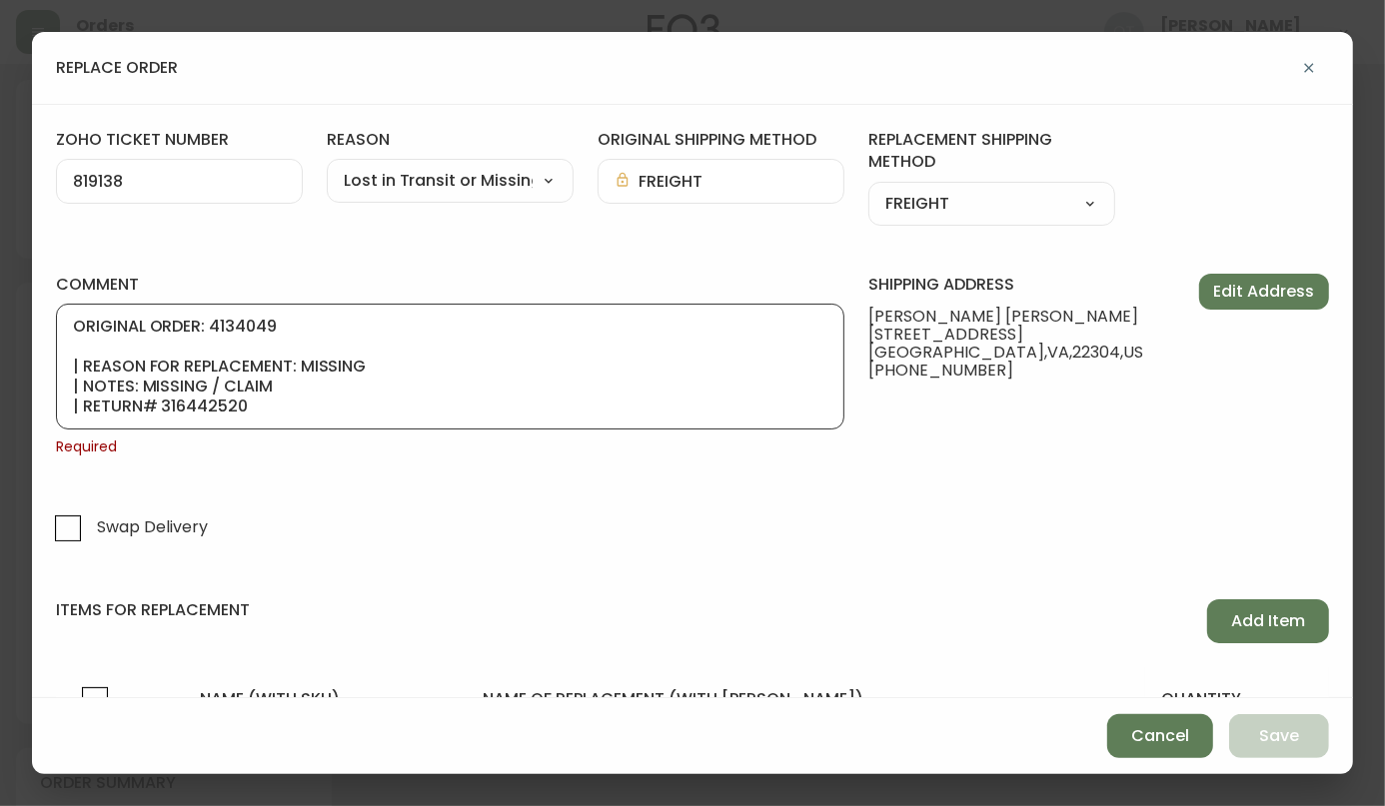
scroll to position [120, 0]
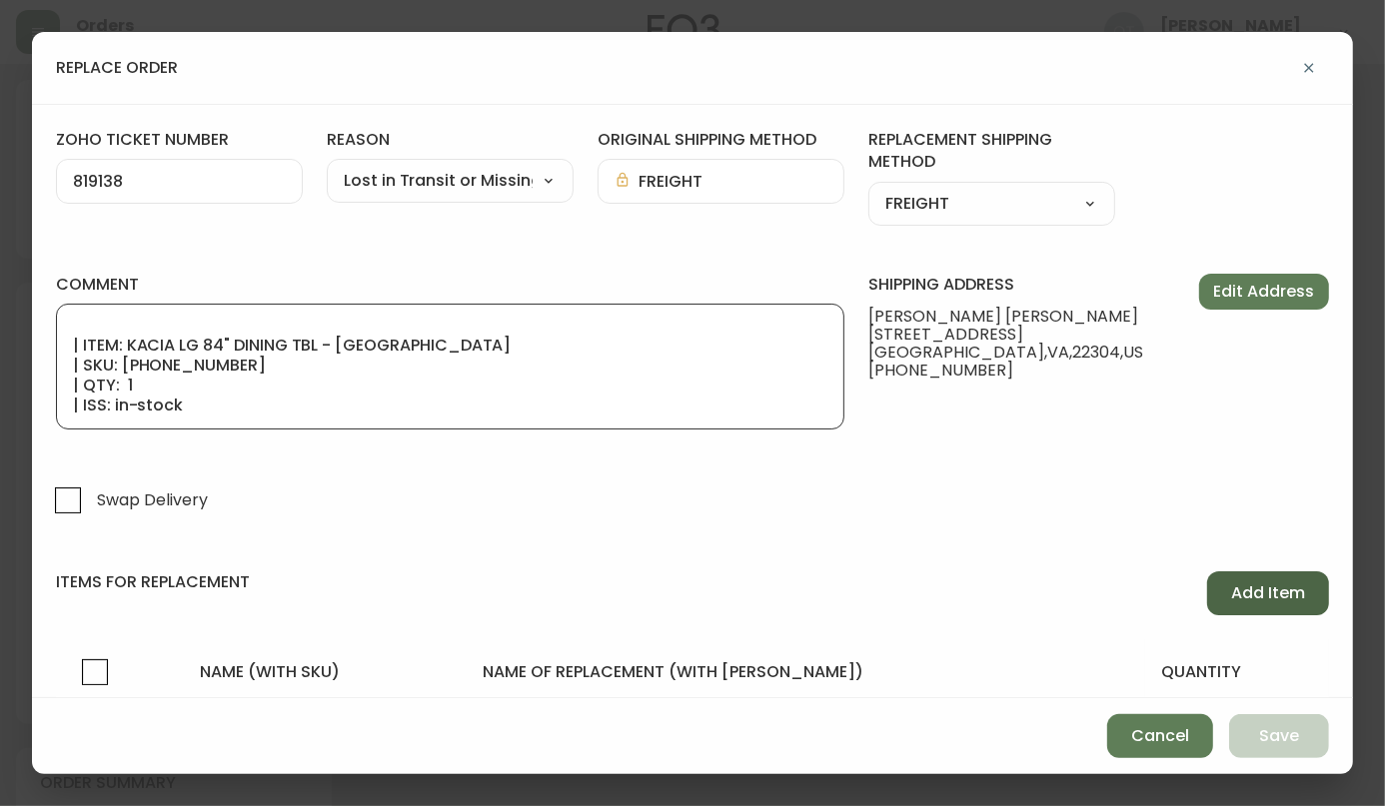
type textarea "ORIGINAL ORDER: 4134049 | REASON FOR REPLACEMENT: MISSING | NOTES: MISSING / CL…"
click at [1242, 582] on span "Add Item" at bounding box center [1268, 593] width 74 height 22
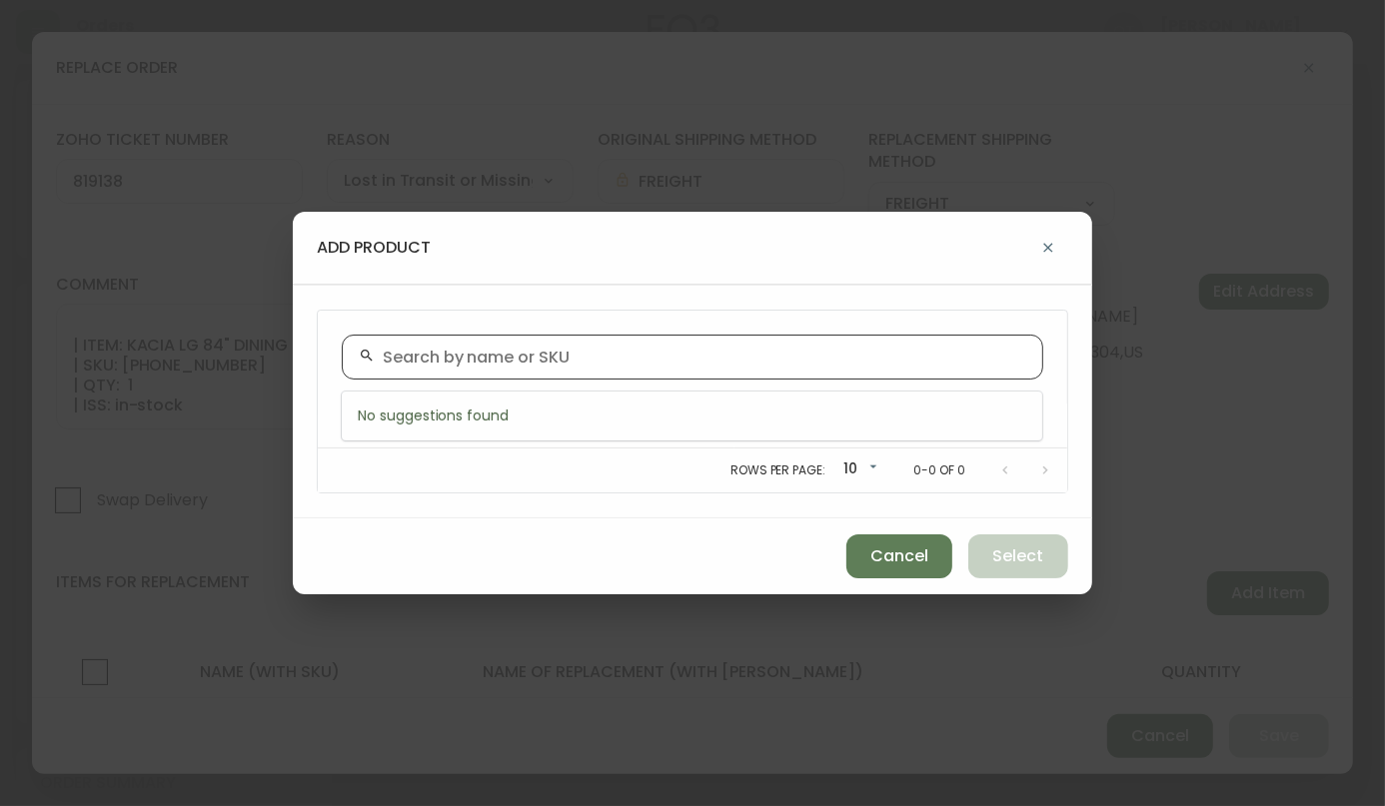
click at [595, 364] on input "text" at bounding box center [704, 357] width 643 height 19
paste input "[PHONE_NUMBER]"
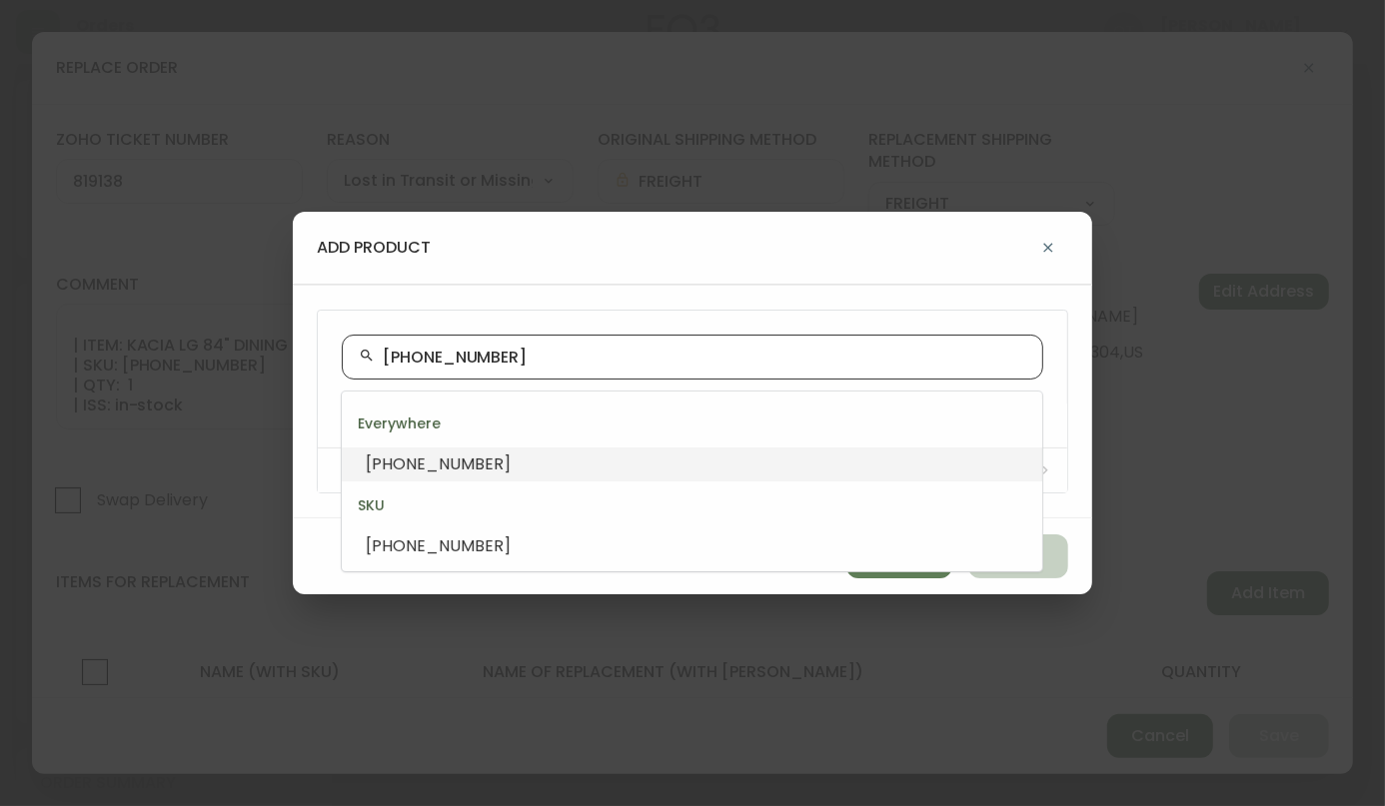
click at [468, 460] on li "[PHONE_NUMBER]" at bounding box center [692, 465] width 700 height 34
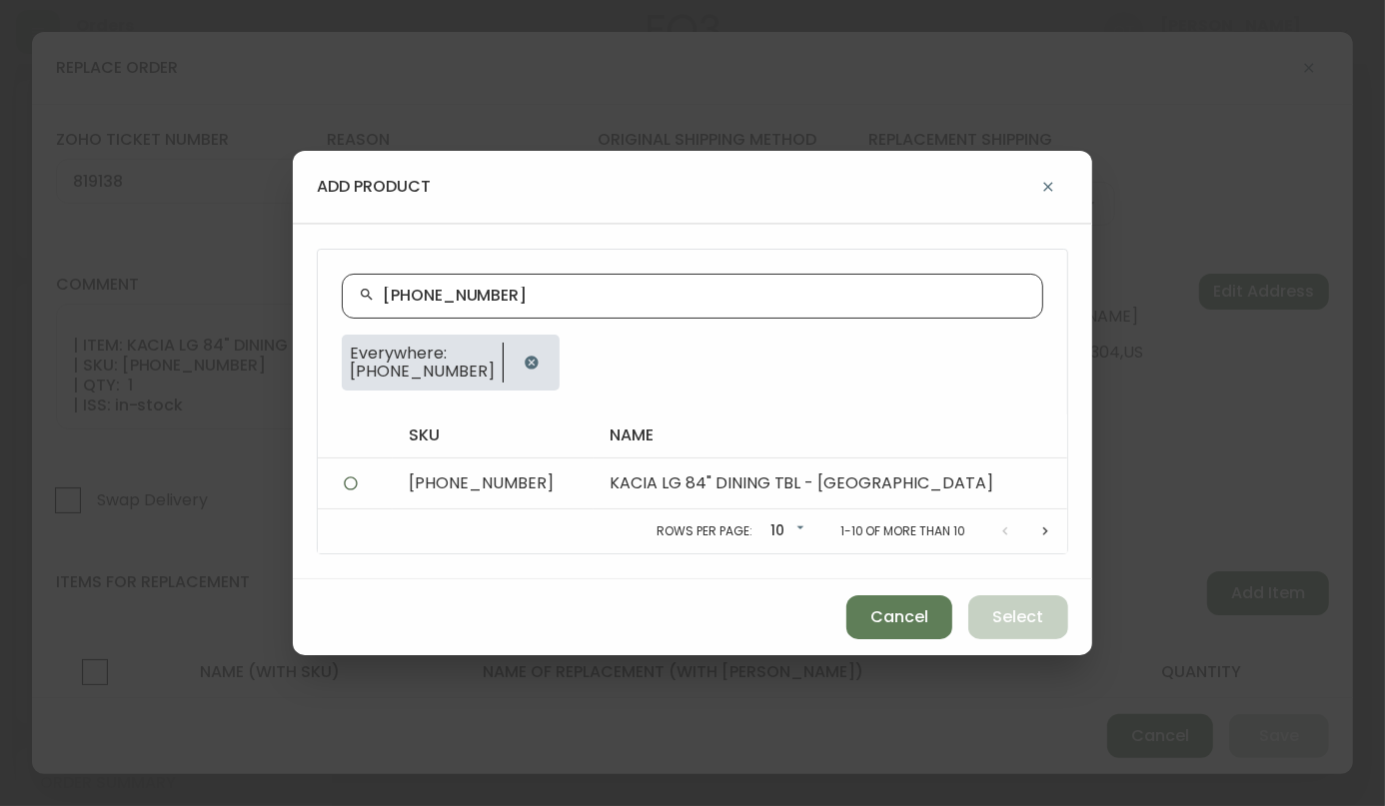
type input "[PHONE_NUMBER]"
click at [523, 478] on td "[PHONE_NUMBER]" at bounding box center [493, 484] width 201 height 51
radio input "true"
click at [1021, 613] on span "Select" at bounding box center [1018, 617] width 51 height 22
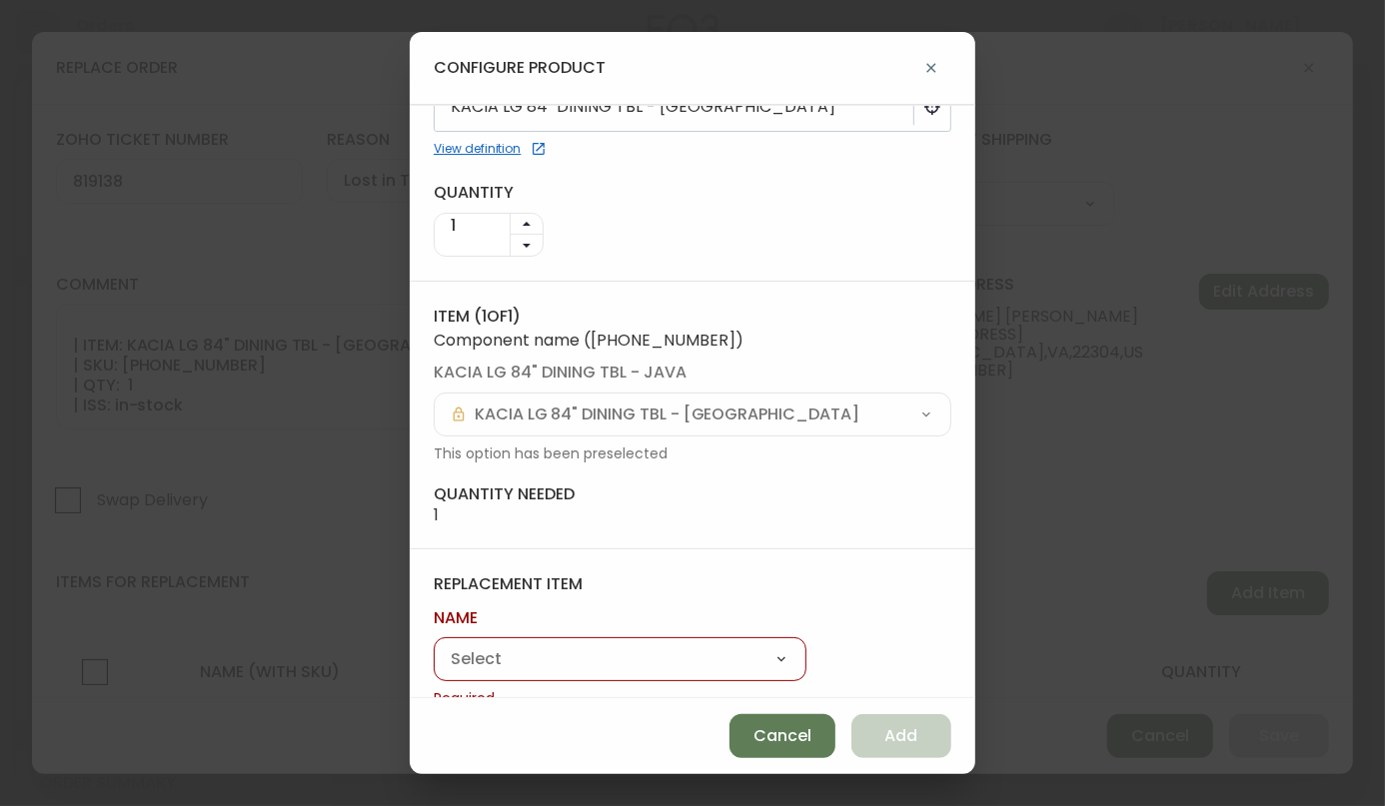
scroll to position [86, 0]
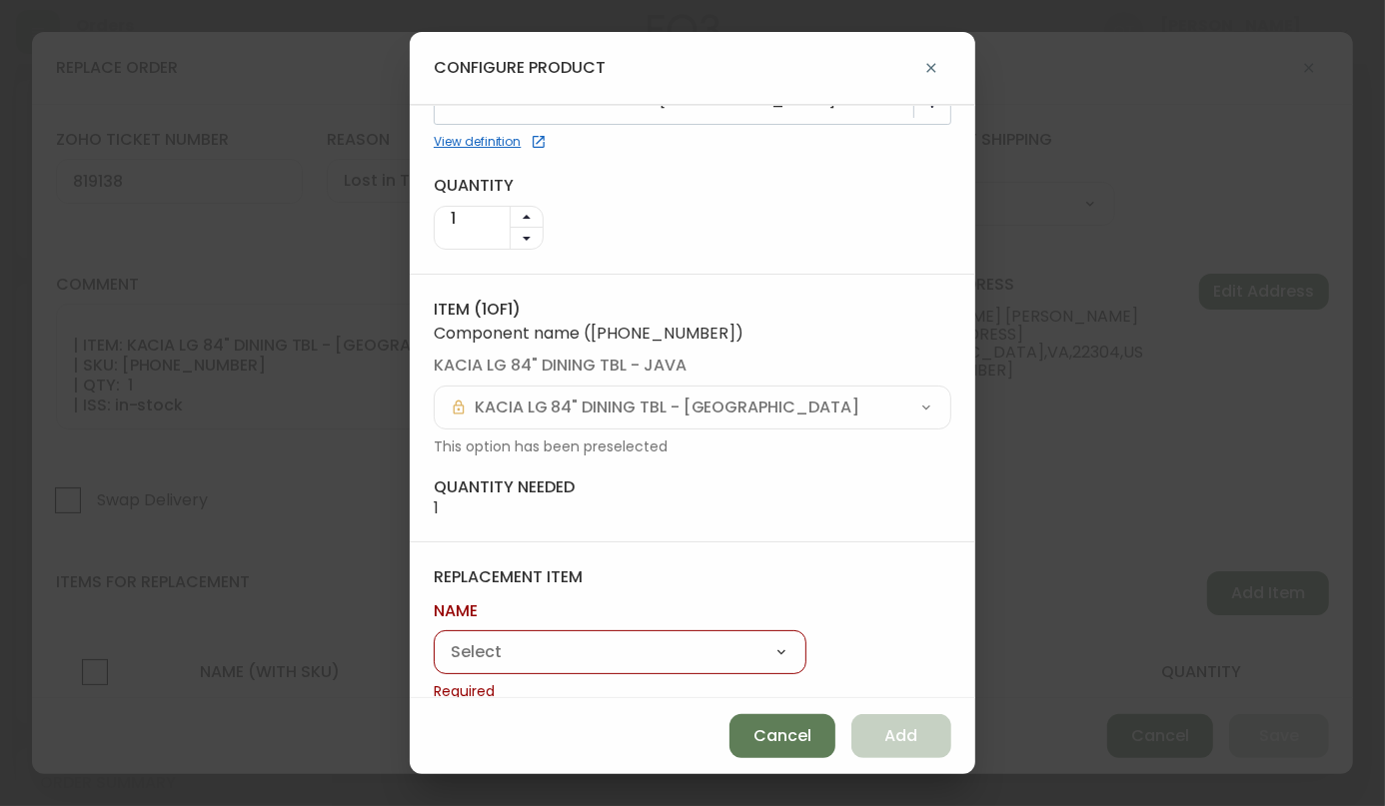
click at [631, 648] on select "Kacia Dining Table" at bounding box center [620, 653] width 373 height 30
select select "cmcv20m6k13r50102nr8dz6ws"
click at [434, 638] on select "Kacia Dining Table" at bounding box center [620, 653] width 373 height 30
type input "Kacia Dining Table"
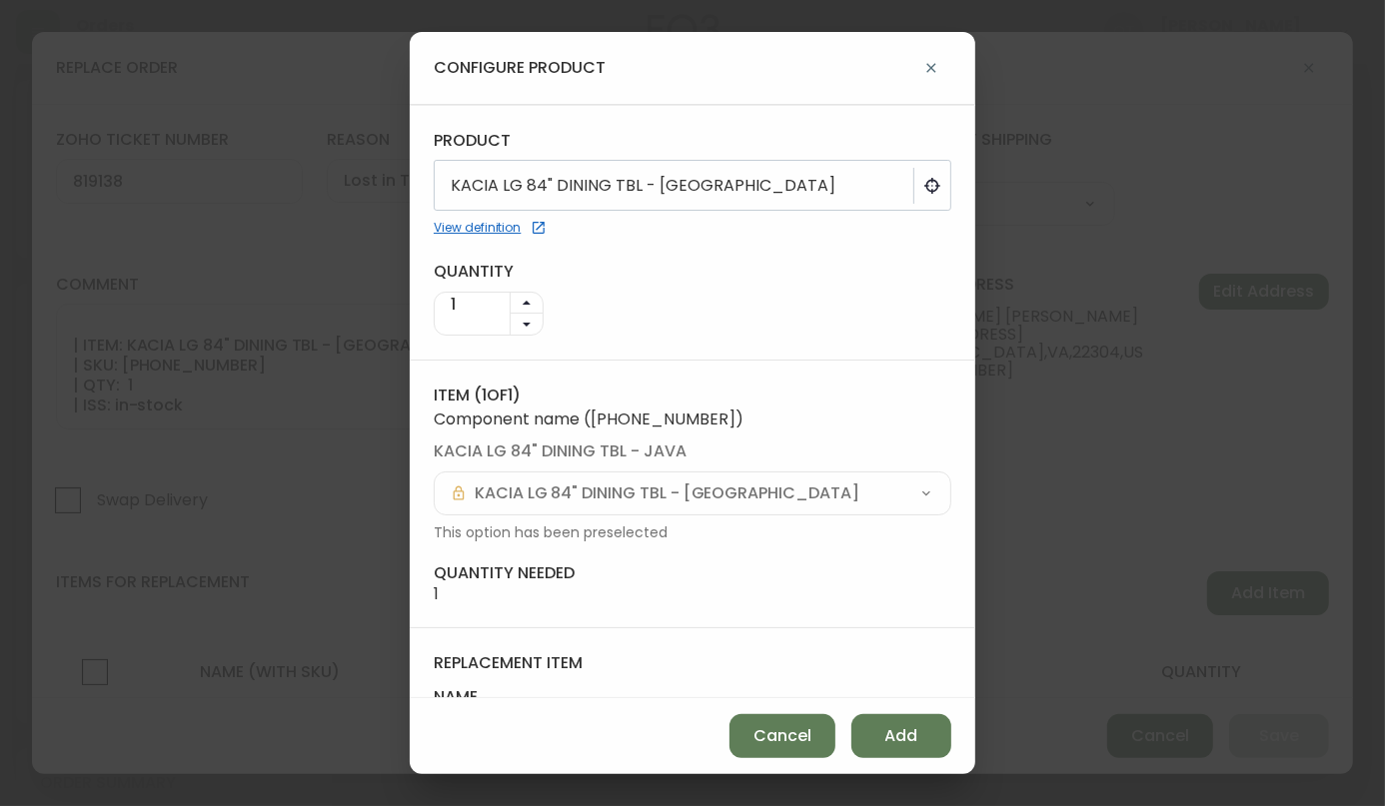
scroll to position [22, 0]
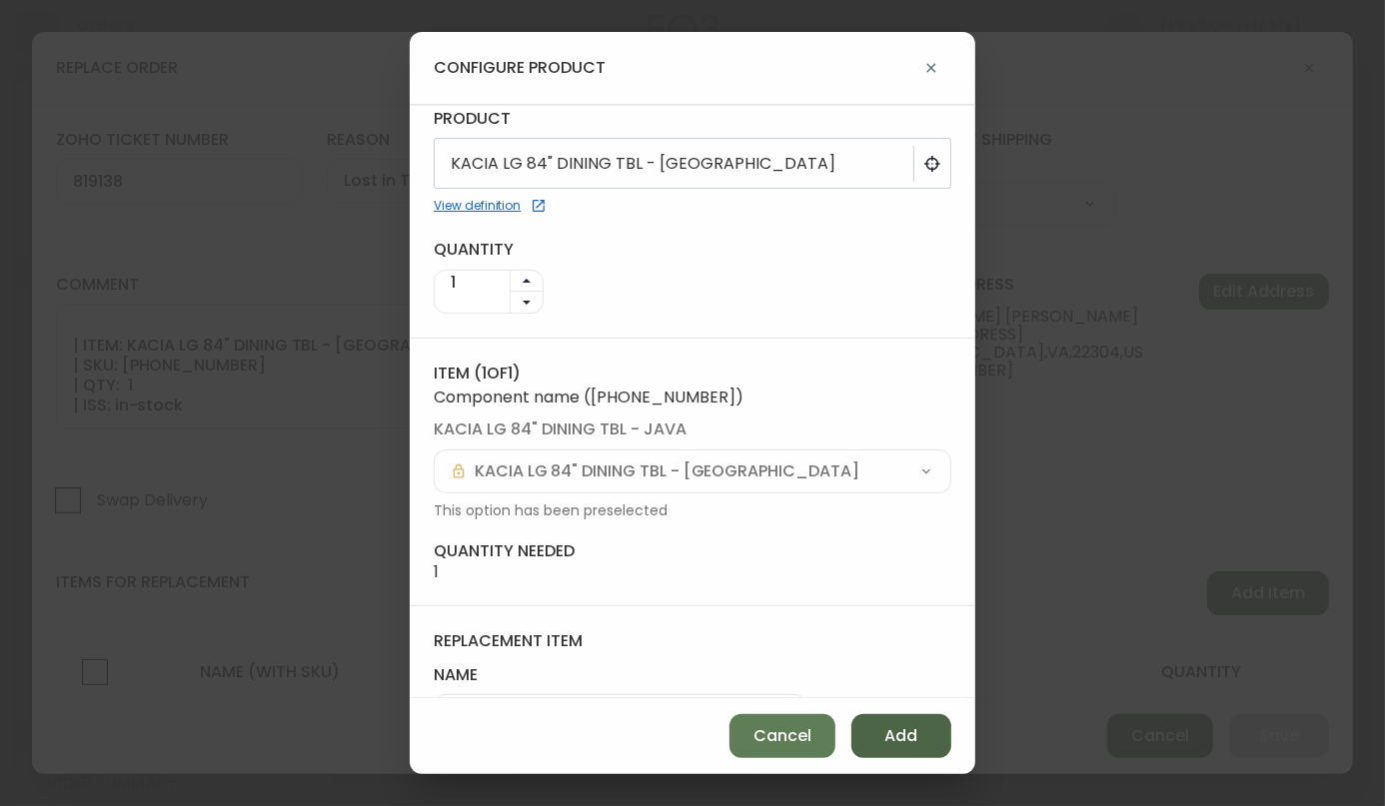
click at [930, 728] on button "Add" at bounding box center [901, 736] width 100 height 44
select select
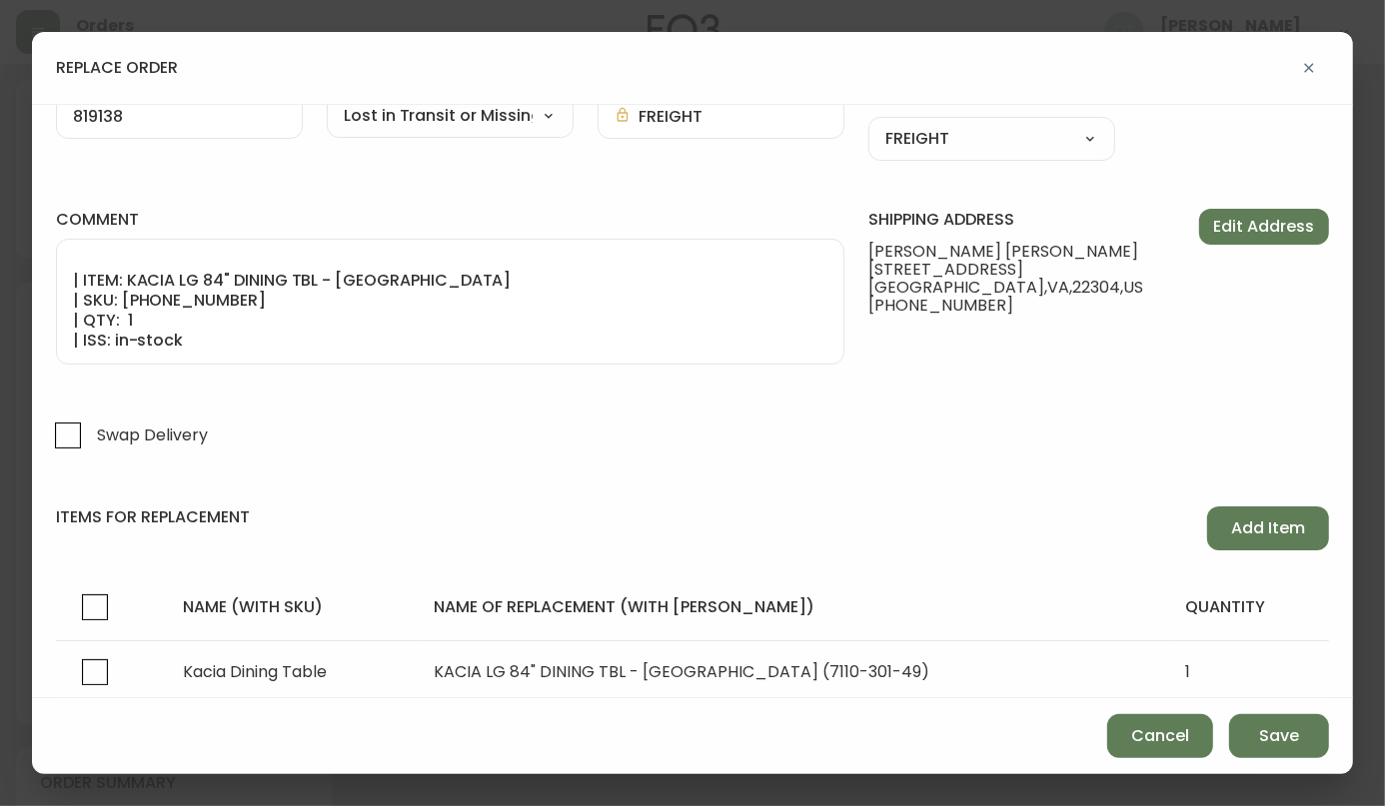
scroll to position [93, 0]
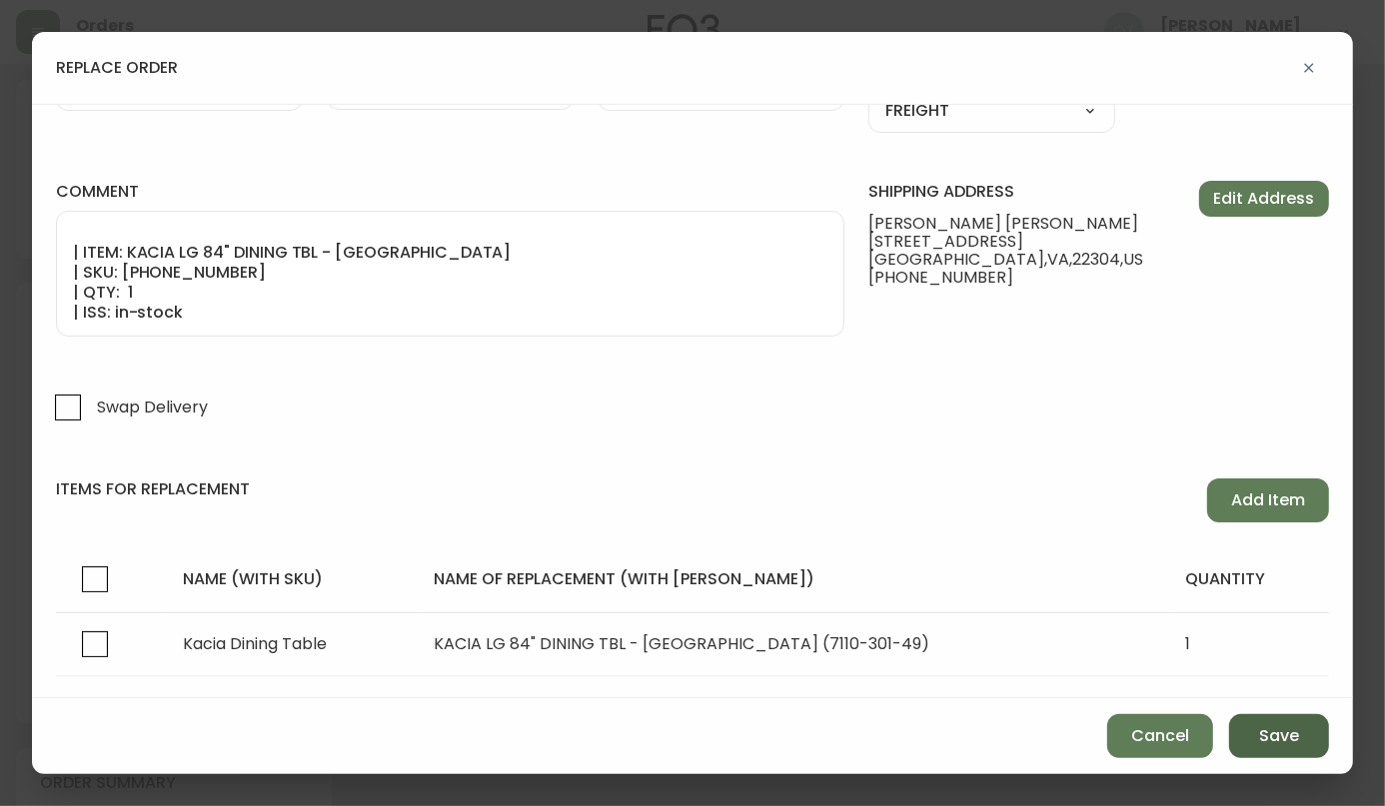
click at [1283, 735] on span "Save" at bounding box center [1279, 736] width 40 height 22
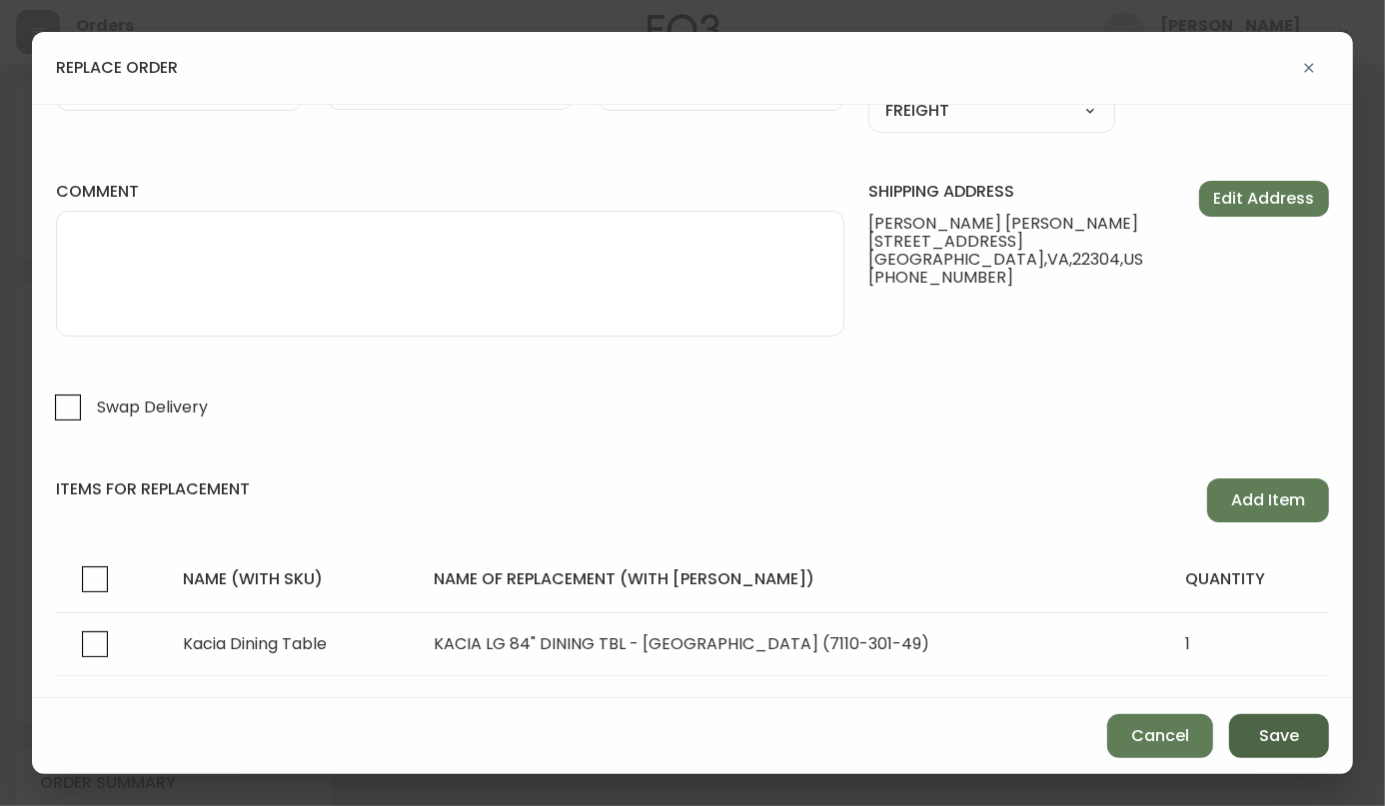
select select
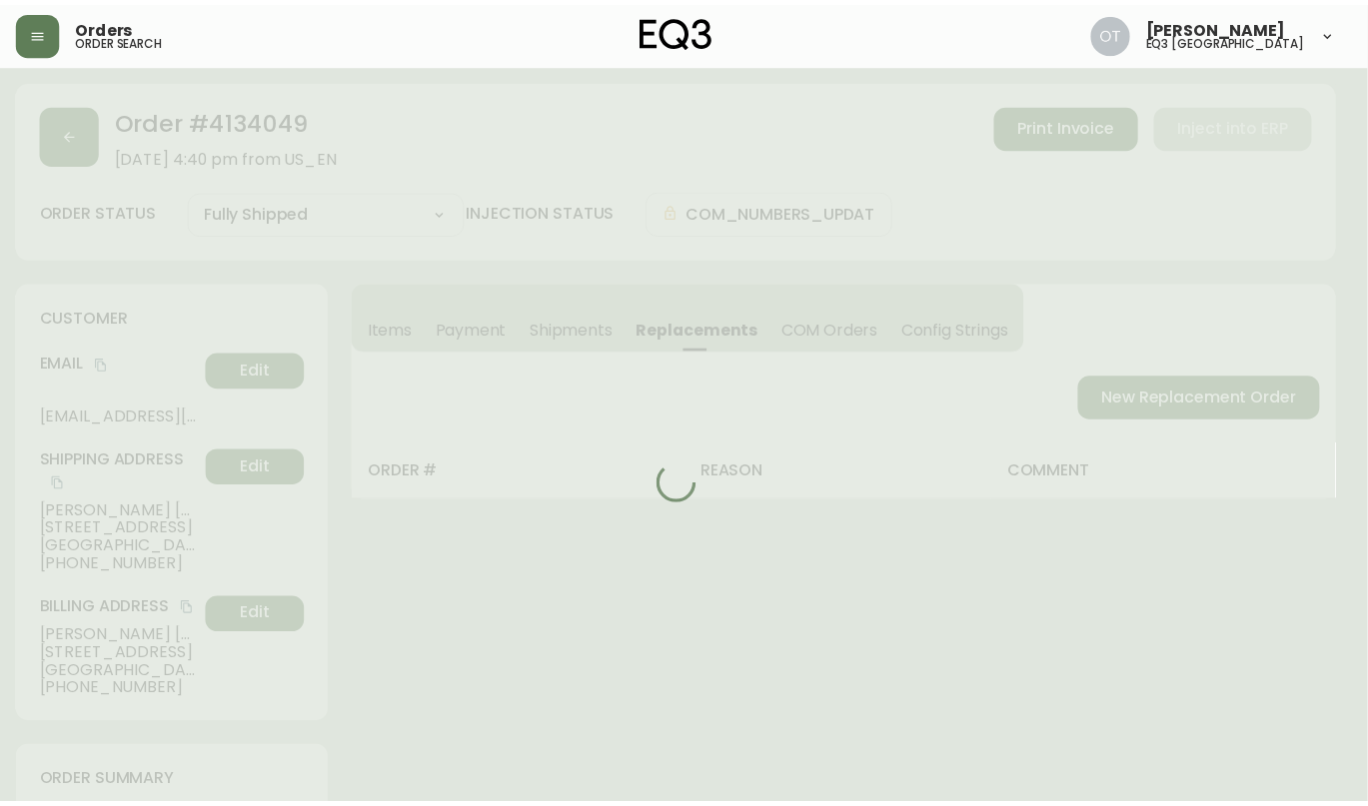
scroll to position [79, 0]
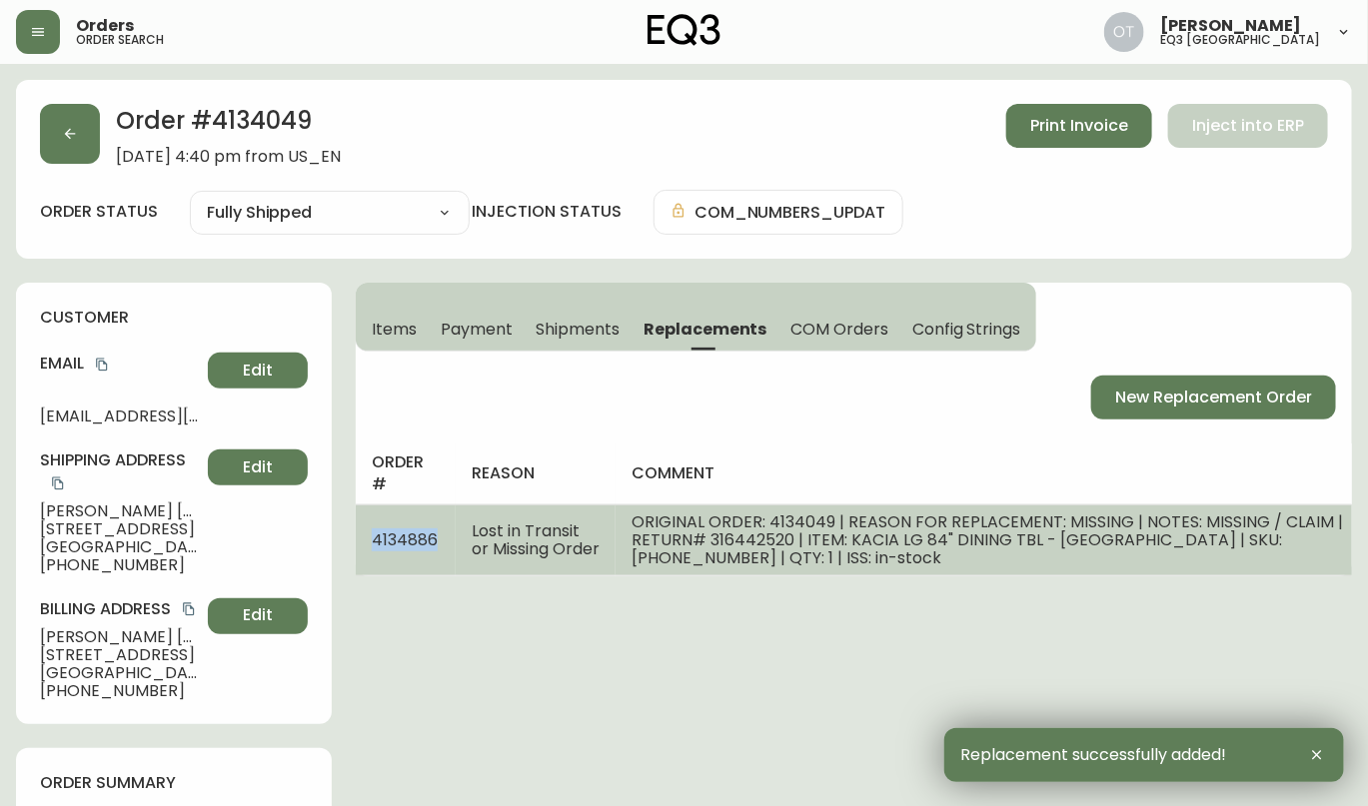
drag, startPoint x: 373, startPoint y: 536, endPoint x: 446, endPoint y: 540, distance: 73.0
click at [446, 540] on td "4134886" at bounding box center [406, 539] width 100 height 71
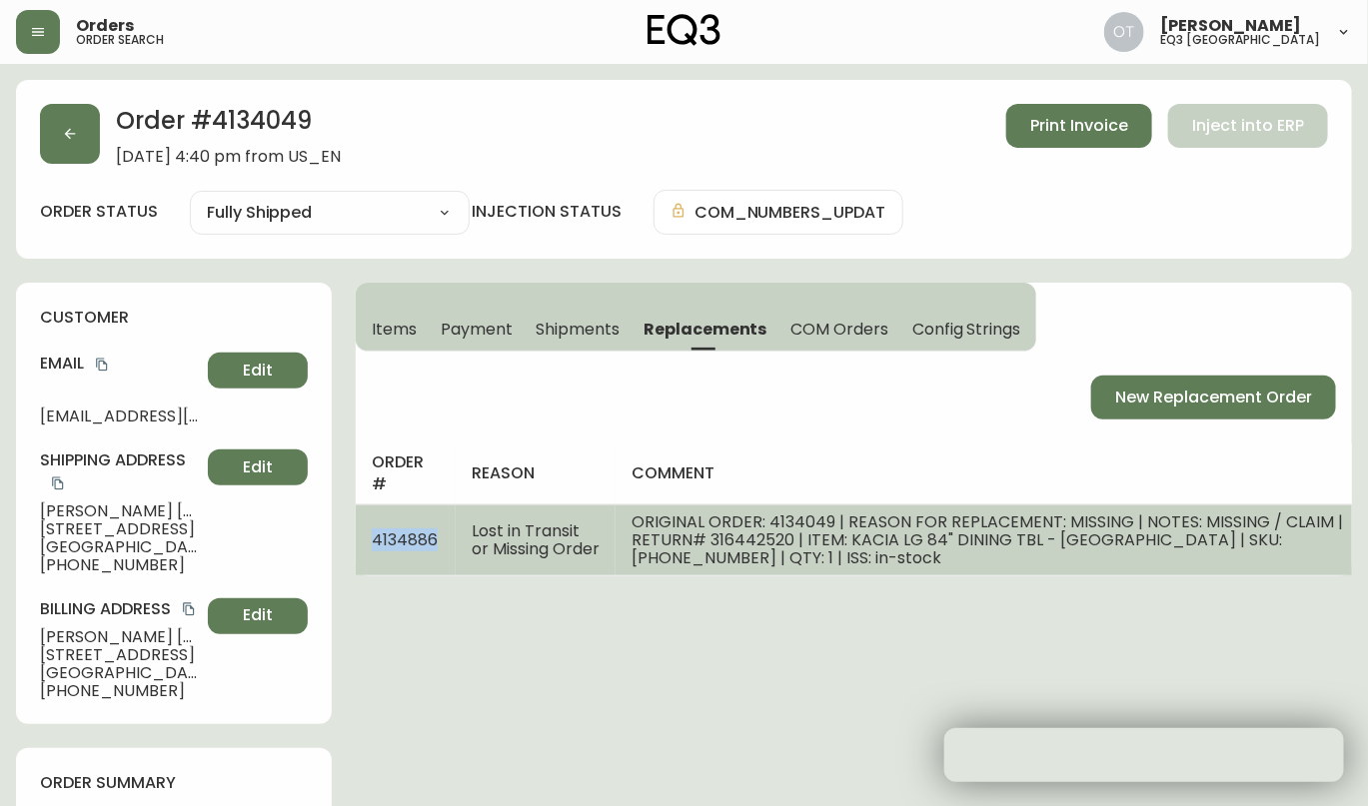
copy span "4134886"
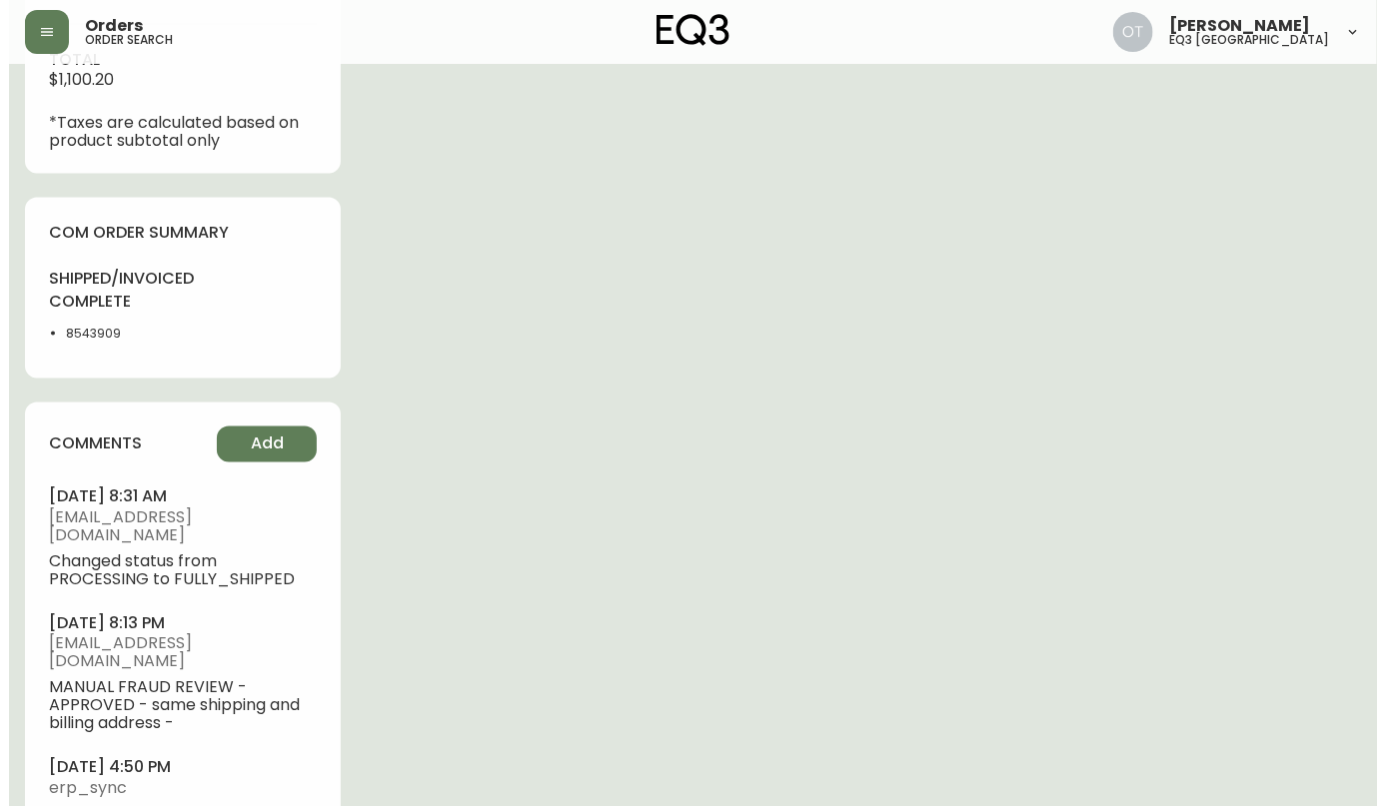
scroll to position [1048, 0]
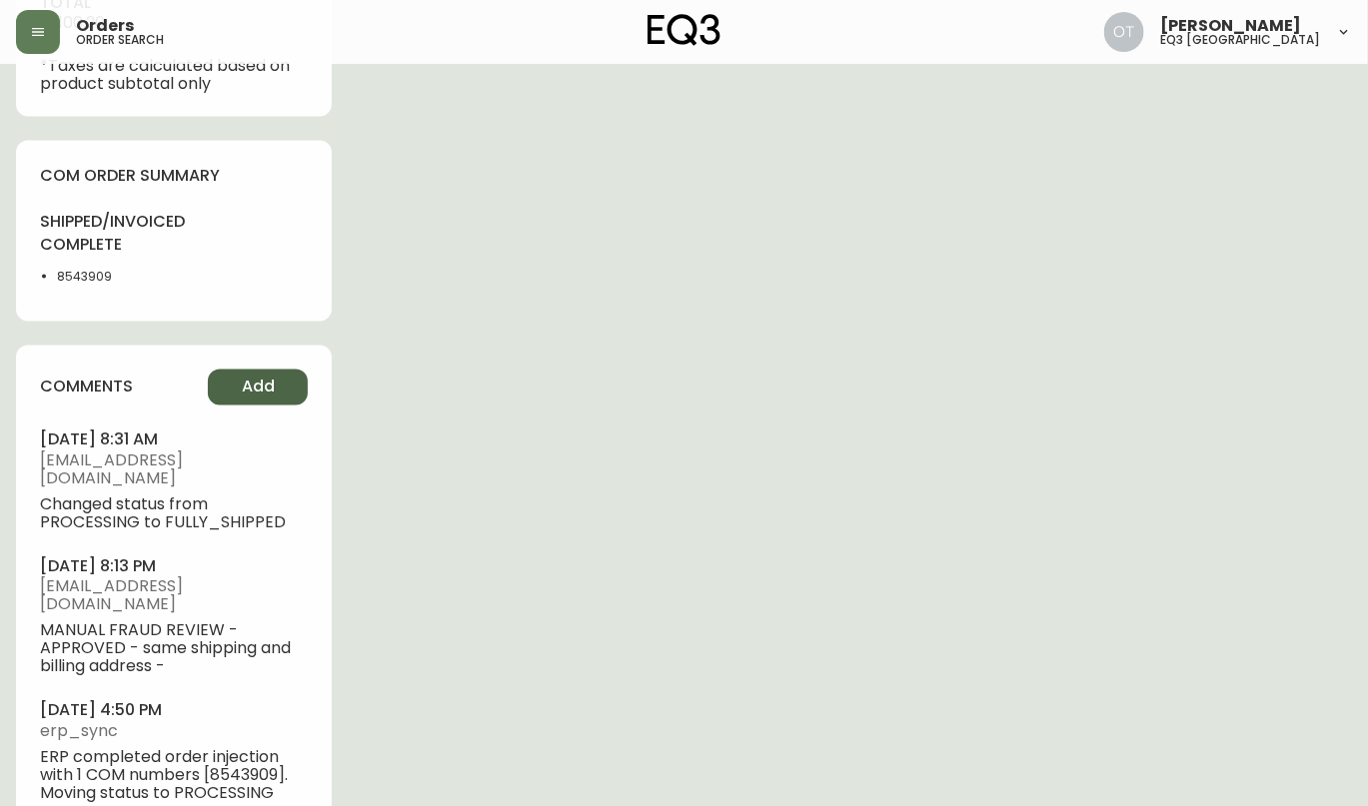
click at [259, 377] on span "Add" at bounding box center [258, 388] width 33 height 22
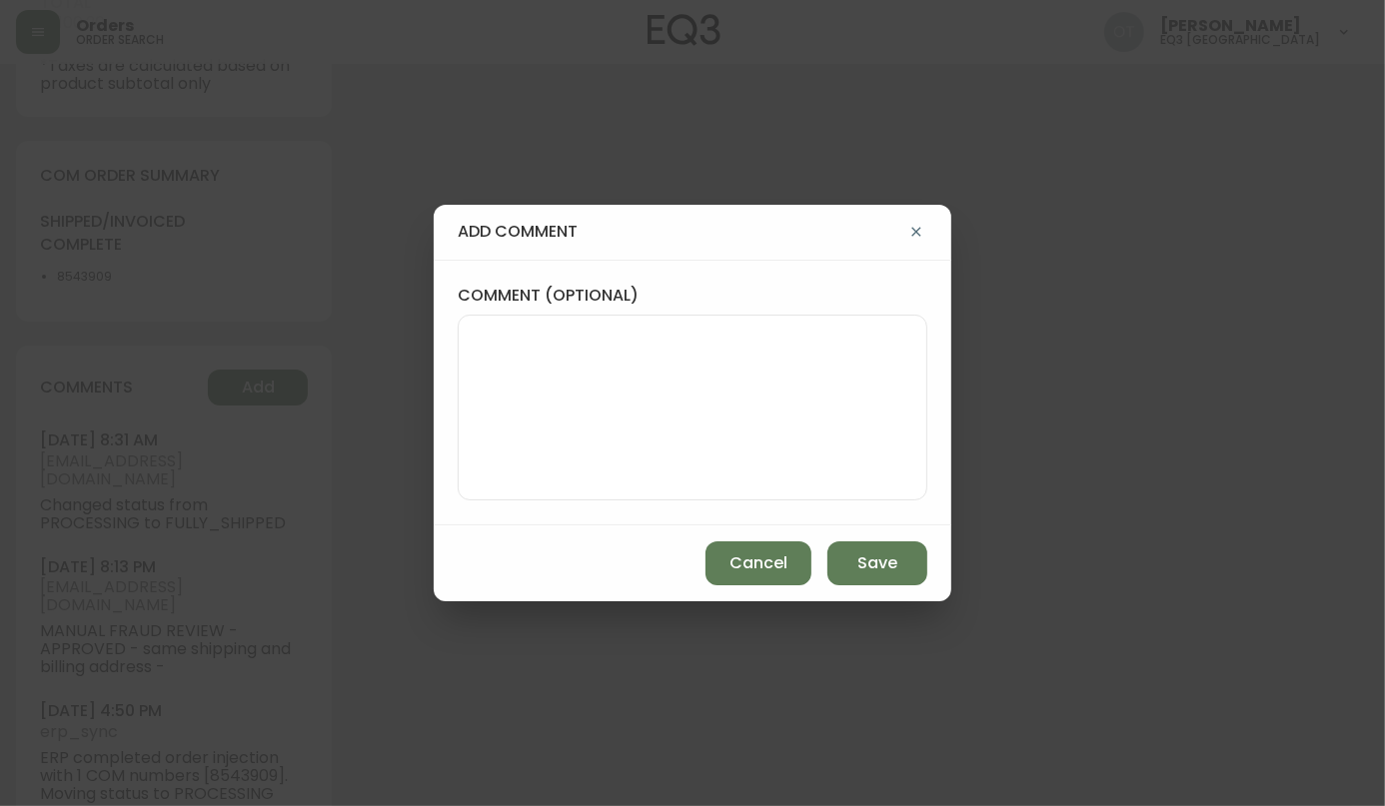
click at [647, 390] on textarea "comment (optional)" at bounding box center [693, 408] width 436 height 160
type textarea "TI"
click at [348, 395] on div "add comment comment (optional) TI Cancel Save" at bounding box center [692, 403] width 1385 height 806
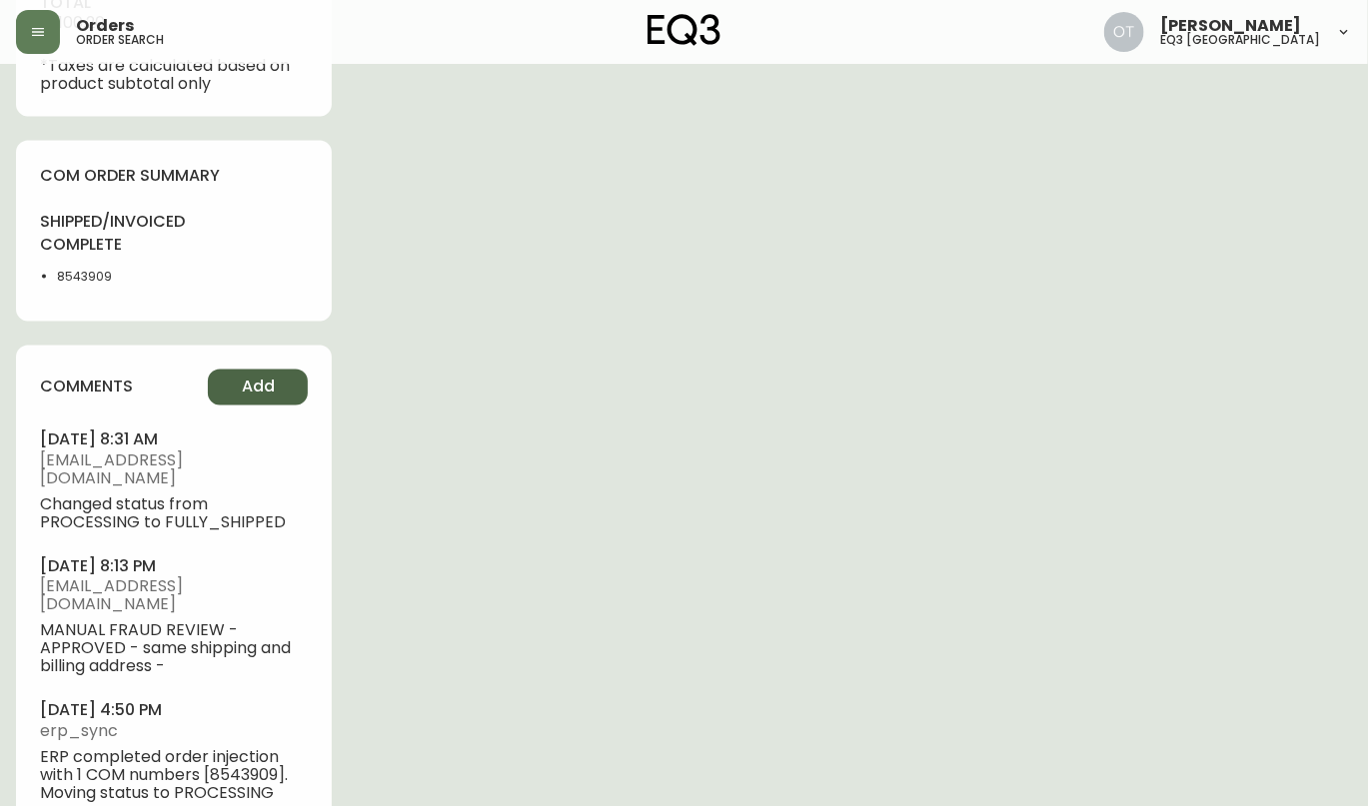
click at [254, 377] on span "Add" at bounding box center [258, 388] width 33 height 22
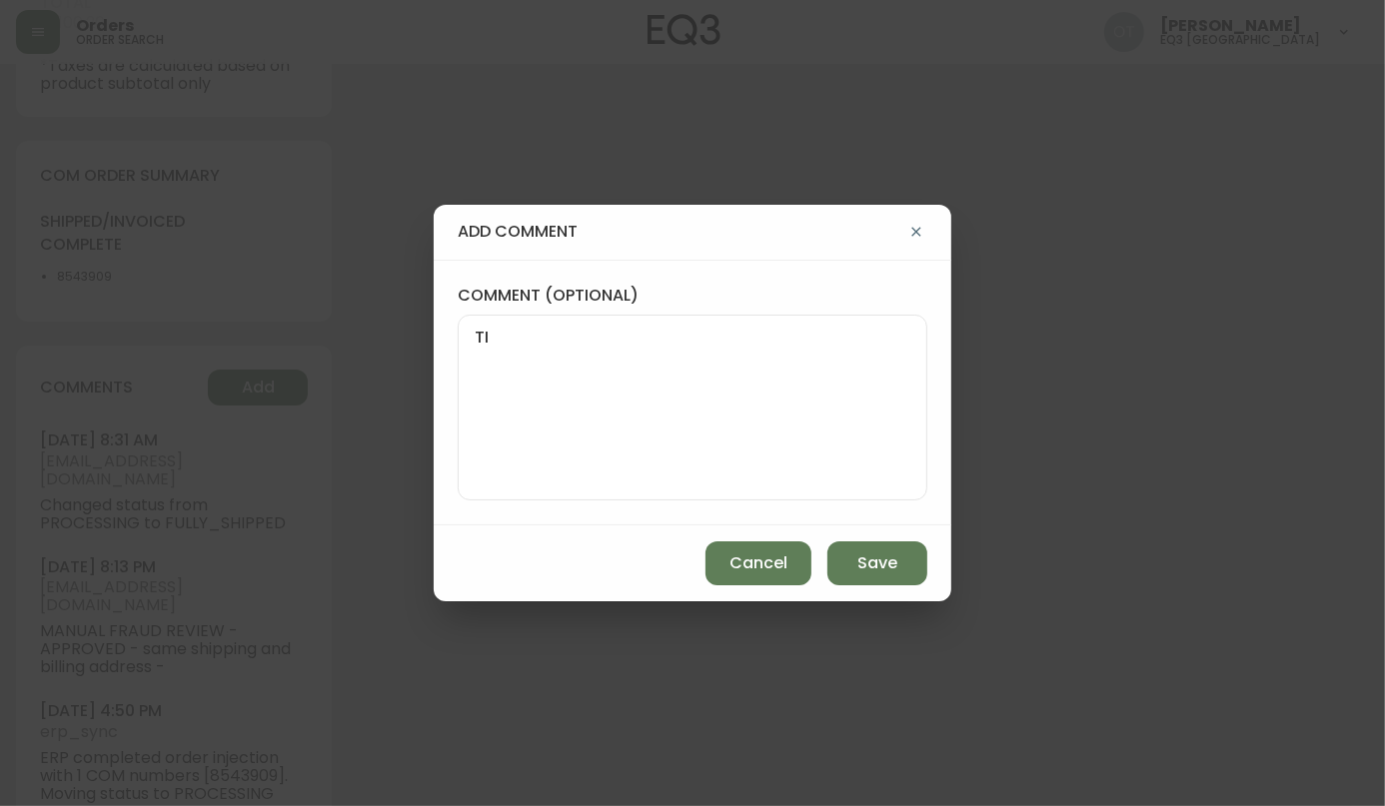
click at [532, 363] on textarea "TI" at bounding box center [693, 408] width 436 height 160
paste textarea "REPLACEMENT PO: 4134886 *COM will be available in AS400 and in the Admin Portal…"
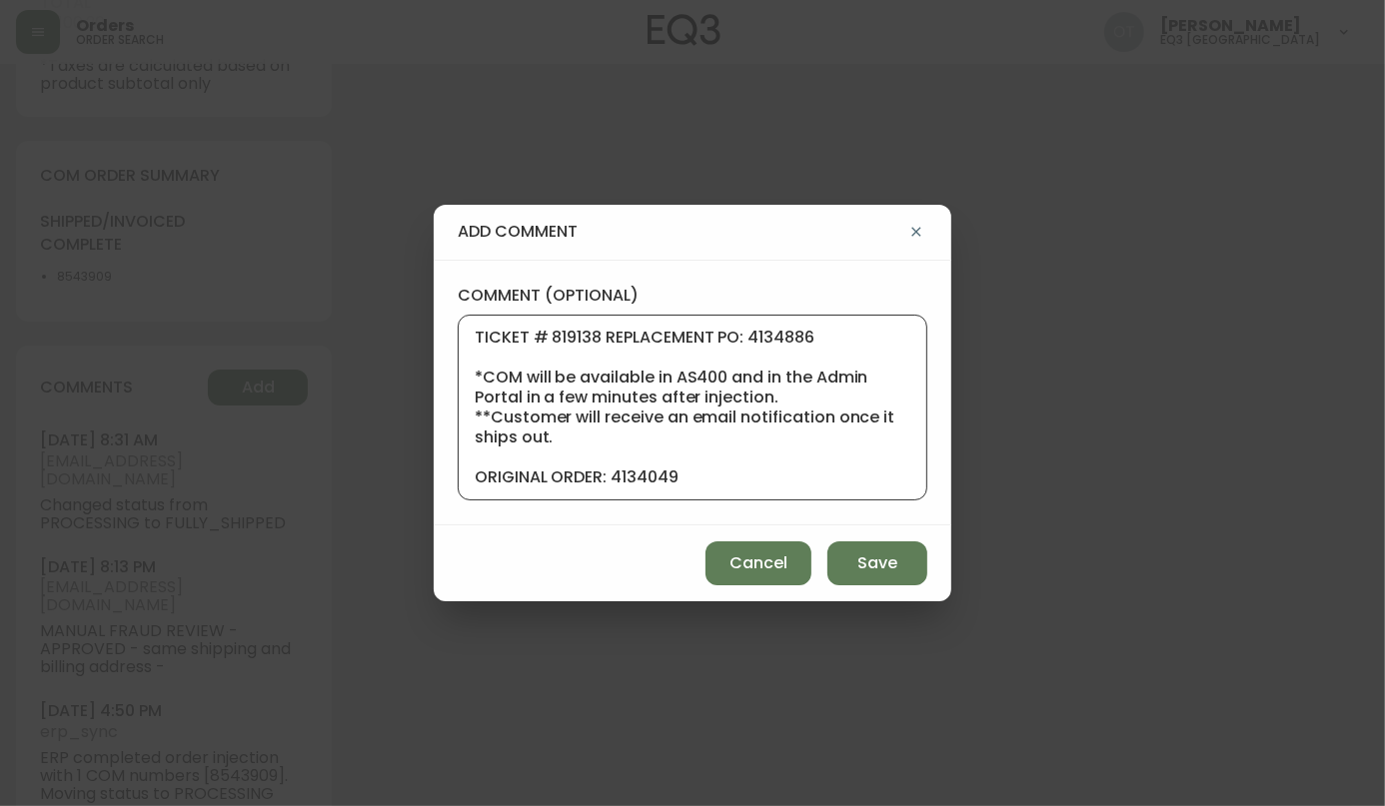
scroll to position [200, 0]
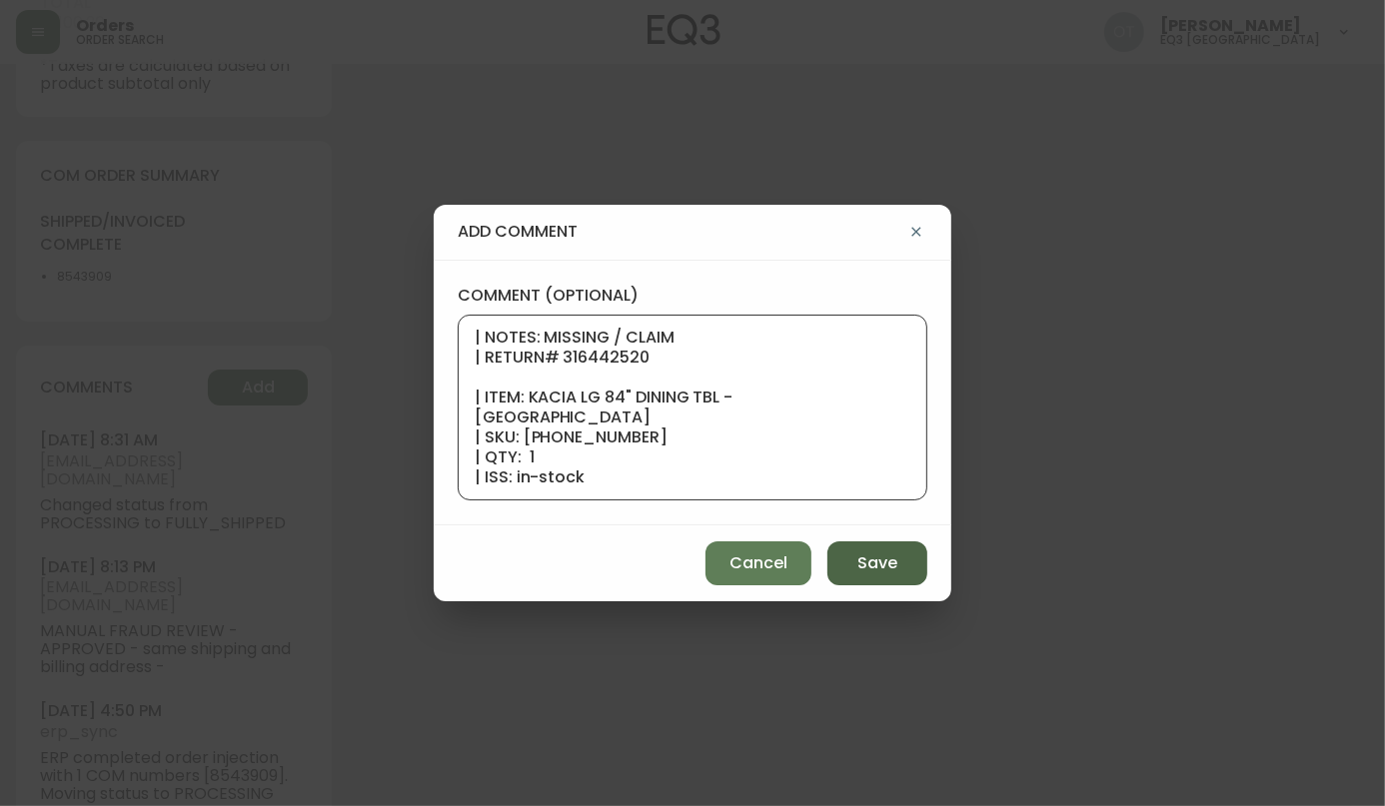
type textarea "TICKET # 819138 REPLACEMENT PO: 4134886 *COM will be available in AS400 and in …"
click at [900, 551] on button "Save" at bounding box center [877, 563] width 100 height 44
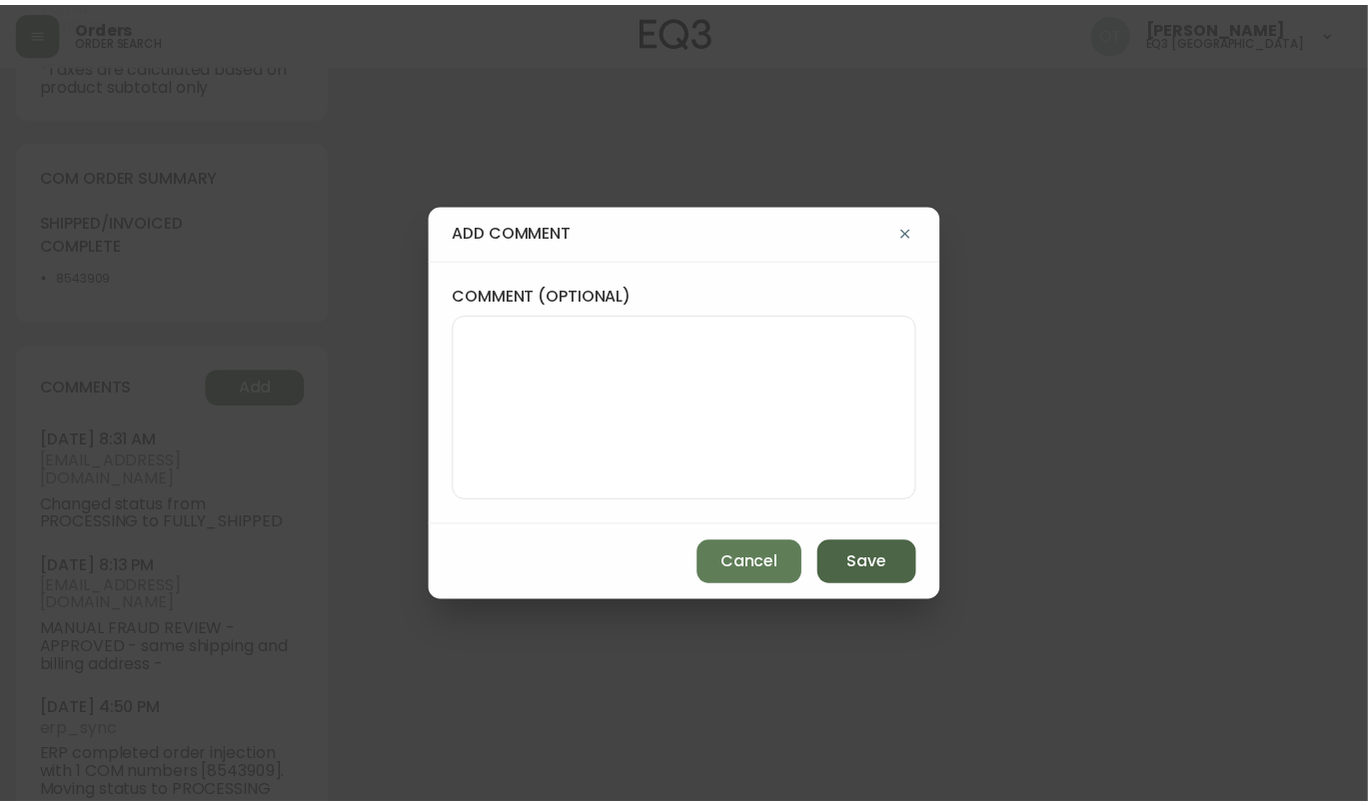
scroll to position [0, 0]
